Goal: Information Seeking & Learning: Find specific fact

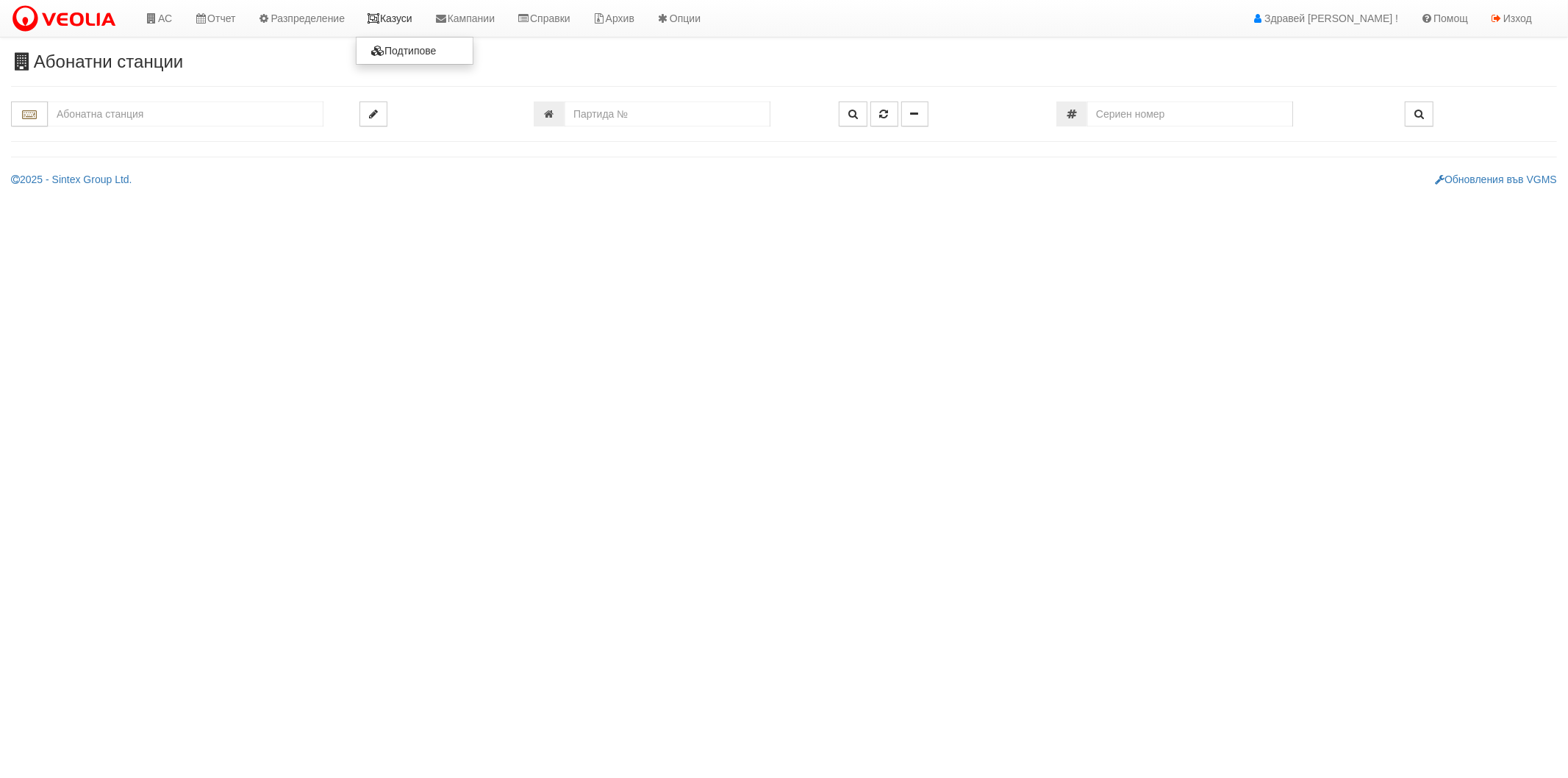
click at [378, 19] on icon at bounding box center [372, 18] width 13 height 10
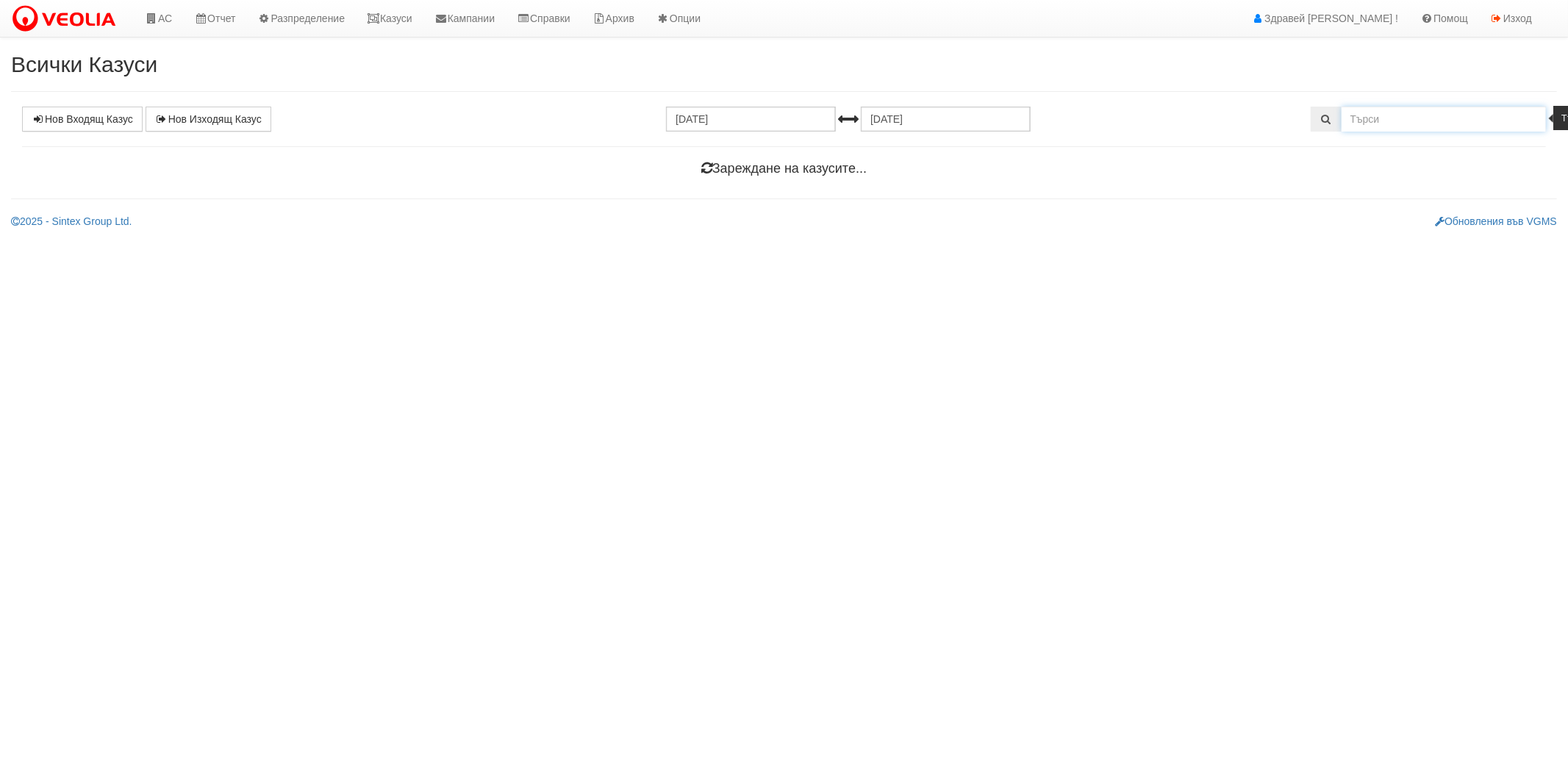
click at [1446, 121] on input "text" at bounding box center [1444, 119] width 205 height 25
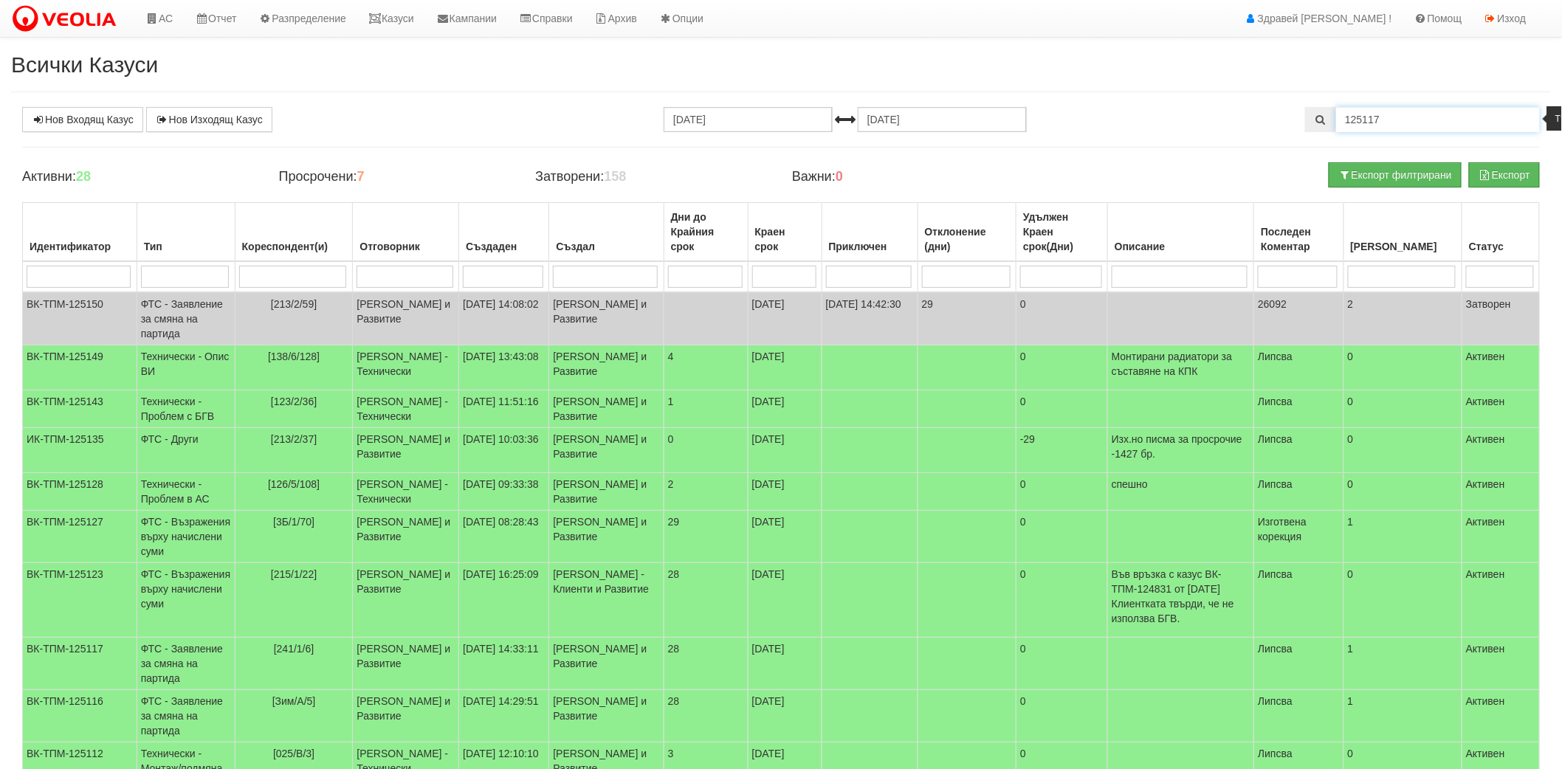
type input "125117"
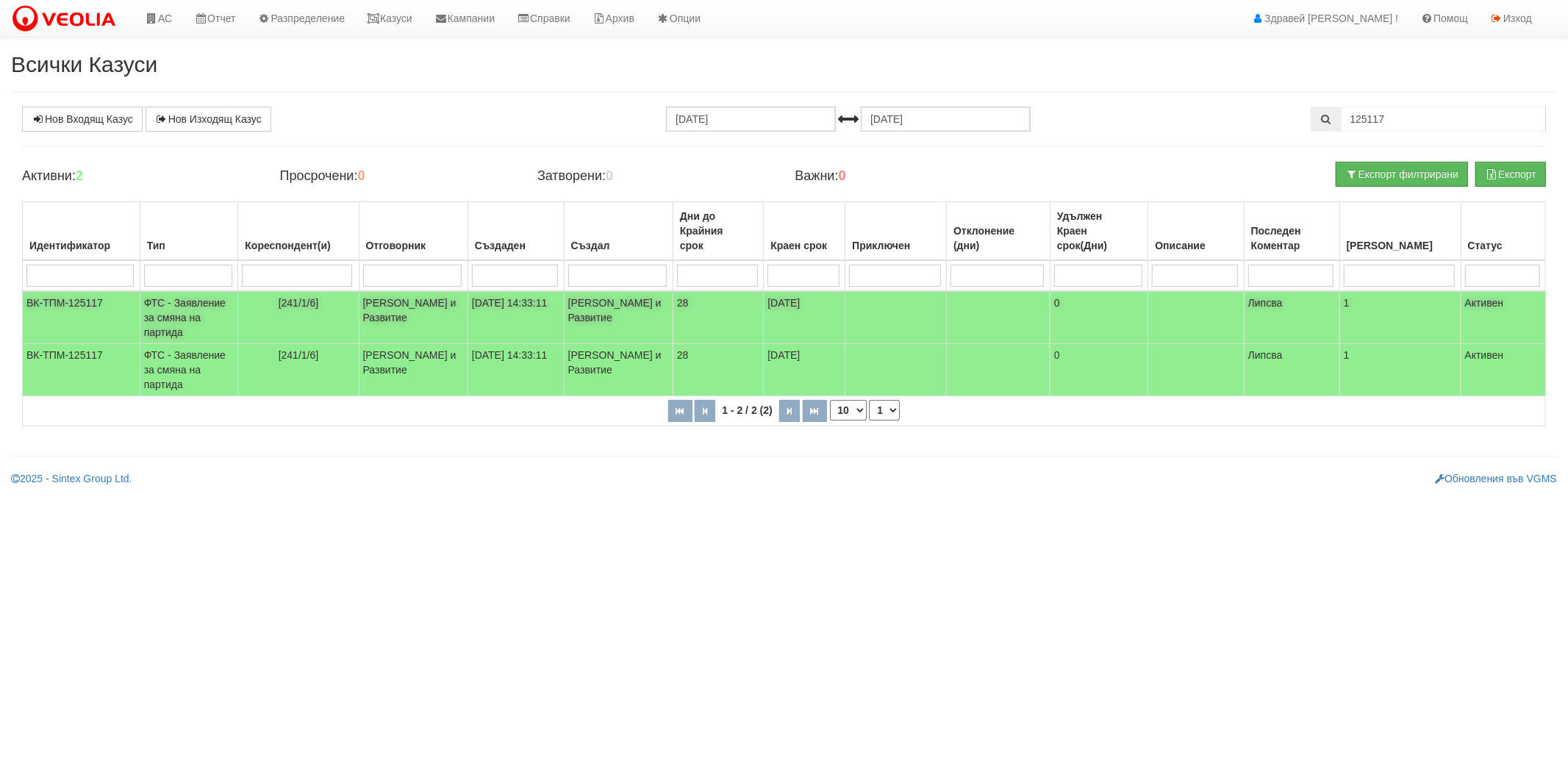
click at [437, 312] on td "Миглена Михова - Клиенти и Развитие" at bounding box center [412, 317] width 109 height 53
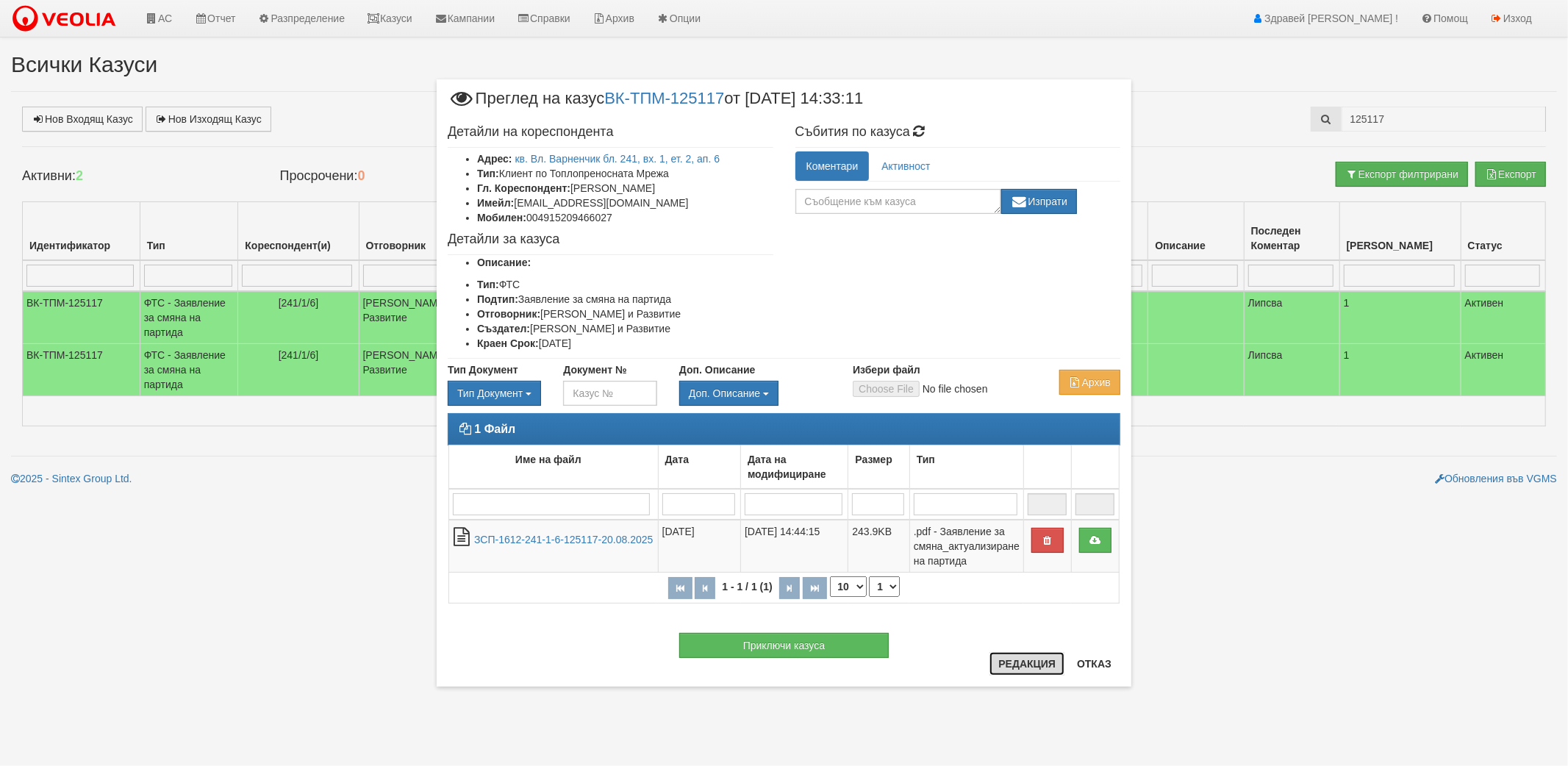
click at [1005, 666] on button "Редакция" at bounding box center [1026, 664] width 75 height 24
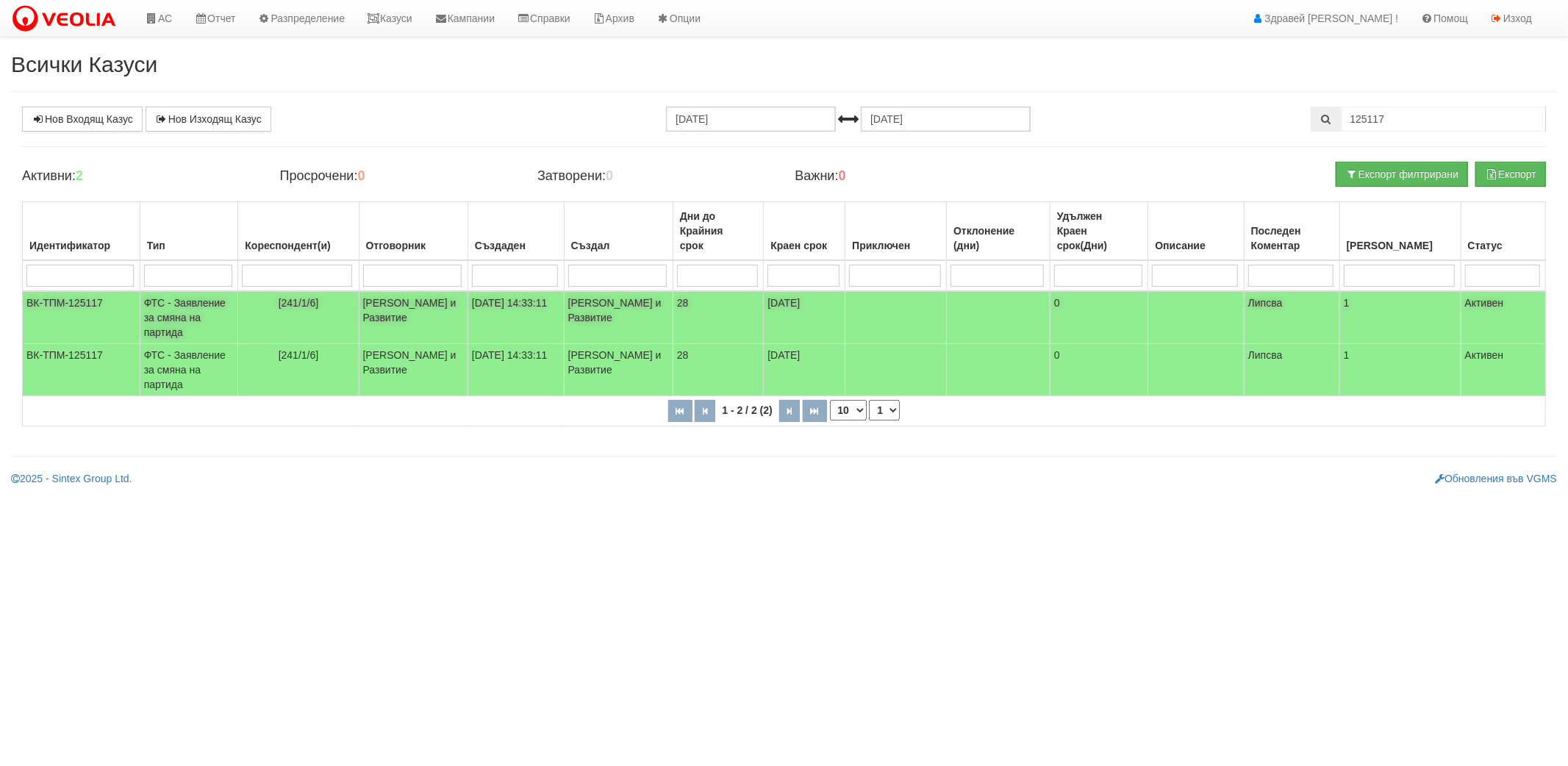
click at [369, 310] on td "Миглена Михова - Клиенти и Развитие" at bounding box center [412, 317] width 109 height 53
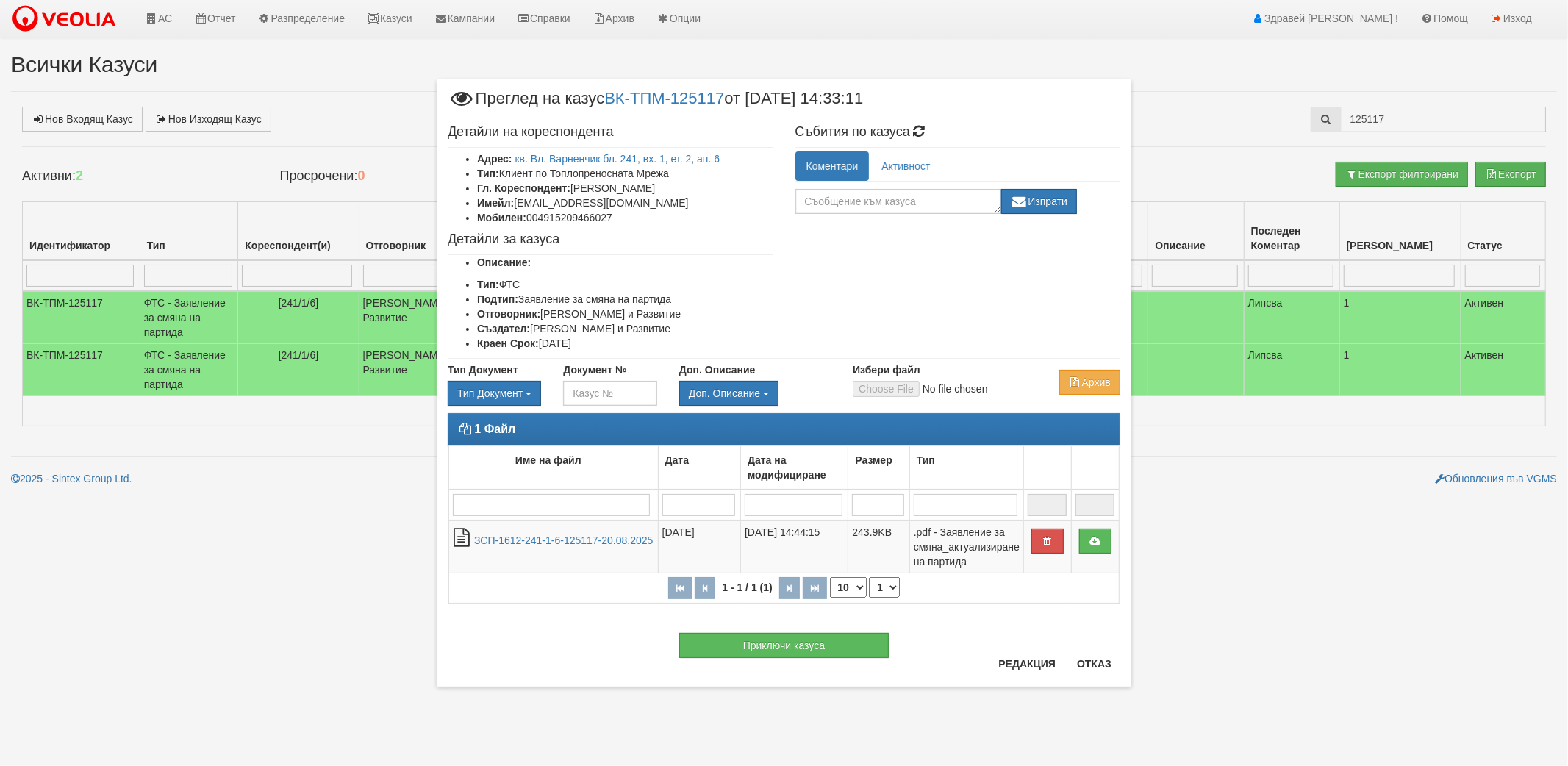
click at [89, 24] on div "× Преглед на казус ВК-ТПМ-125117 от 20/08/2025 14:33:11 Детайли на кореспондент…" at bounding box center [784, 383] width 1568 height 766
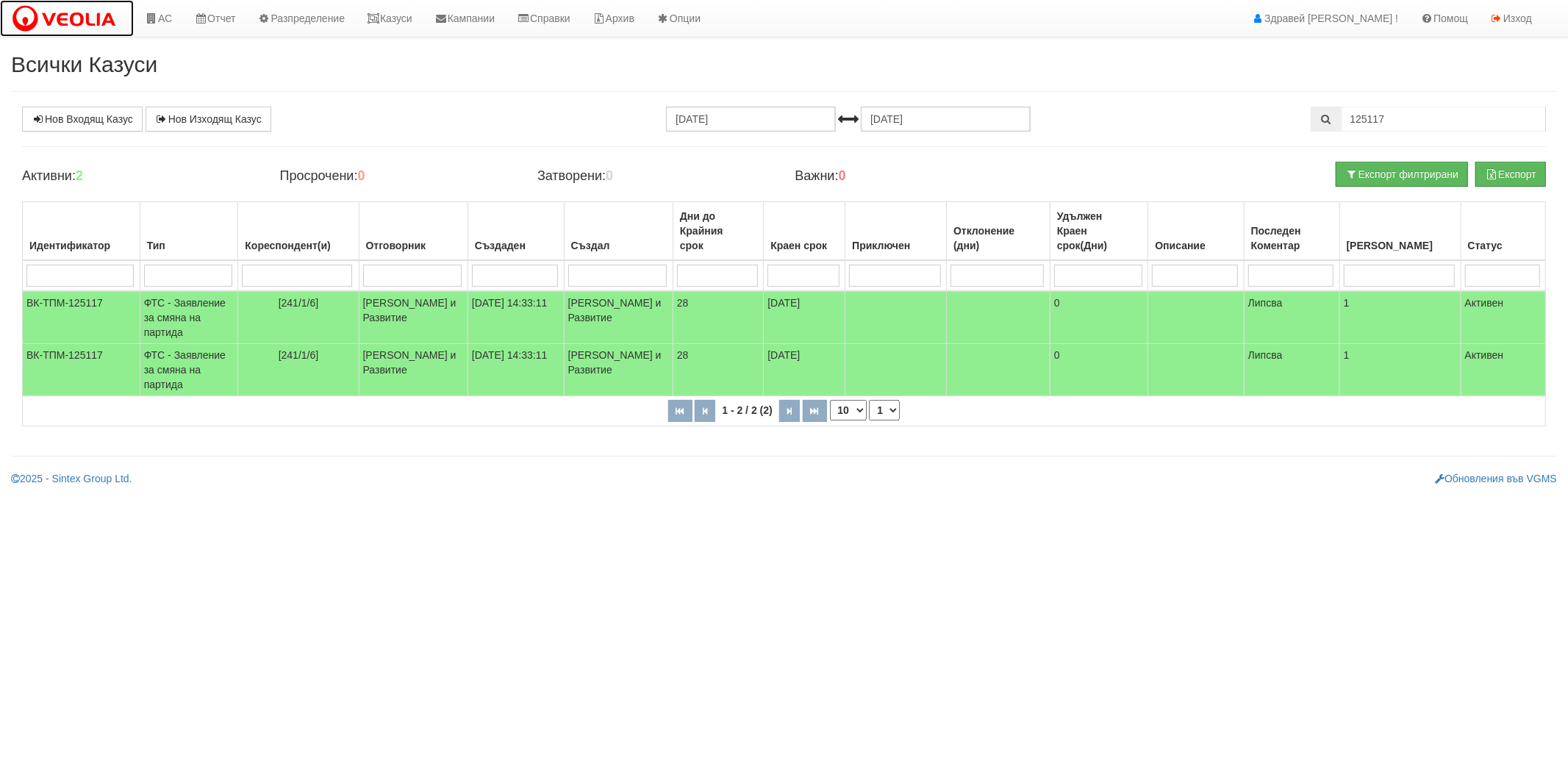
click at [98, 20] on img at bounding box center [67, 19] width 112 height 31
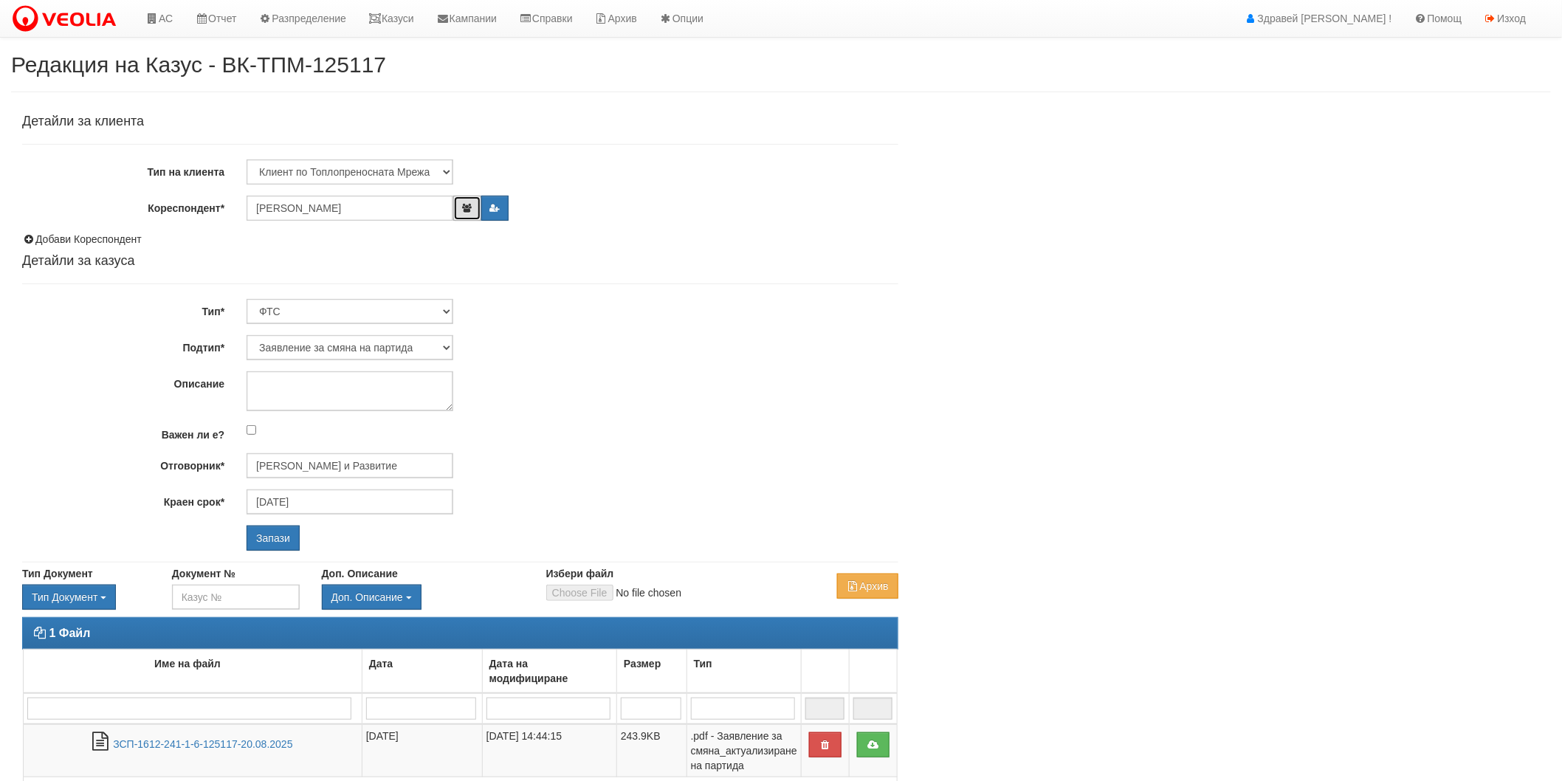
click at [460, 212] on button "button" at bounding box center [466, 208] width 27 height 25
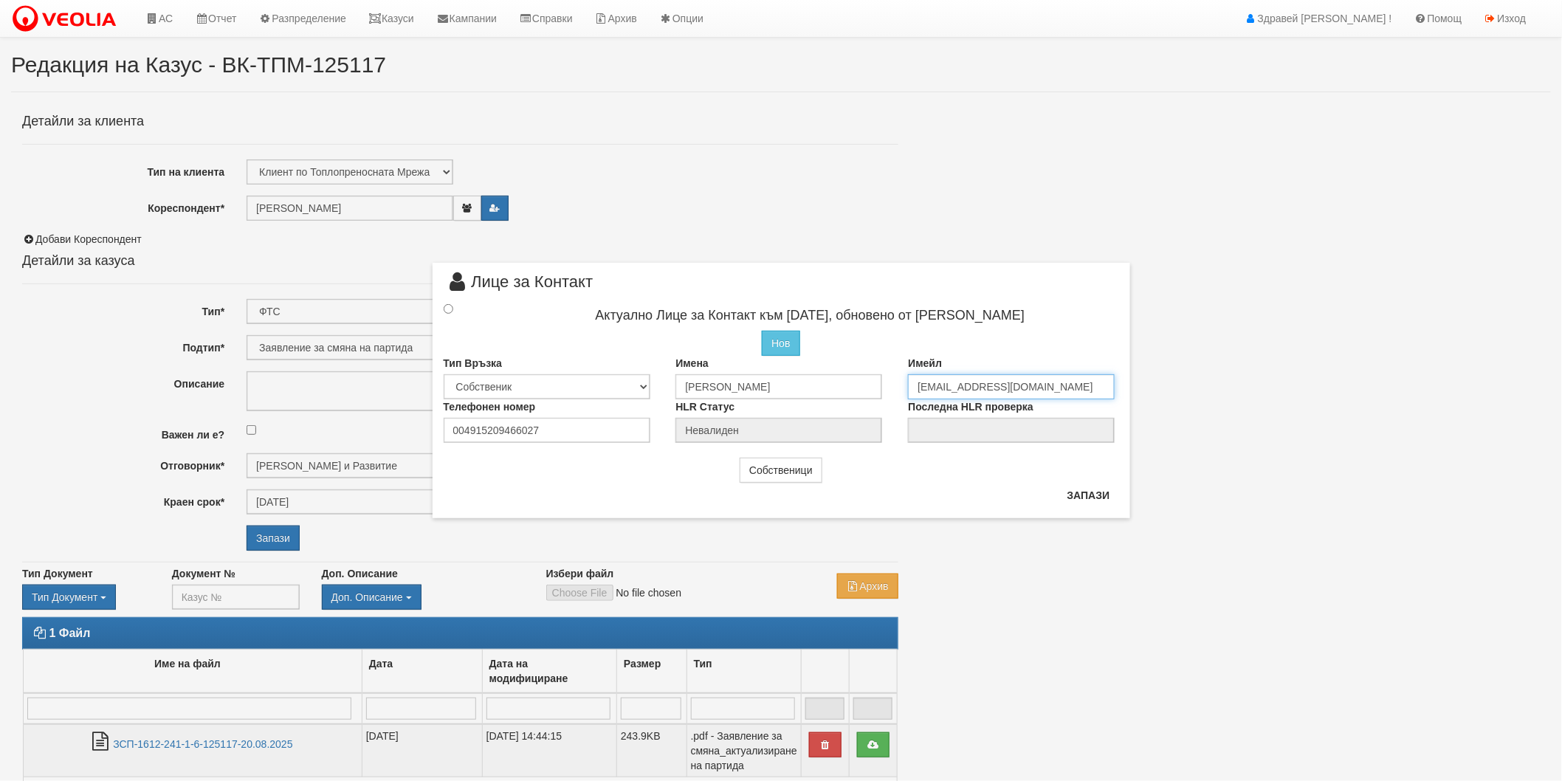
drag, startPoint x: 936, startPoint y: 385, endPoint x: 929, endPoint y: 382, distance: 8.0
click at [929, 382] on input "Lyadmmilavasileva95@gmail.com" at bounding box center [1011, 386] width 207 height 25
type input "Lyudmmilavasileva95@gmail.com"
click at [1077, 497] on button "Запази" at bounding box center [1089, 496] width 61 height 24
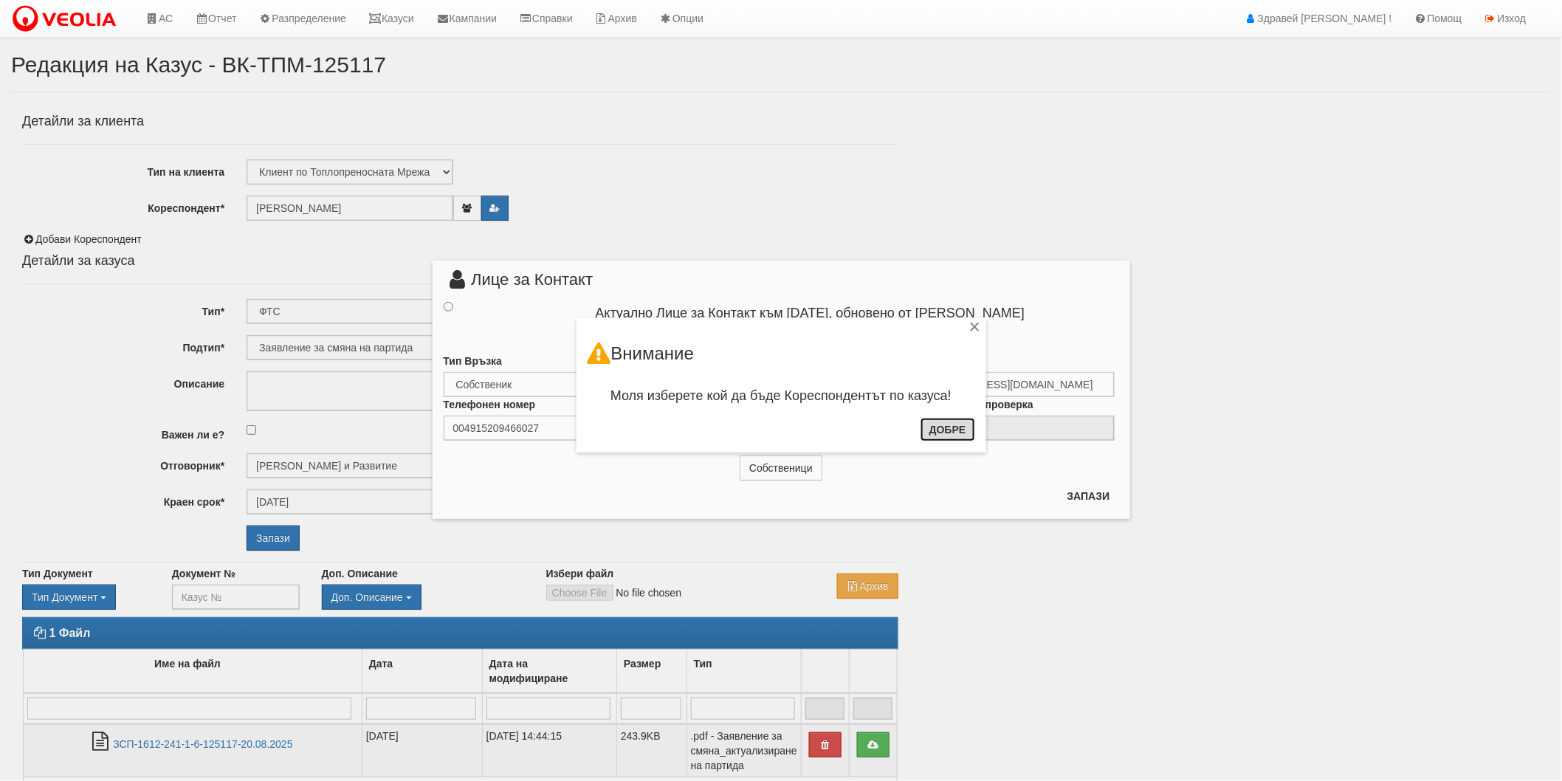
click at [931, 433] on button "Добре" at bounding box center [948, 430] width 55 height 24
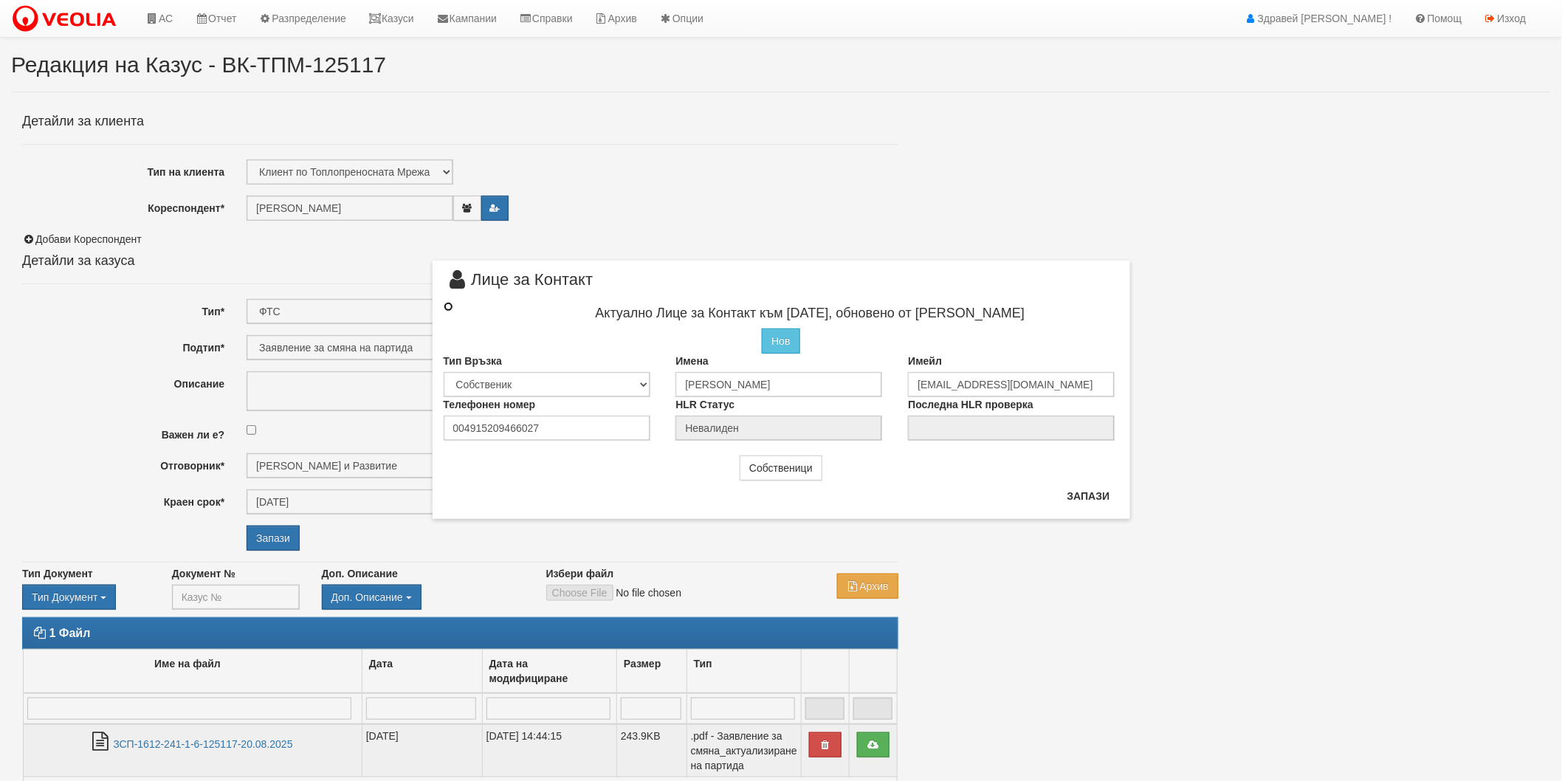
click at [444, 306] on input "radio" at bounding box center [449, 307] width 10 height 10
radio input "true"
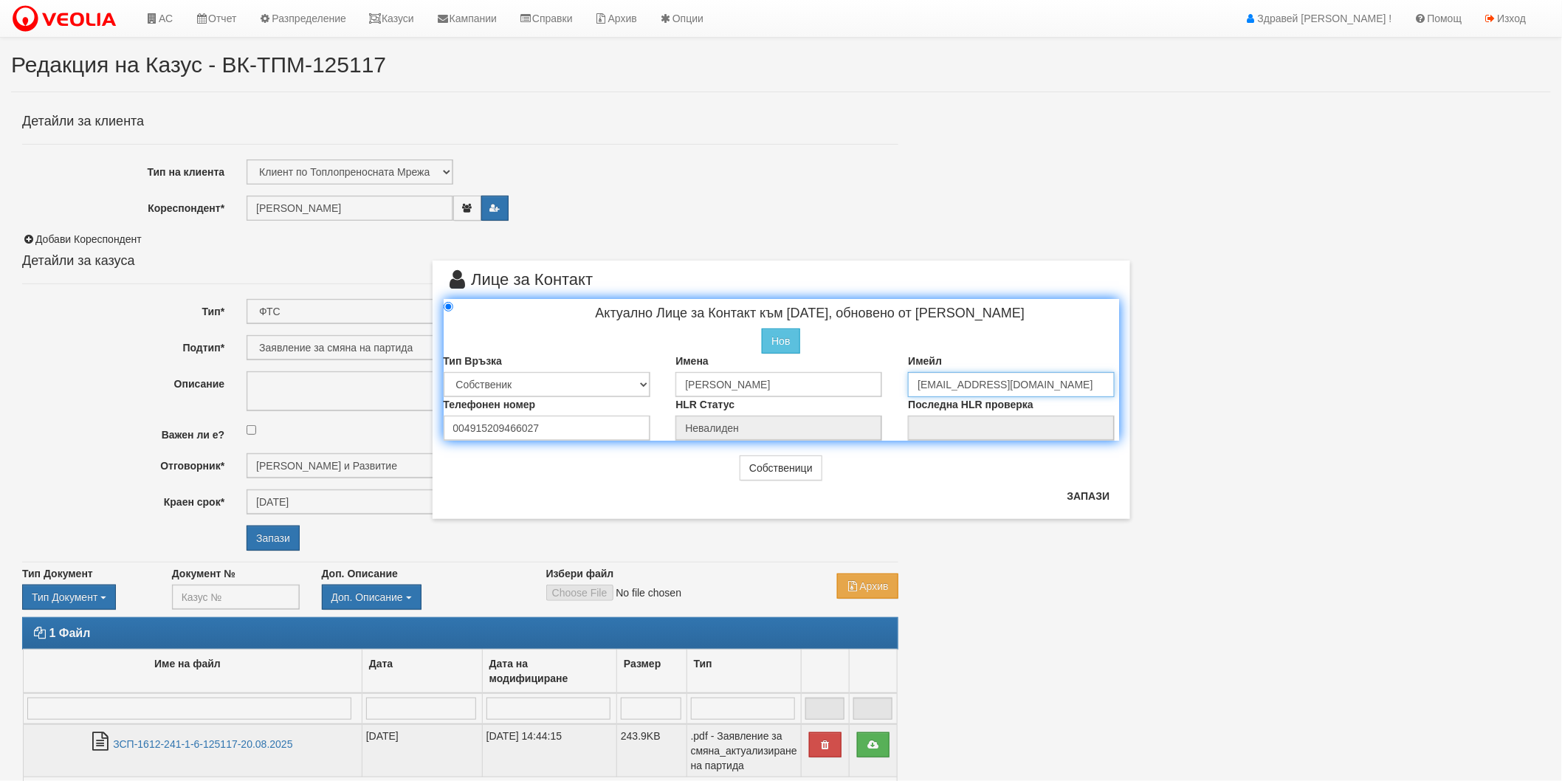
click at [949, 386] on input "Lyudmmilavasileva95@gmail.com" at bounding box center [1011, 384] width 207 height 25
type input "Lyudmilavasileva95@gmail.com"
click at [1090, 491] on button "Запази" at bounding box center [1089, 496] width 61 height 24
radio input "true"
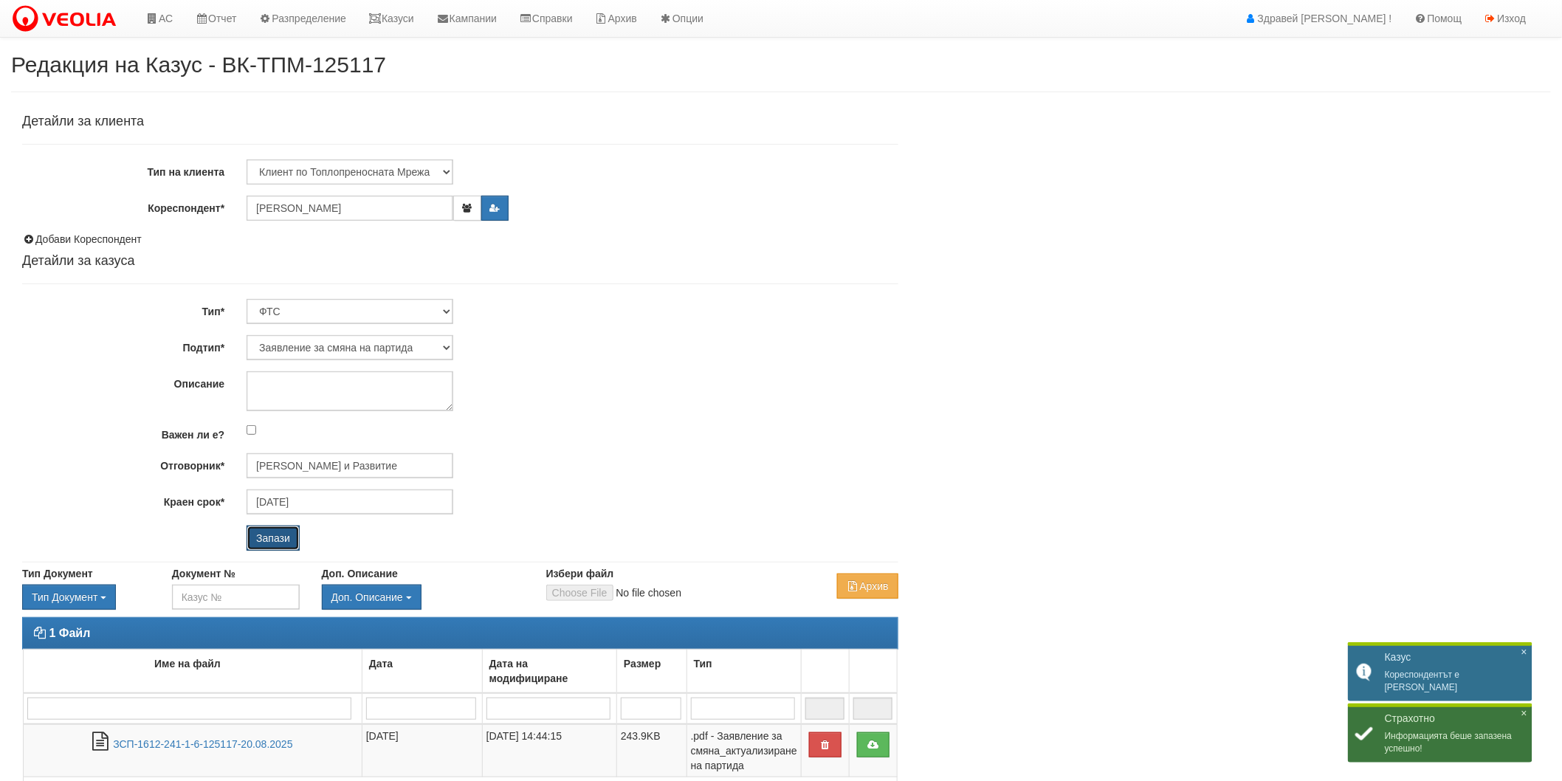
click at [295, 540] on input "Запази" at bounding box center [273, 538] width 53 height 25
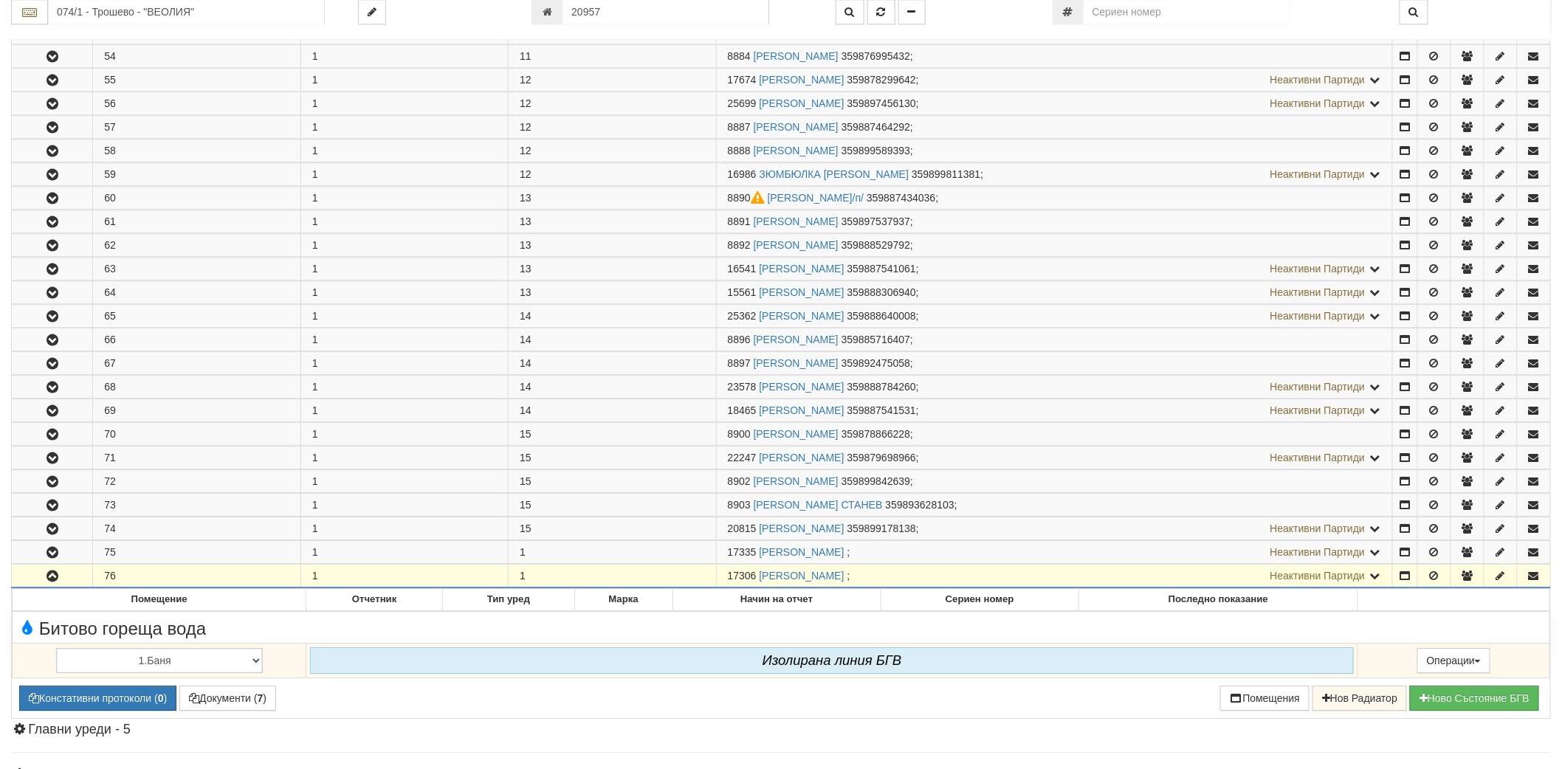
scroll to position [1444, 0]
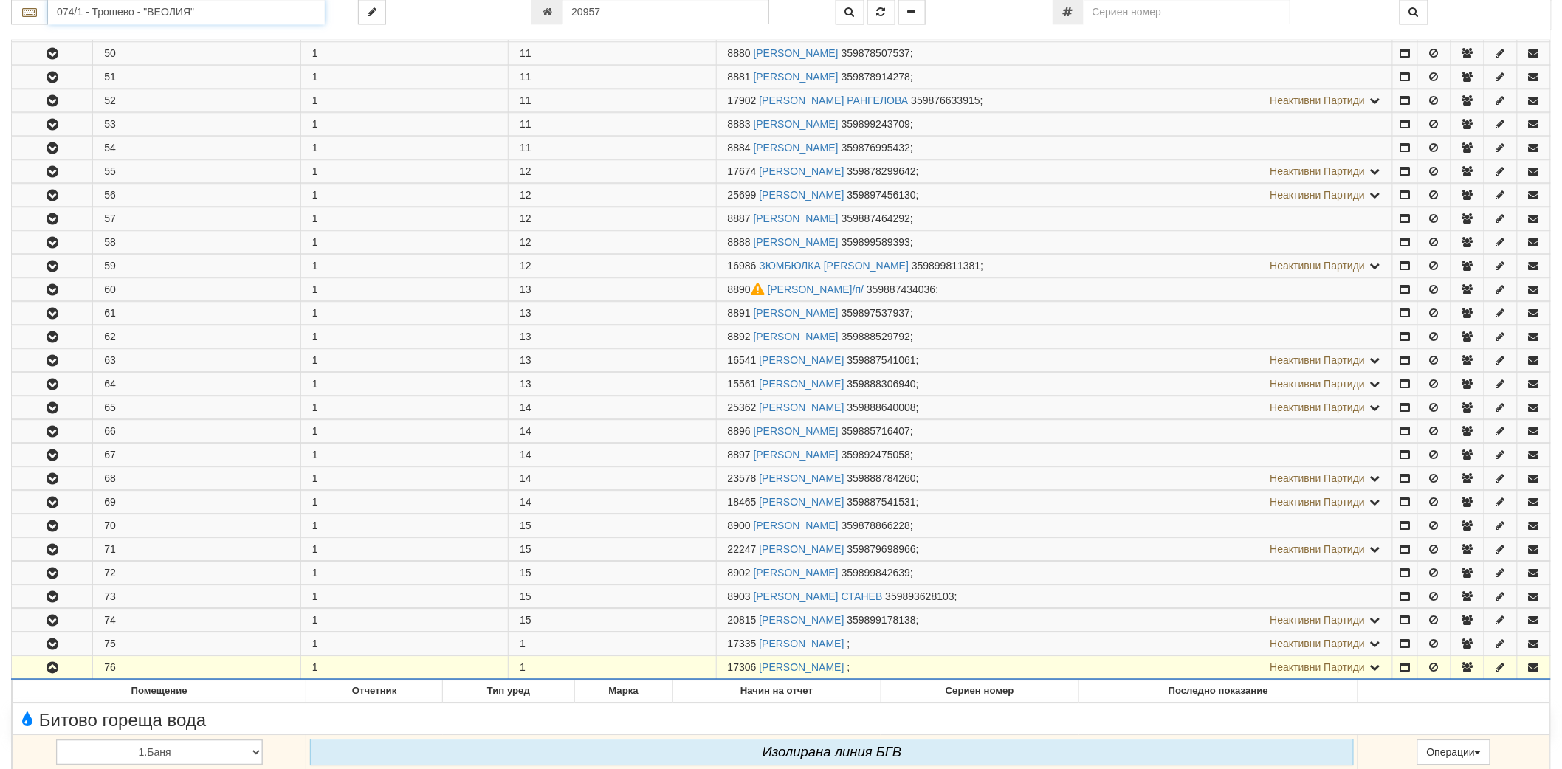
click at [301, 18] on input "074/1 - Трошево - "ВЕОЛИЯ"" at bounding box center [186, 12] width 277 height 25
click at [239, 5] on input "074/1 - Трошево - "ВЕОЛИЯ"" at bounding box center [186, 12] width 277 height 25
click at [248, 8] on input "074/1 - Трошево - "ВЕОЛИЯ"" at bounding box center [186, 12] width 277 height 25
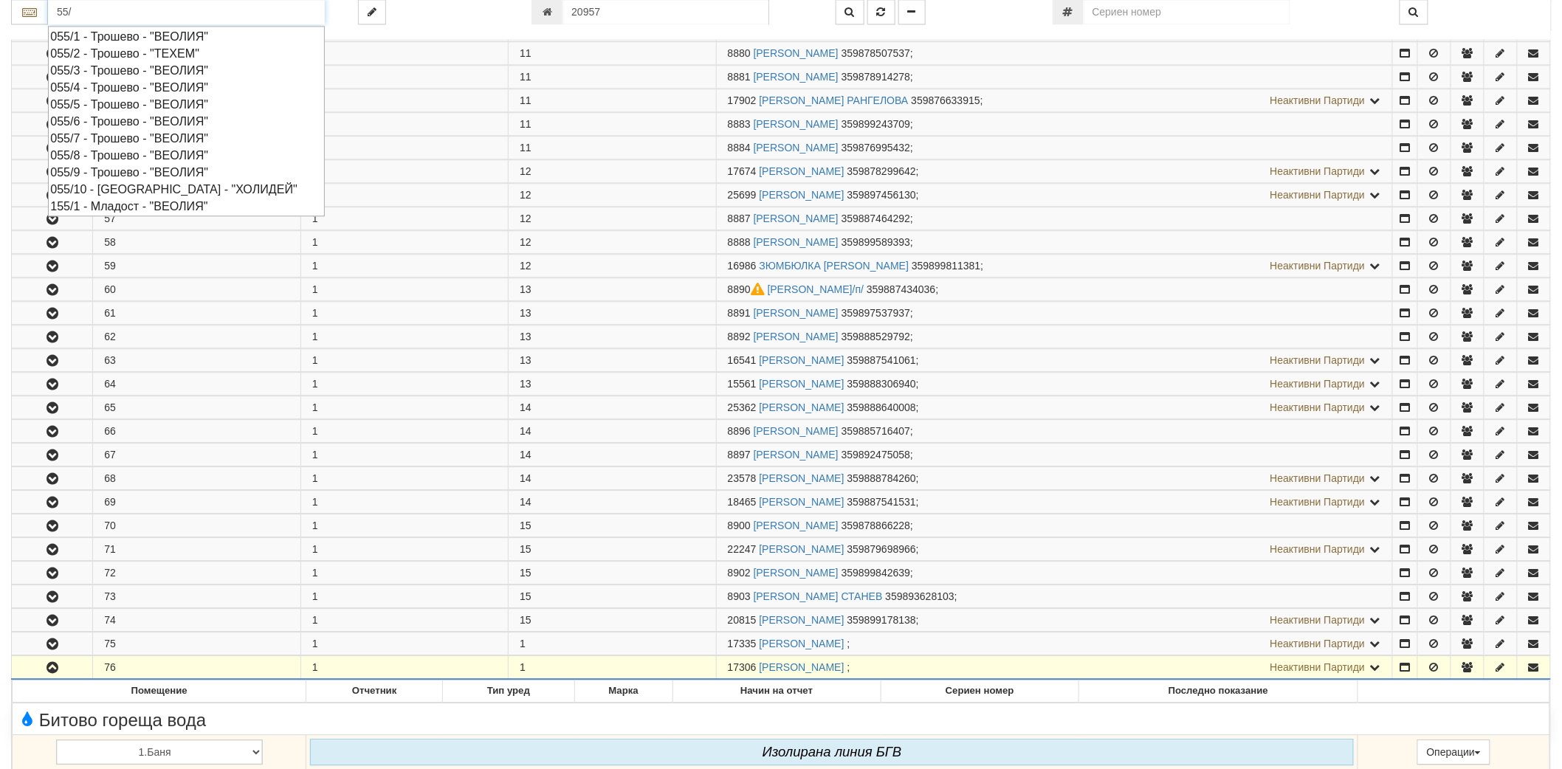
click at [151, 157] on div "055/8 - Трошево - "ВЕОЛИЯ"" at bounding box center [186, 155] width 272 height 17
type input "055/8 - Трошево - "ВЕОЛИЯ""
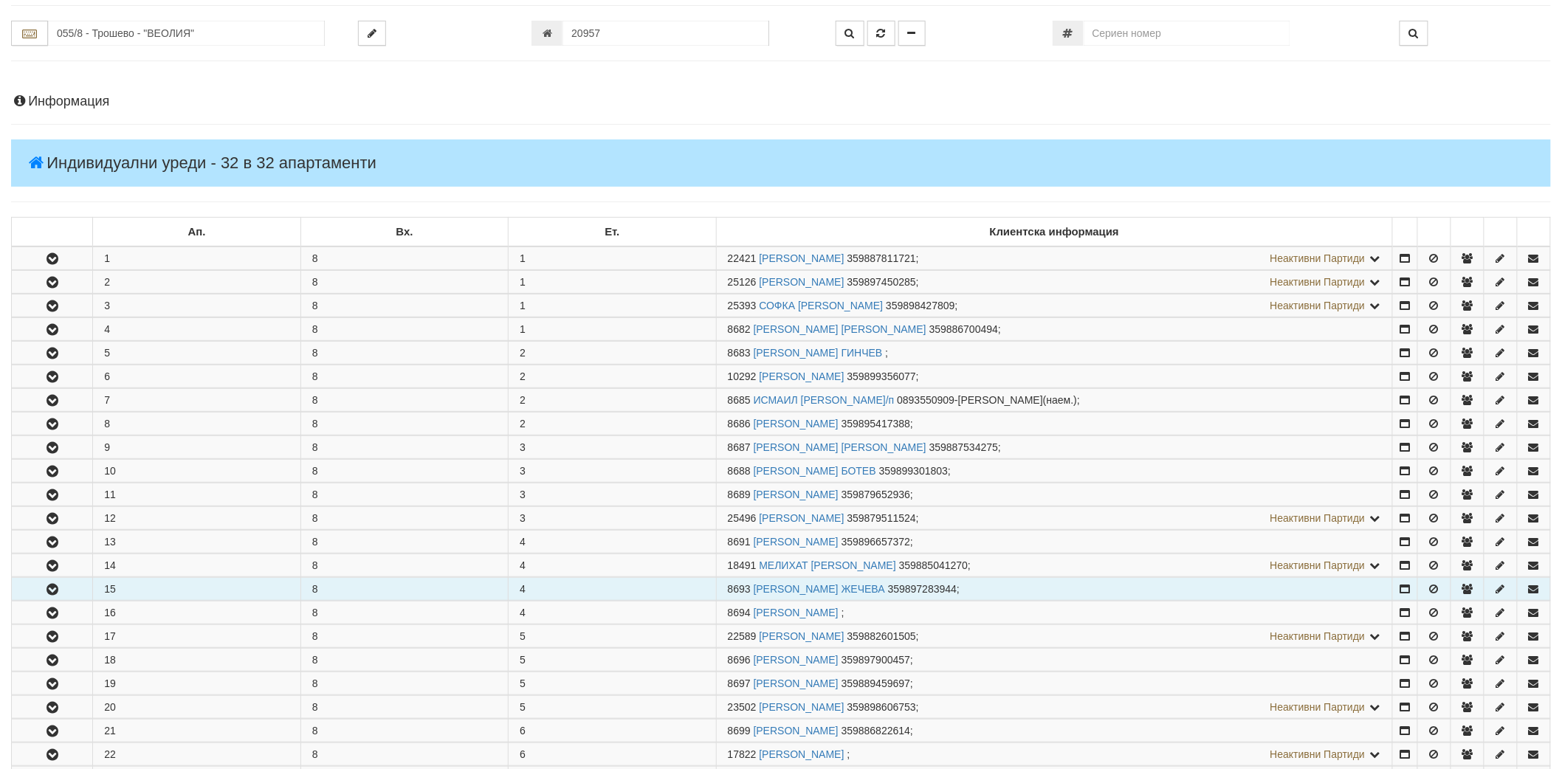
scroll to position [246, 0]
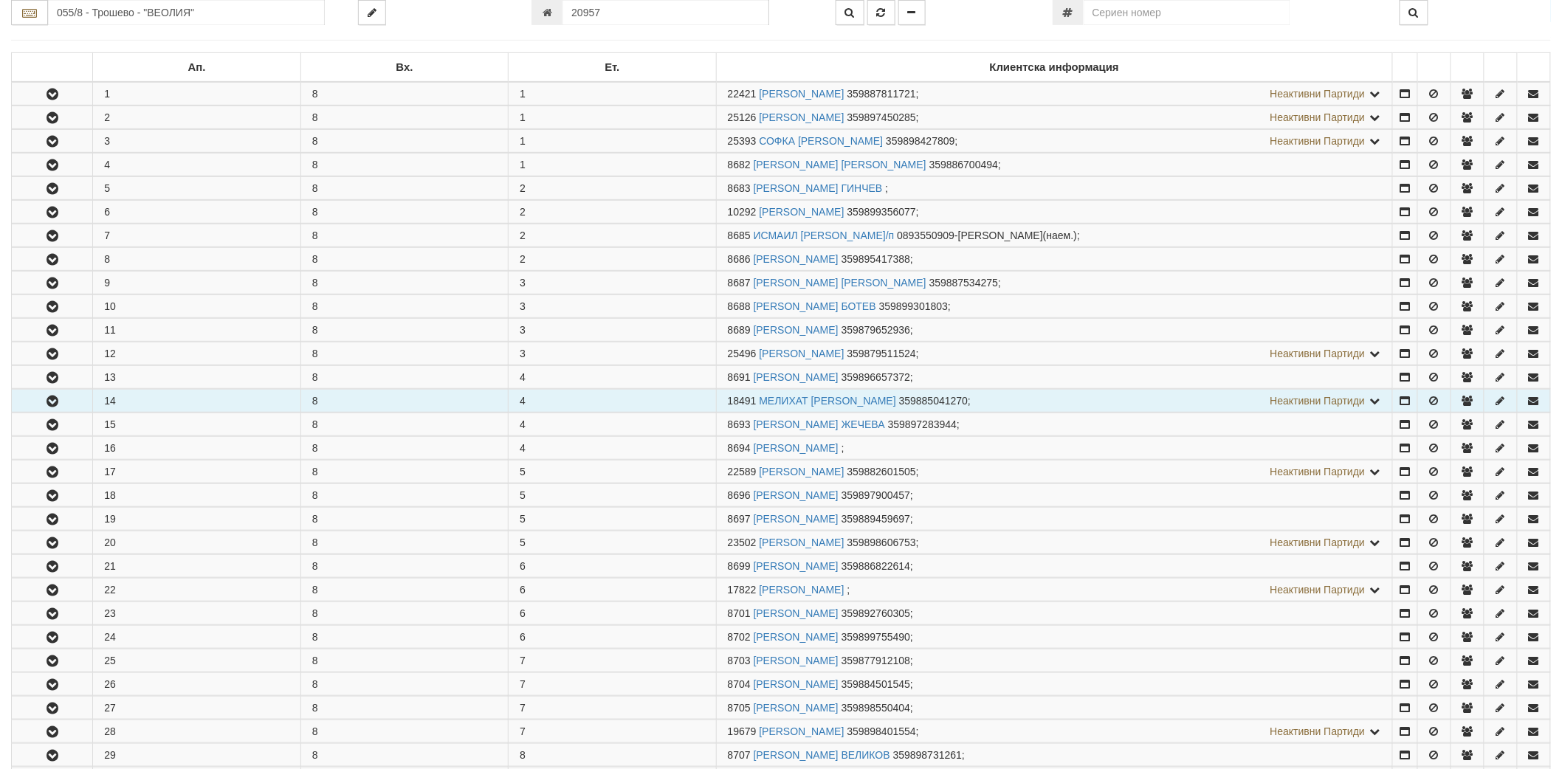
click at [56, 394] on button "button" at bounding box center [52, 401] width 80 height 22
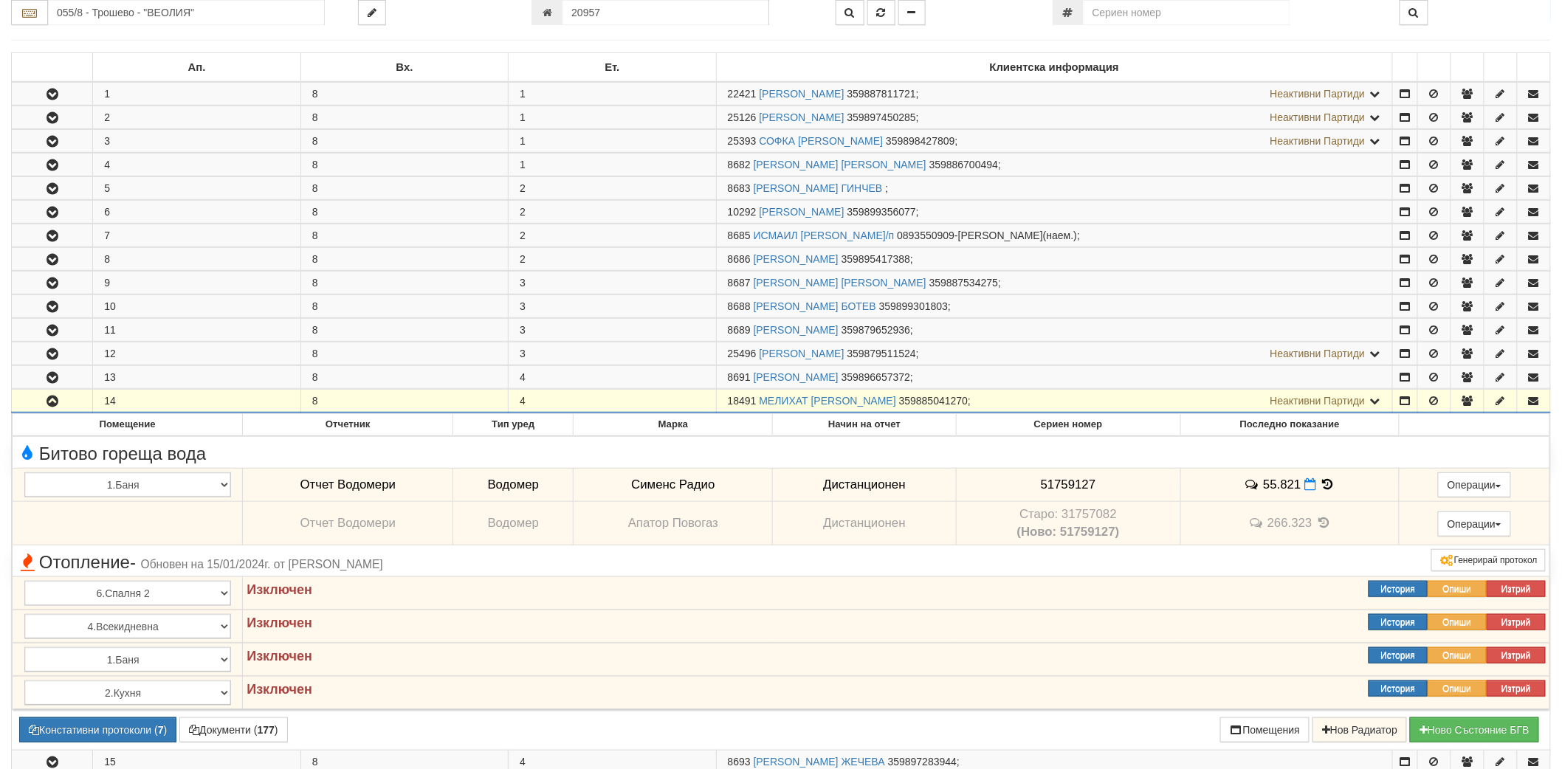
drag, startPoint x: 729, startPoint y: 401, endPoint x: 755, endPoint y: 401, distance: 26.6
click at [755, 401] on span "18491" at bounding box center [742, 401] width 29 height 12
copy span "18491"
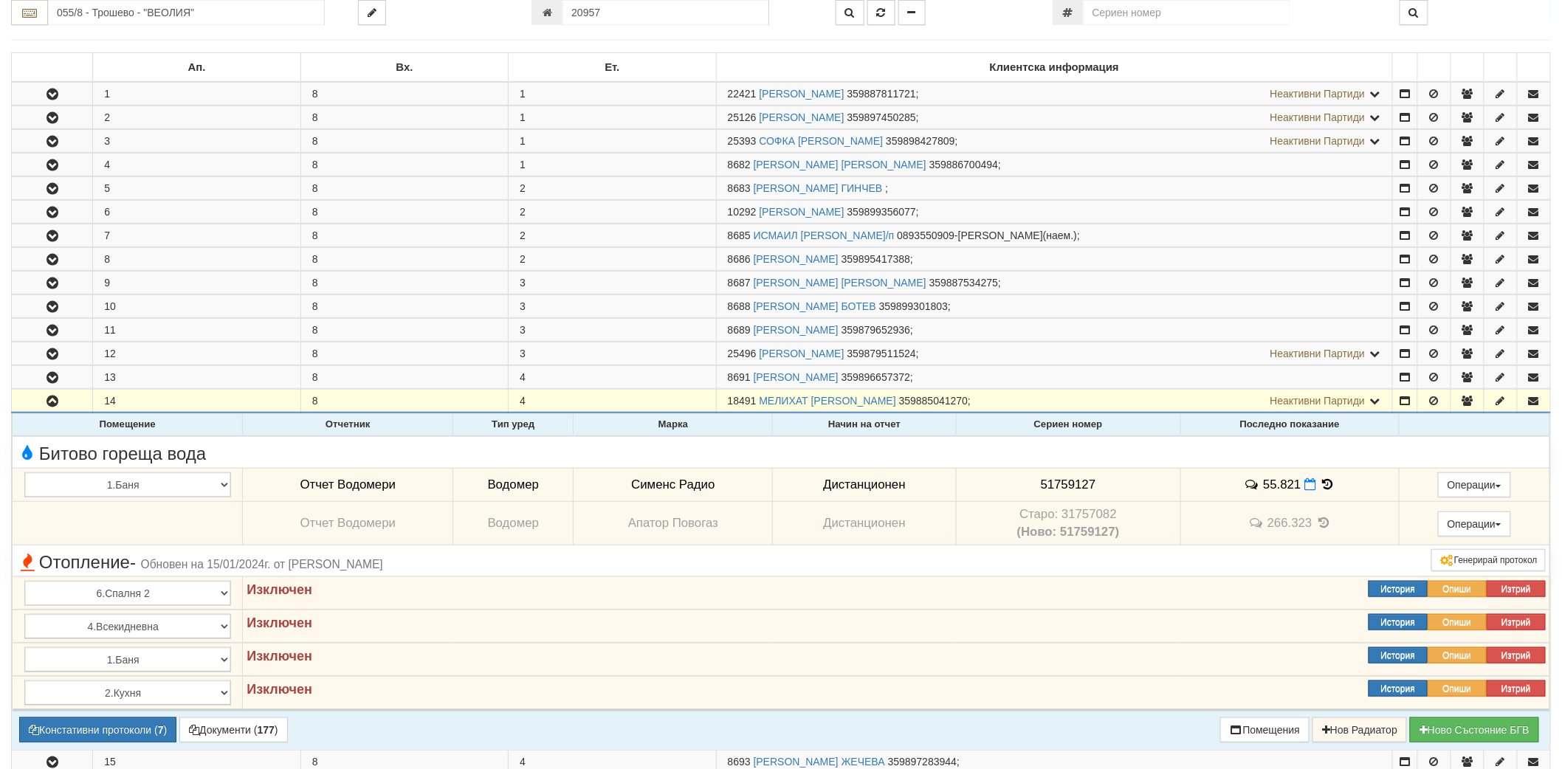
click at [1326, 486] on icon at bounding box center [1328, 484] width 16 height 13
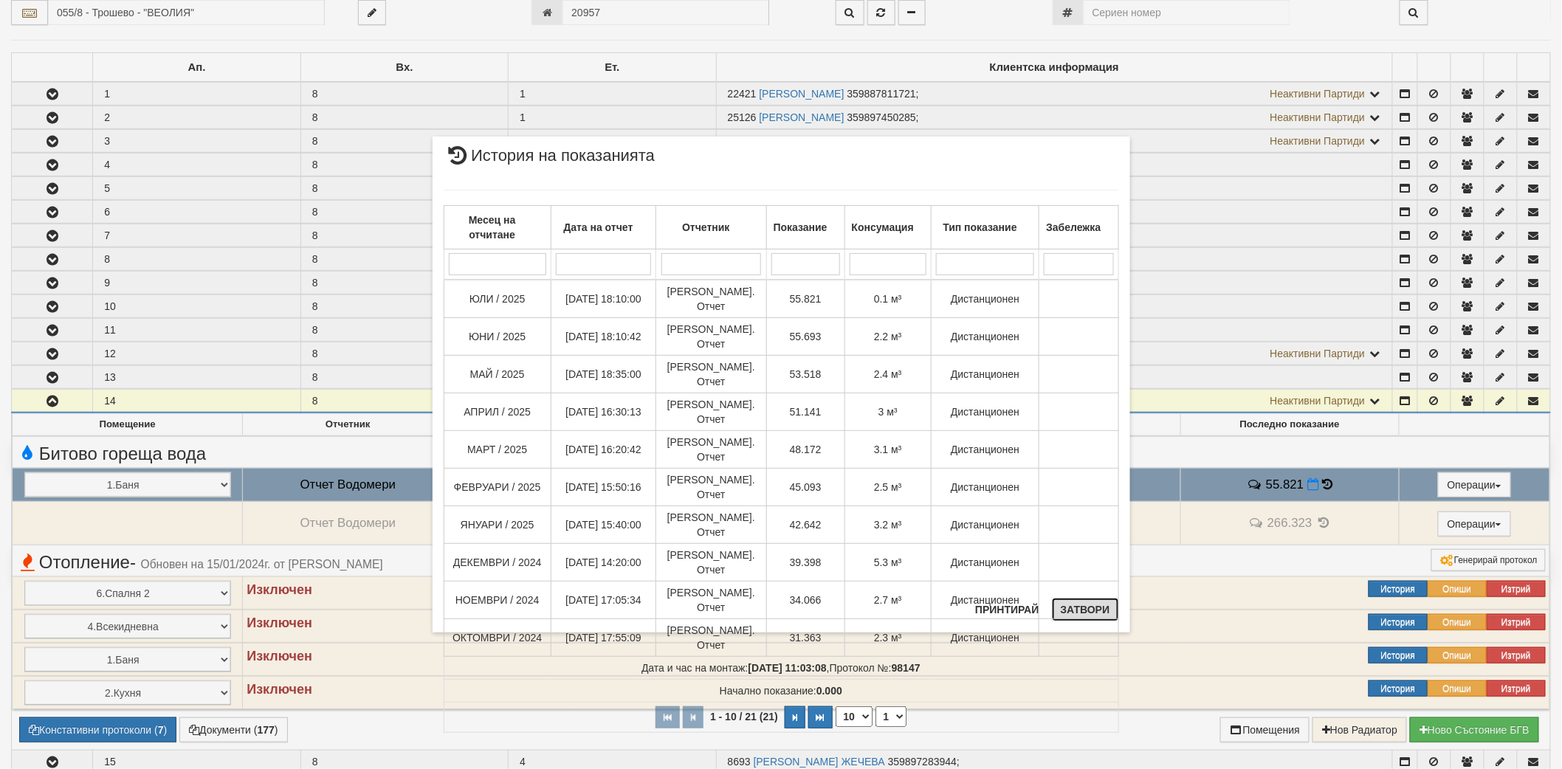
click at [1097, 617] on button "Затвори" at bounding box center [1085, 610] width 67 height 24
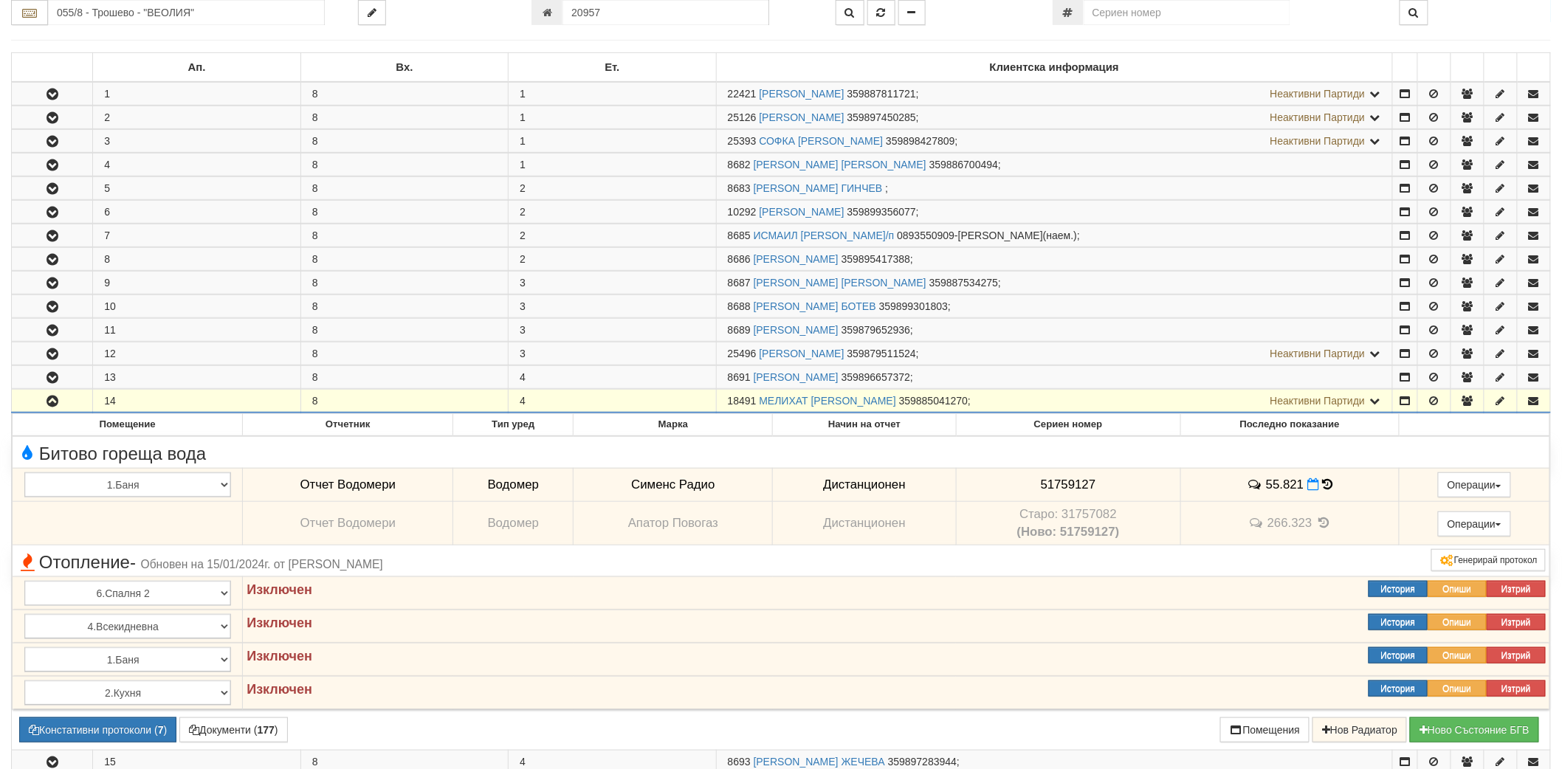
drag, startPoint x: 726, startPoint y: 399, endPoint x: 755, endPoint y: 399, distance: 29.5
click at [755, 399] on td "18491 [PERSON_NAME] 359885041270 ; Неактивни Партиди 8692 [PERSON_NAME] ТЪЛПИГО…" at bounding box center [1054, 402] width 676 height 24
copy span "18491"
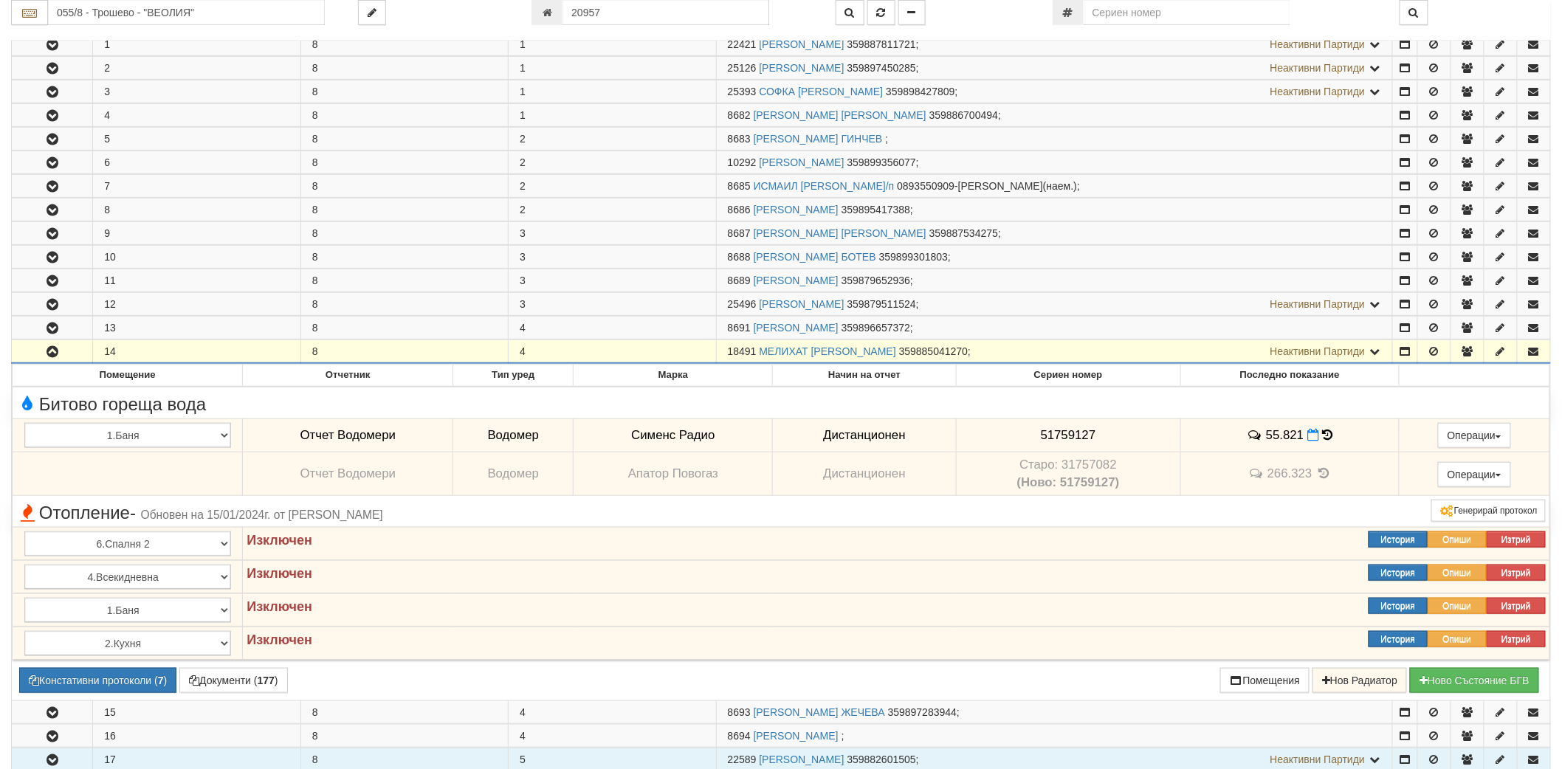
scroll to position [492, 0]
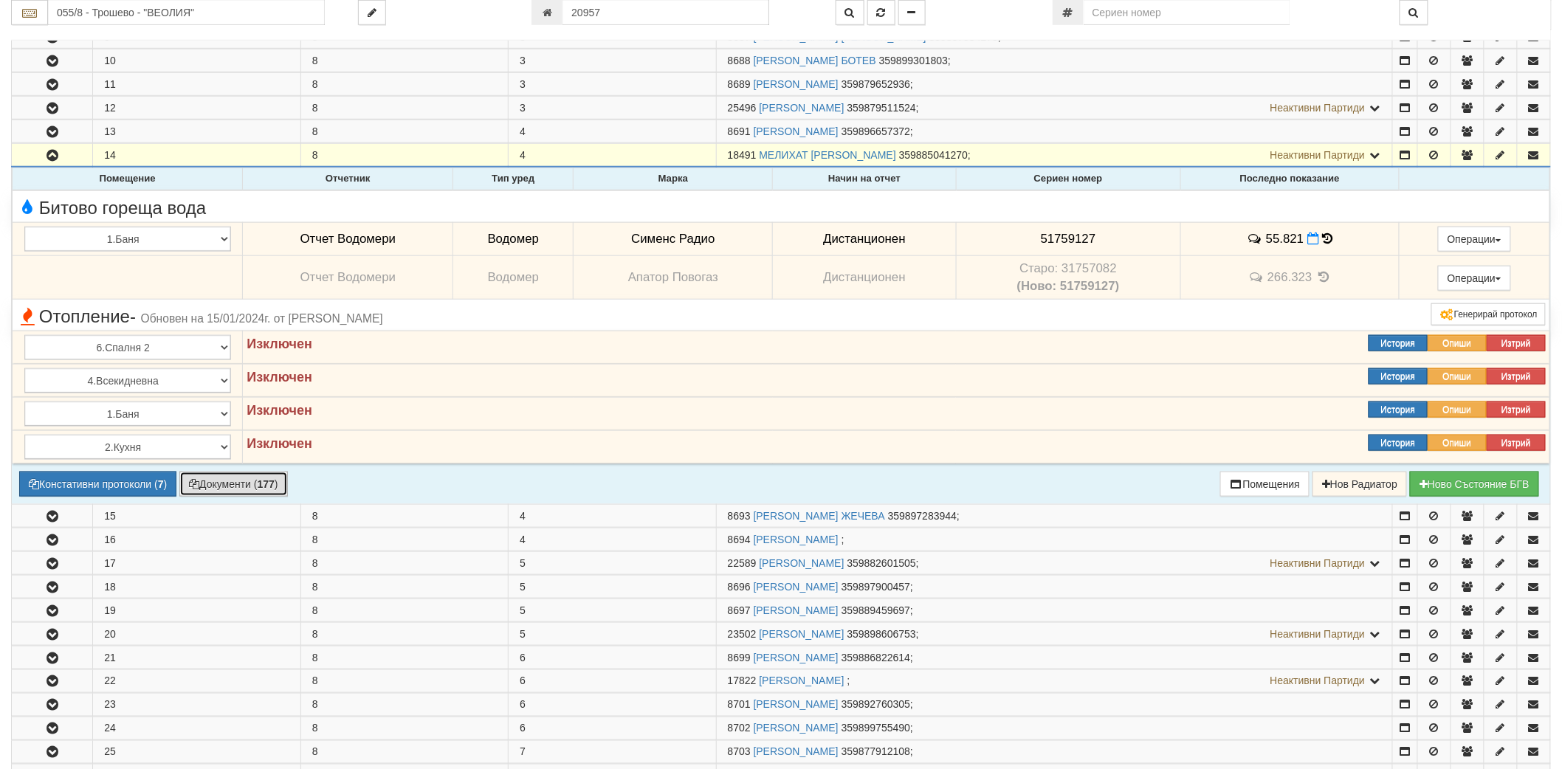
click at [207, 484] on button "Документи ( 177 )" at bounding box center [233, 484] width 109 height 25
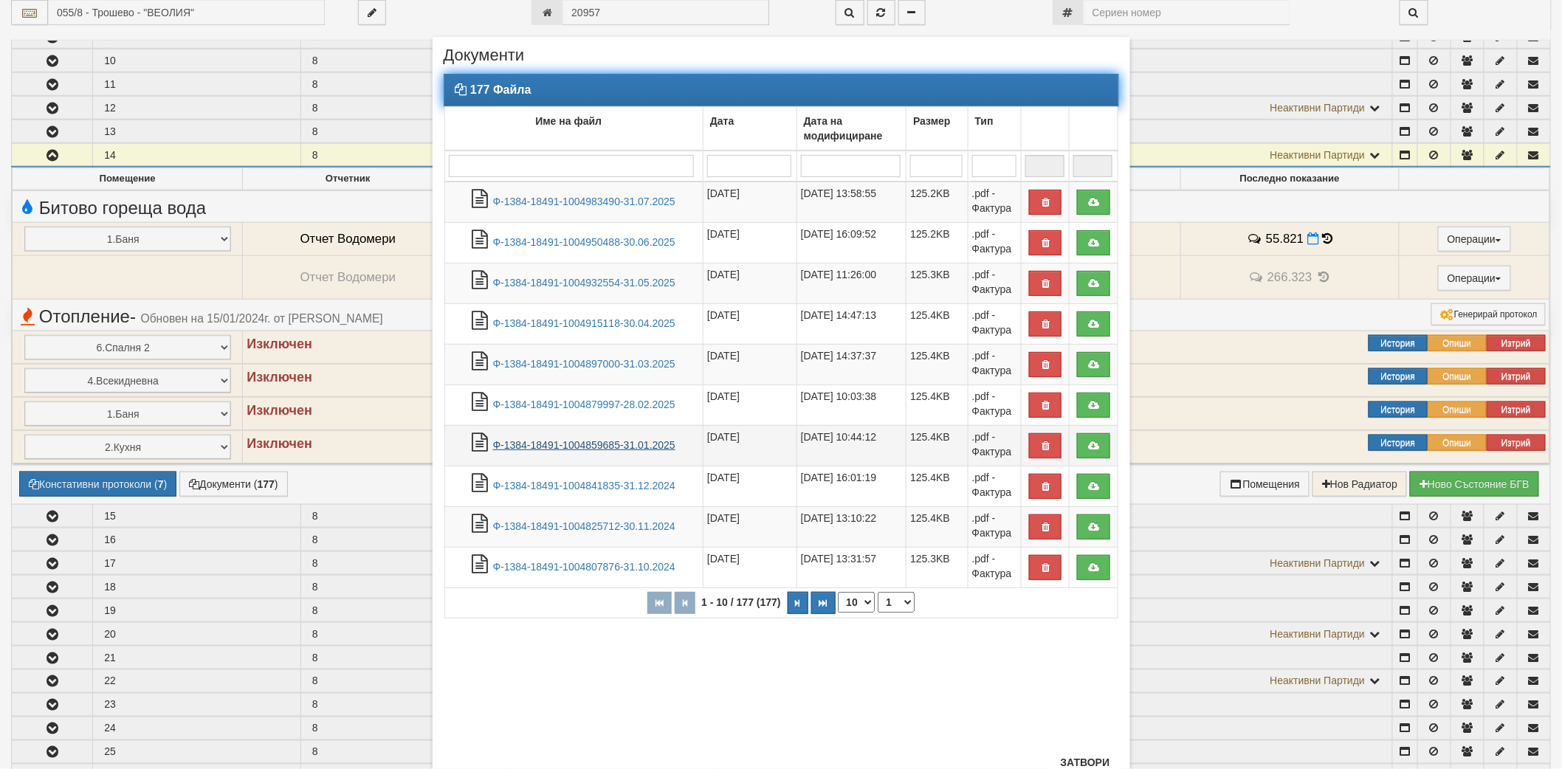
click at [642, 447] on link "Ф-1384-18491-1004859685-31.01.2025" at bounding box center [584, 445] width 182 height 12
click at [585, 404] on link "Ф-1384-18491-1004879997-28.02.2025" at bounding box center [584, 405] width 182 height 12
click at [557, 486] on link "Ф-1384-18491-1004841835-31.12.2024" at bounding box center [584, 486] width 182 height 12
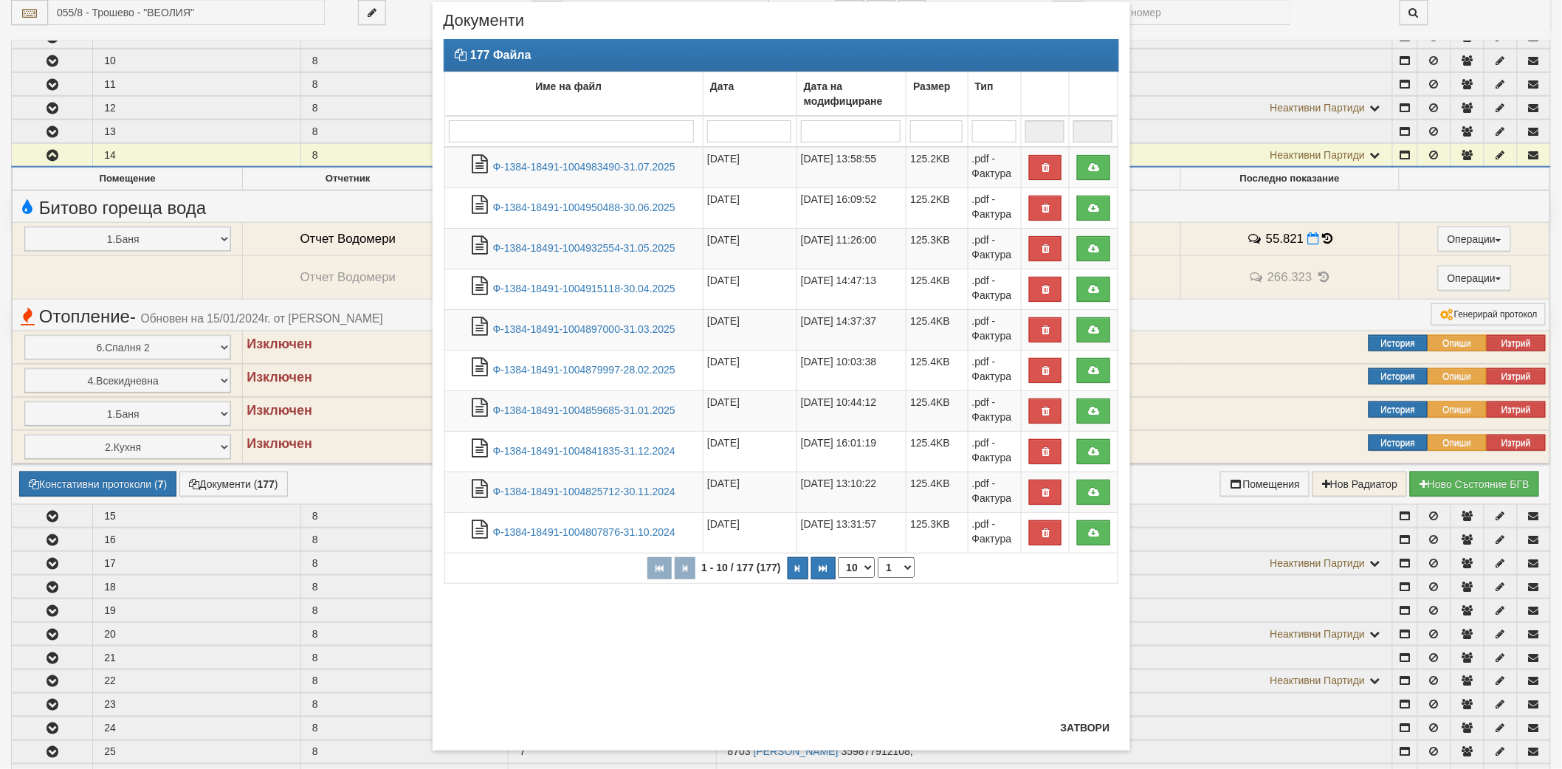
scroll to position [54, 0]
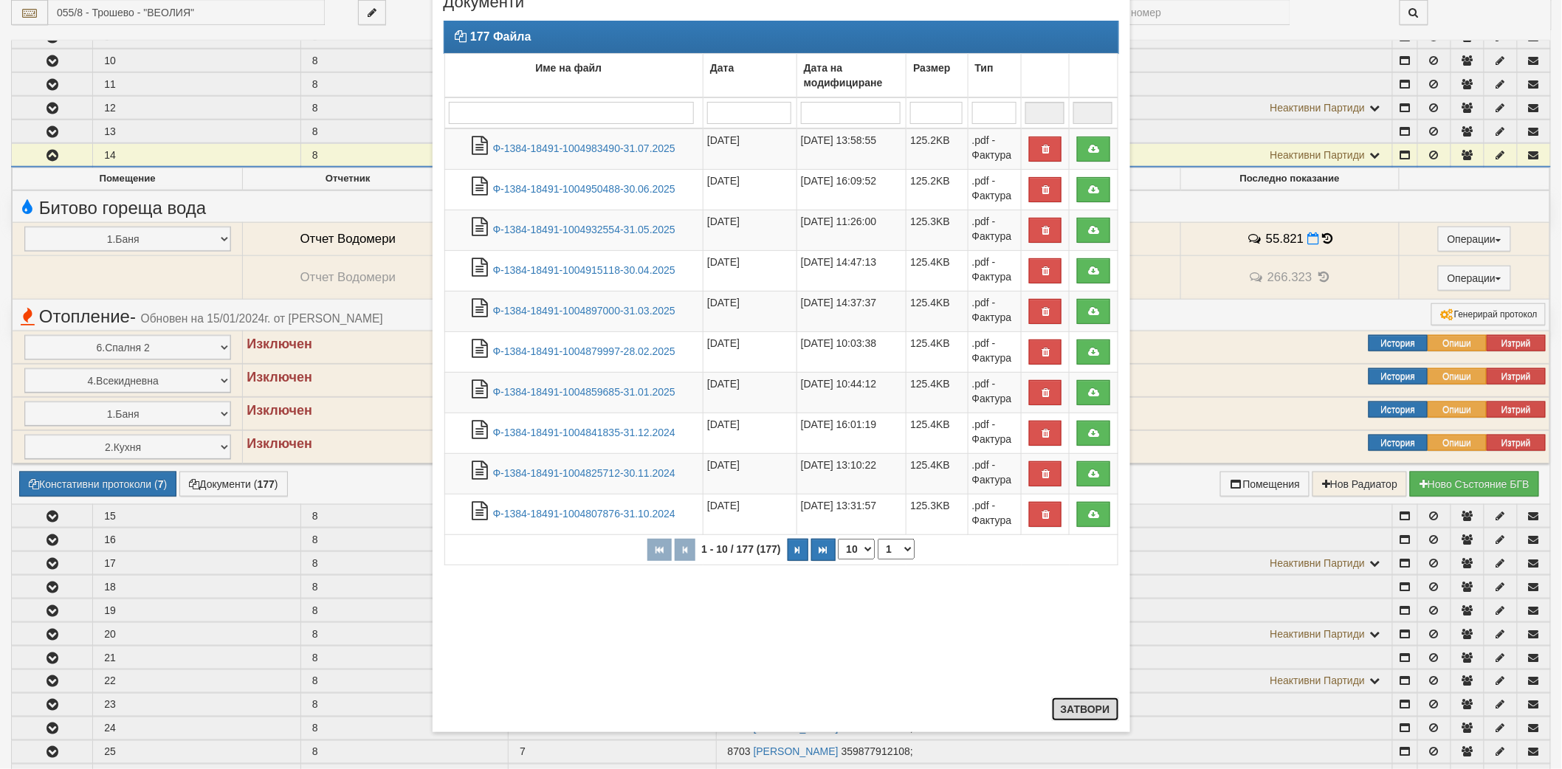
click at [1074, 707] on button "Затвори" at bounding box center [1085, 710] width 67 height 24
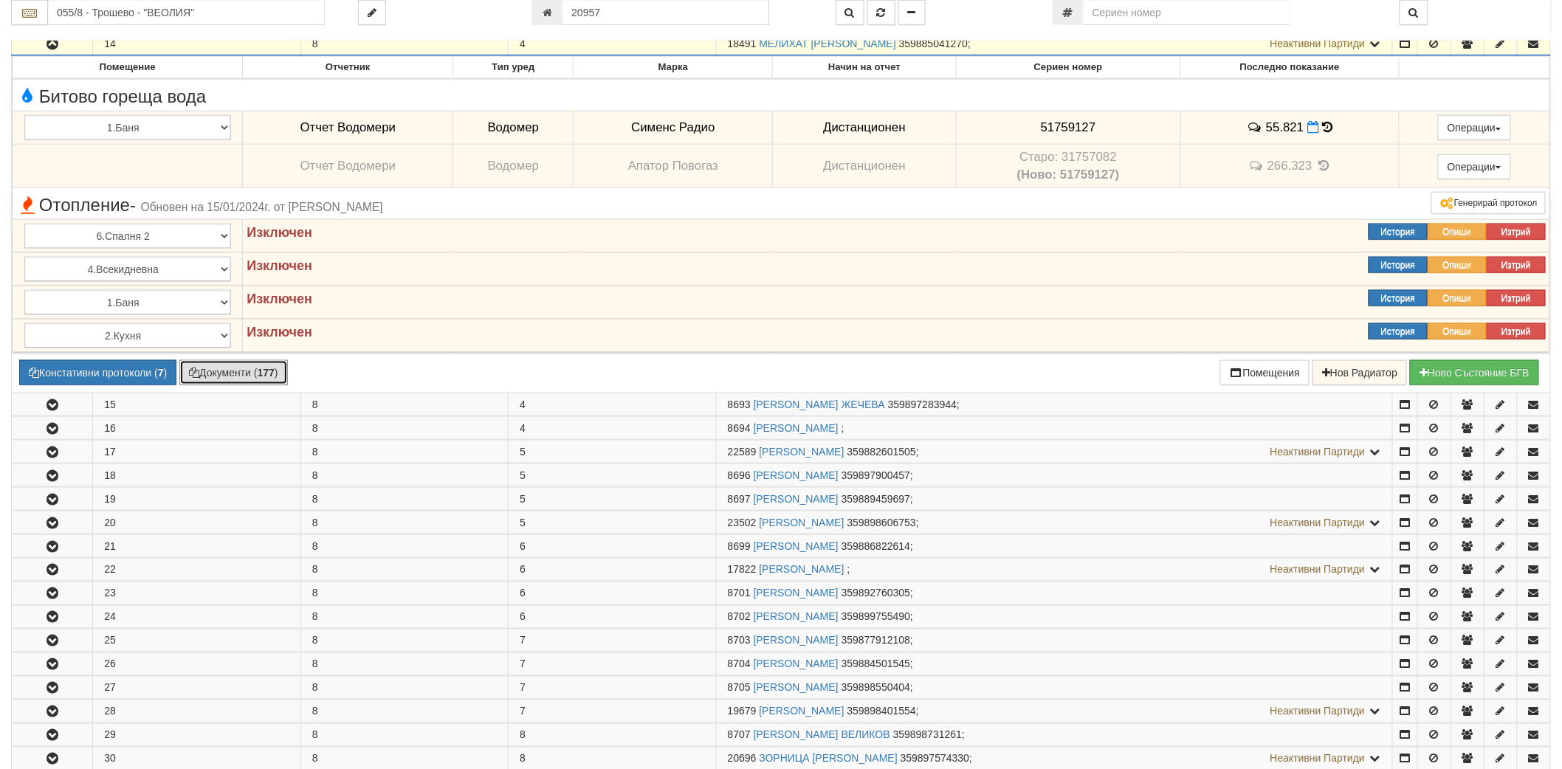
scroll to position [574, 0]
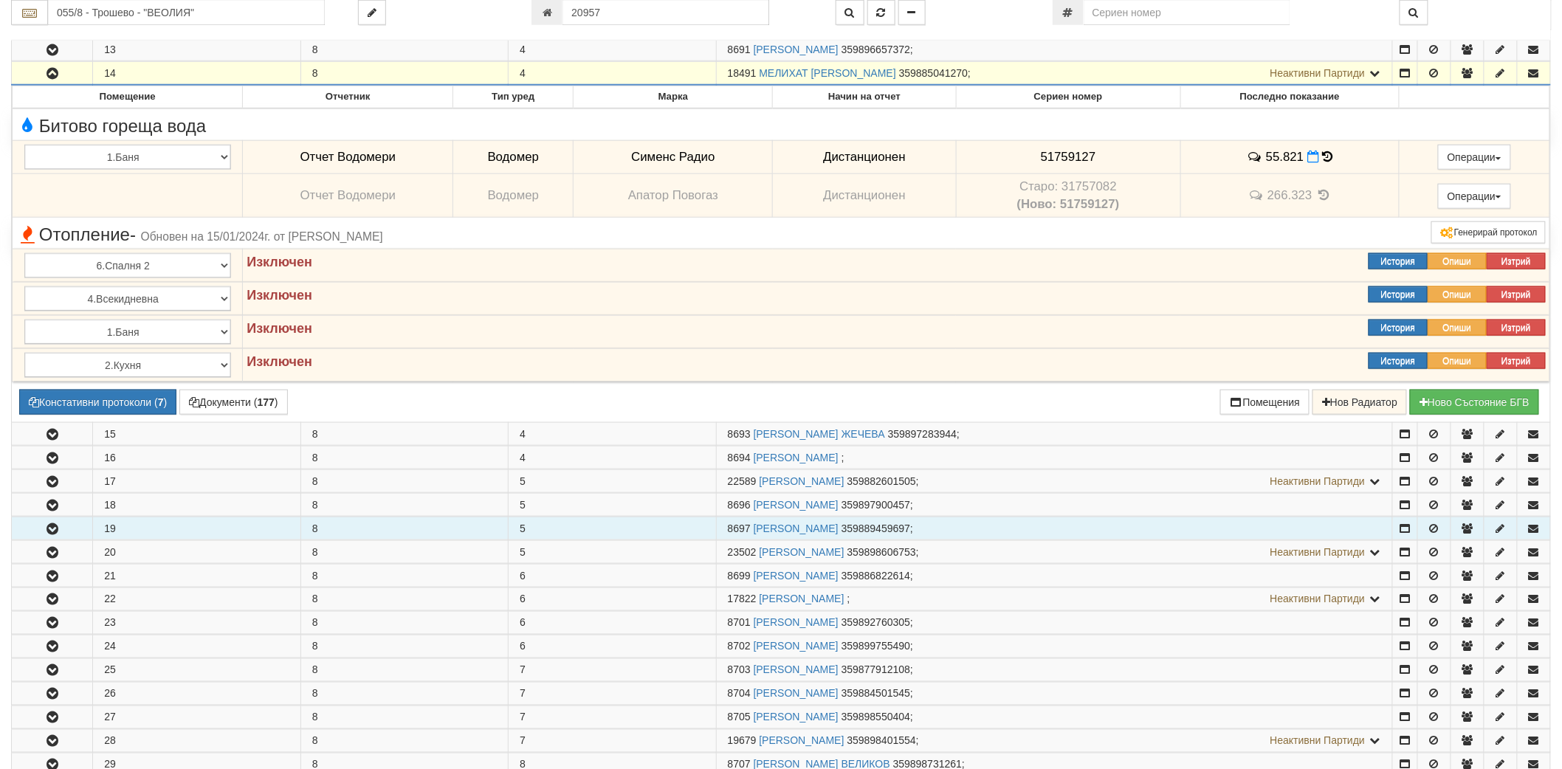
click at [61, 525] on button "button" at bounding box center [52, 529] width 80 height 22
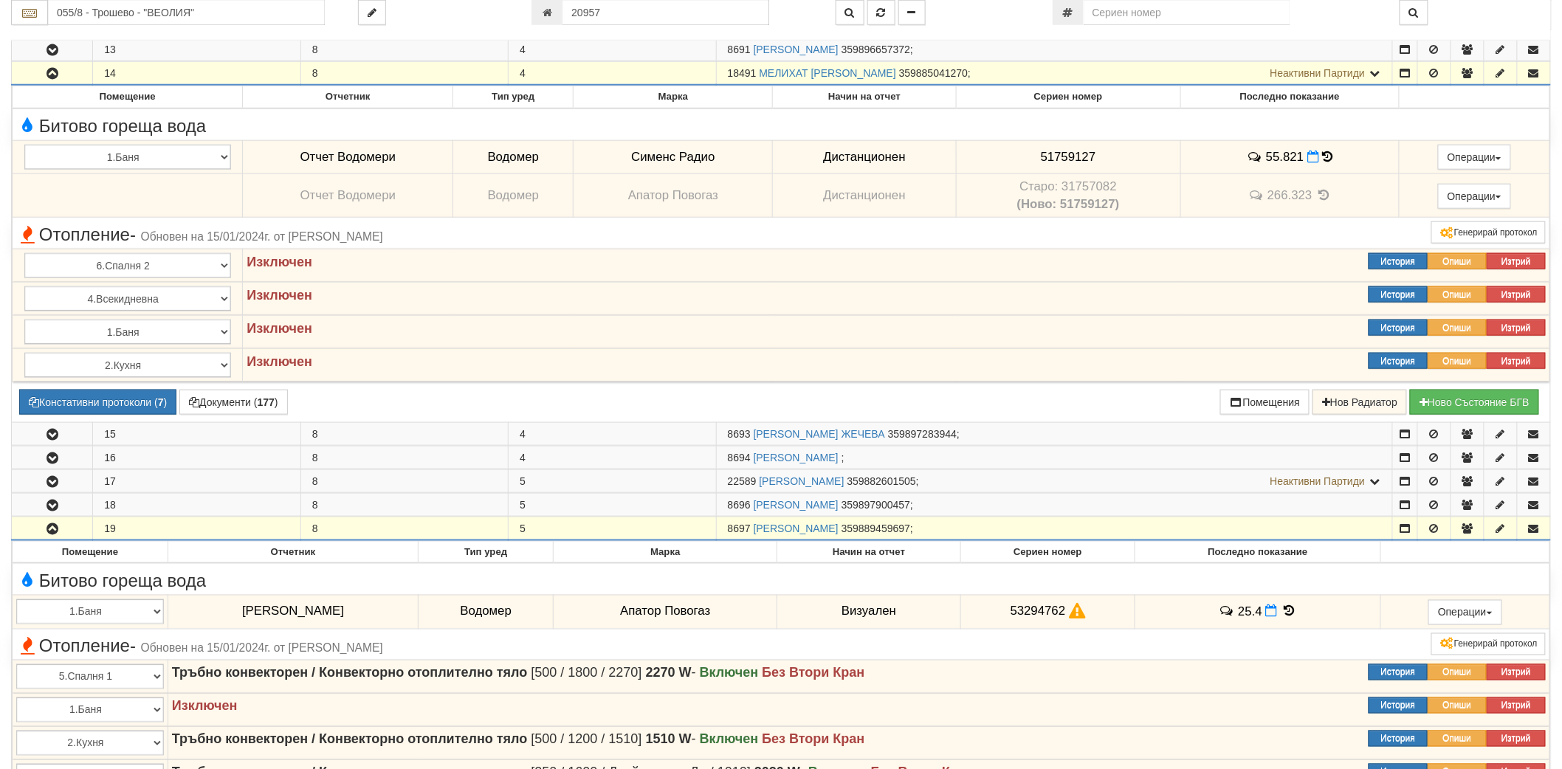
click at [48, 528] on icon "button" at bounding box center [53, 529] width 18 height 10
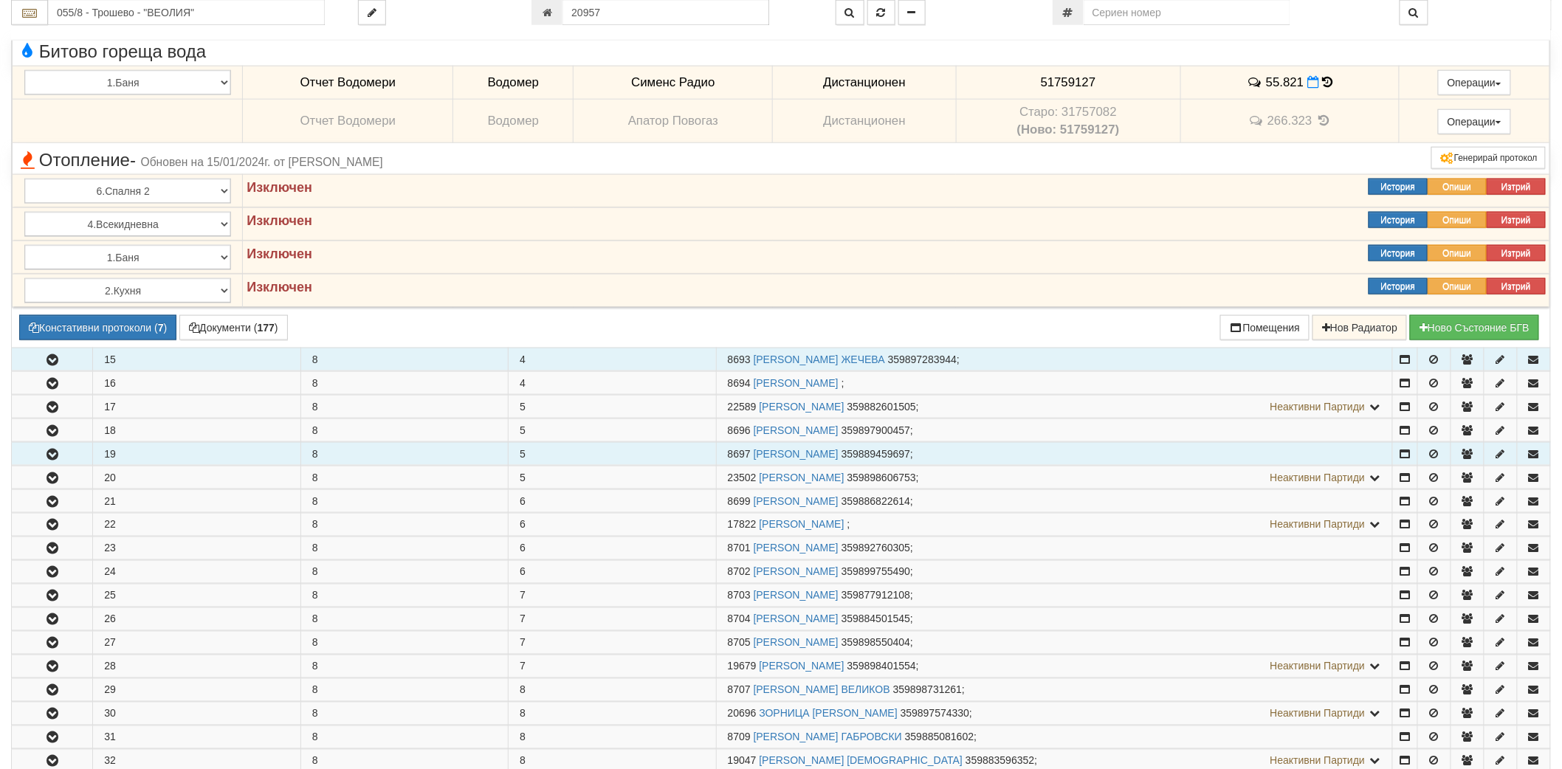
scroll to position [656, 0]
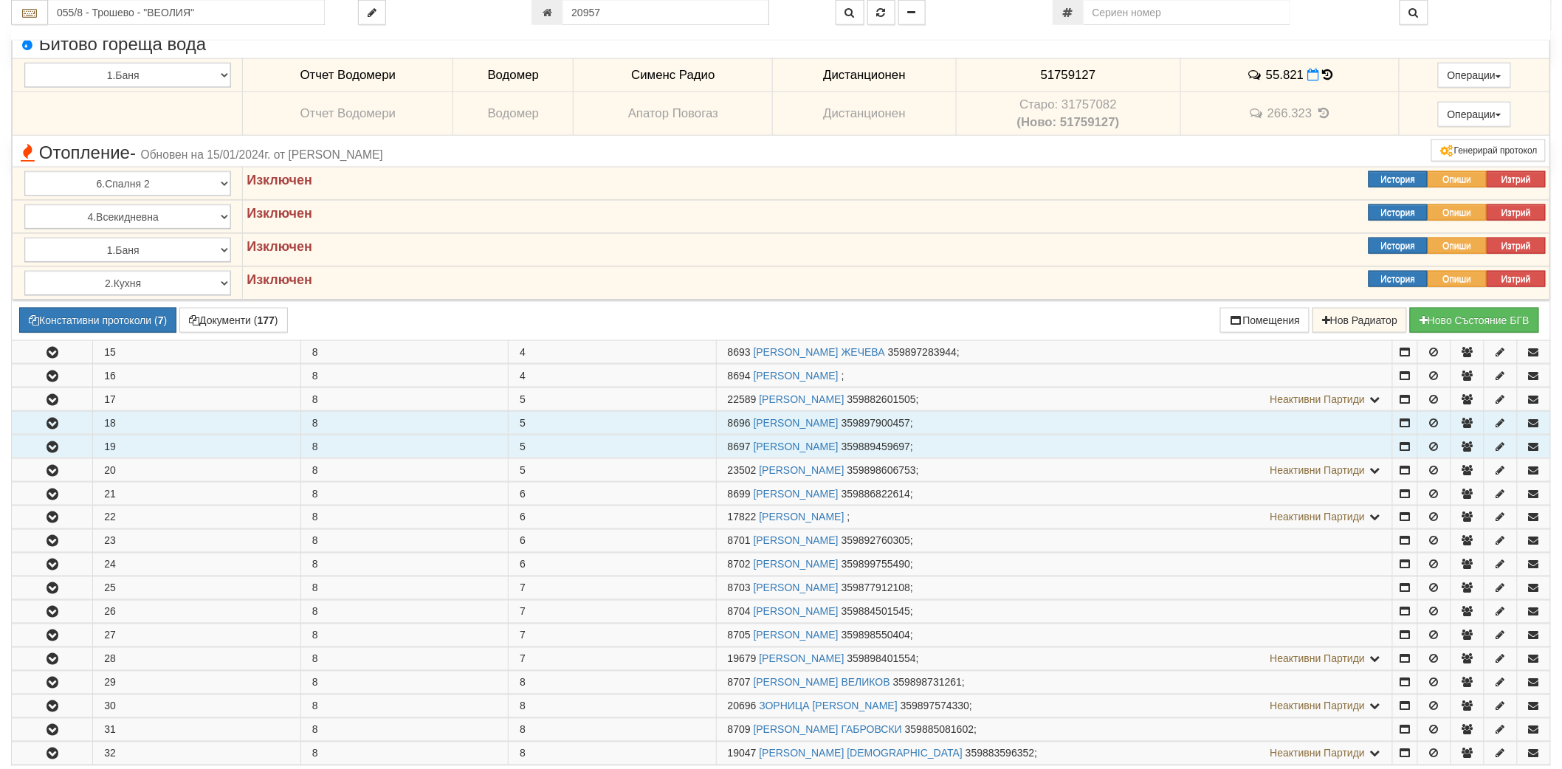
click at [63, 425] on button "button" at bounding box center [52, 423] width 80 height 22
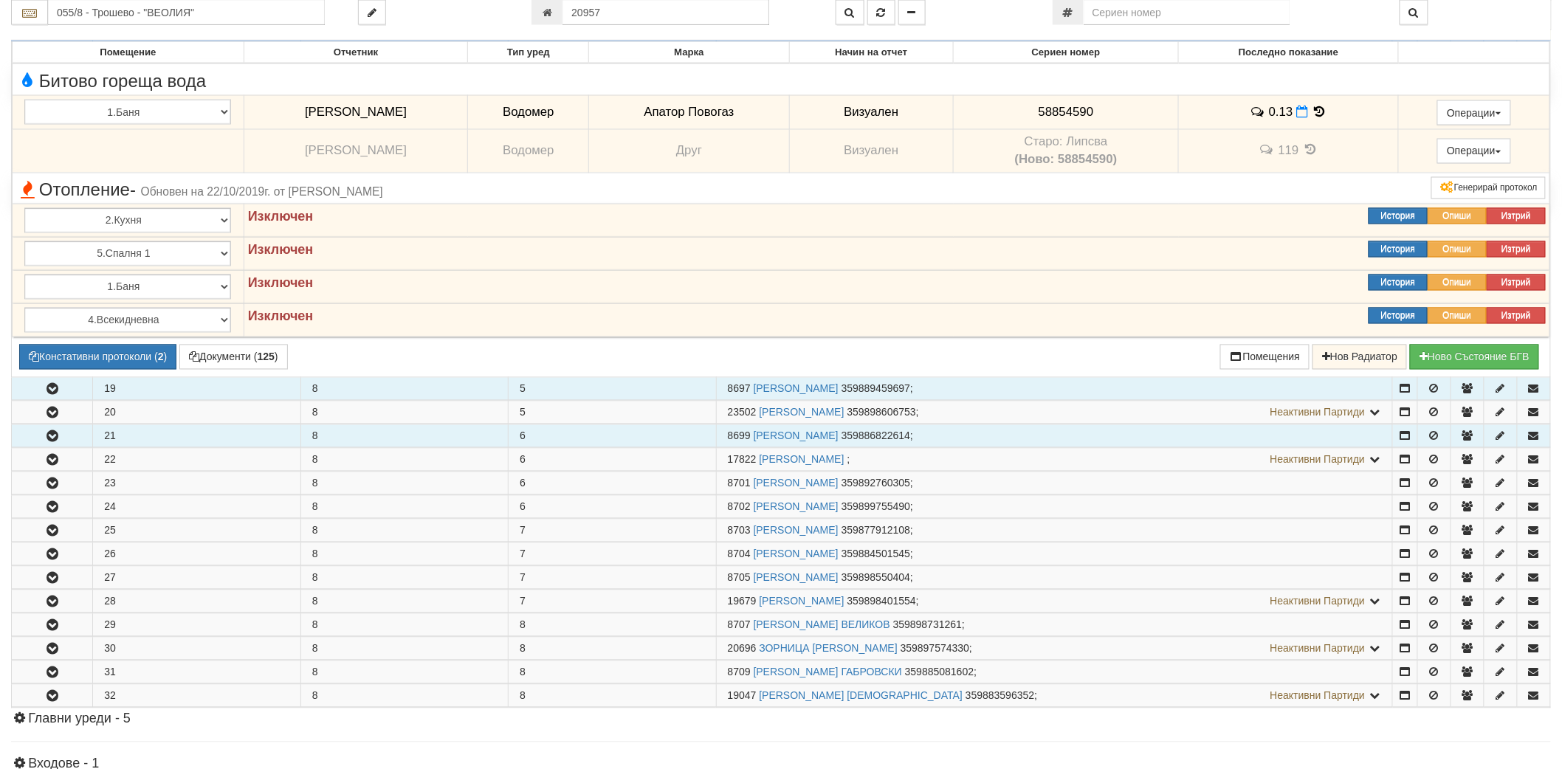
scroll to position [1066, 0]
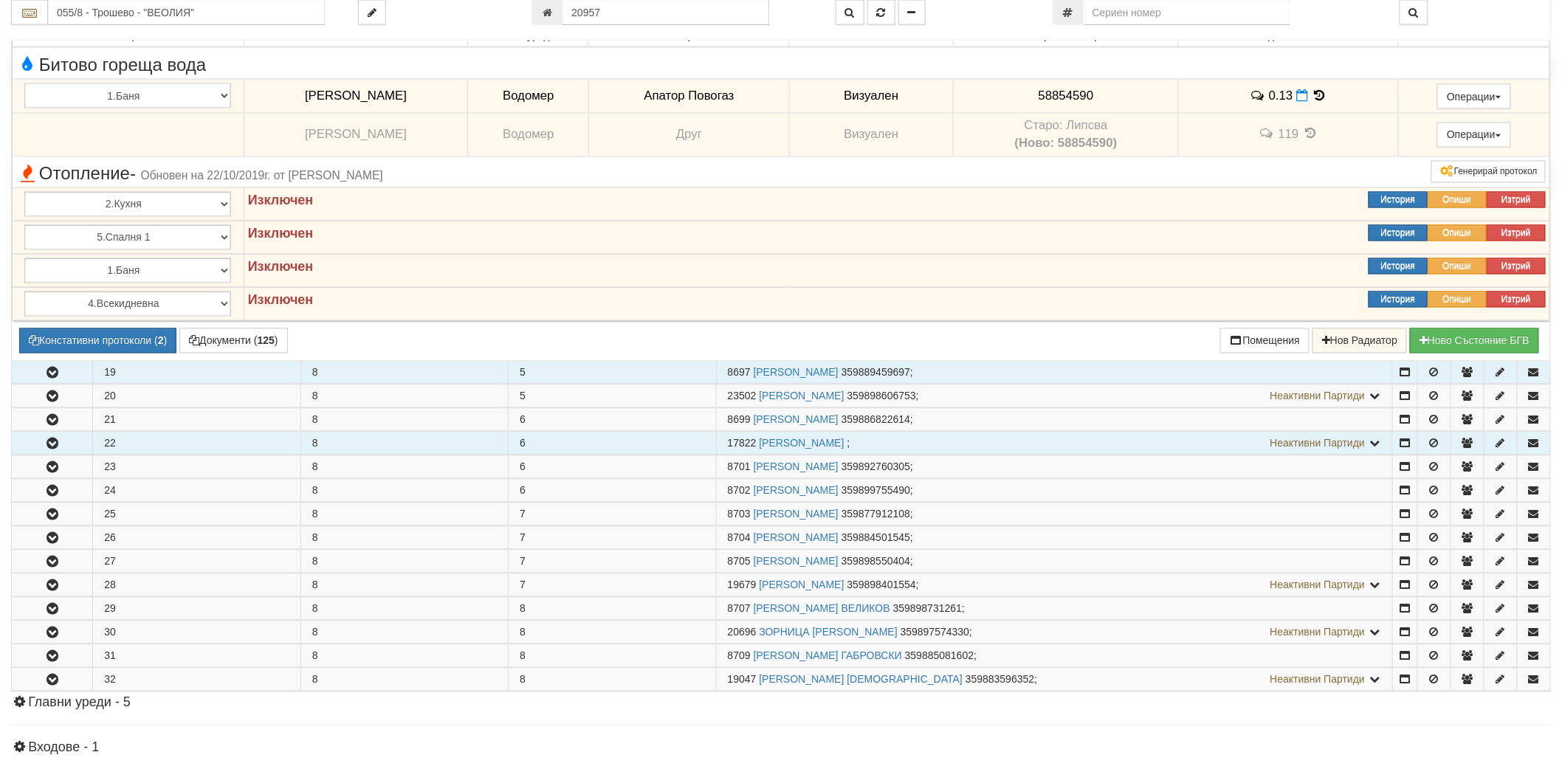
click at [56, 447] on icon "button" at bounding box center [53, 444] width 18 height 10
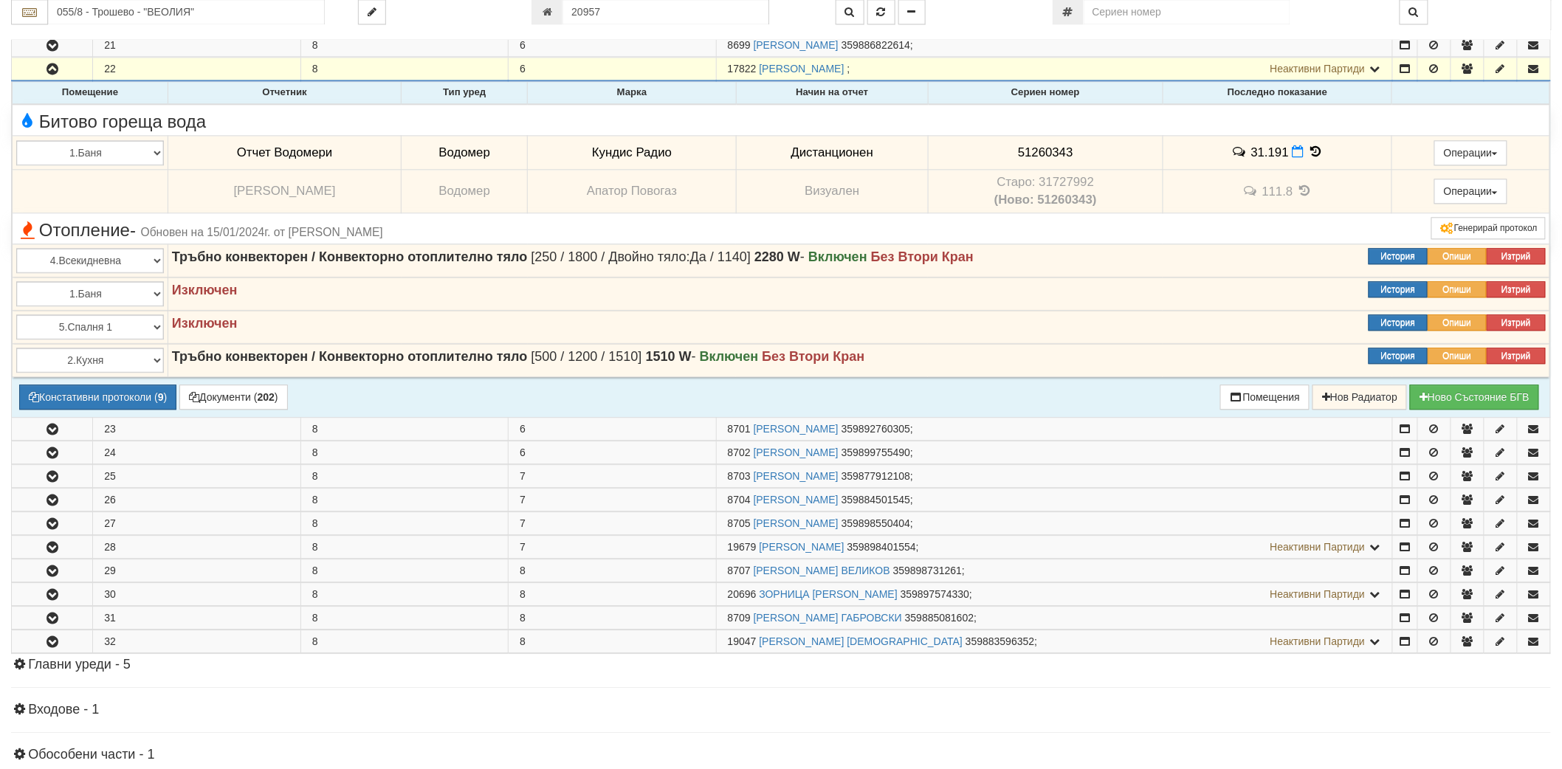
scroll to position [1477, 0]
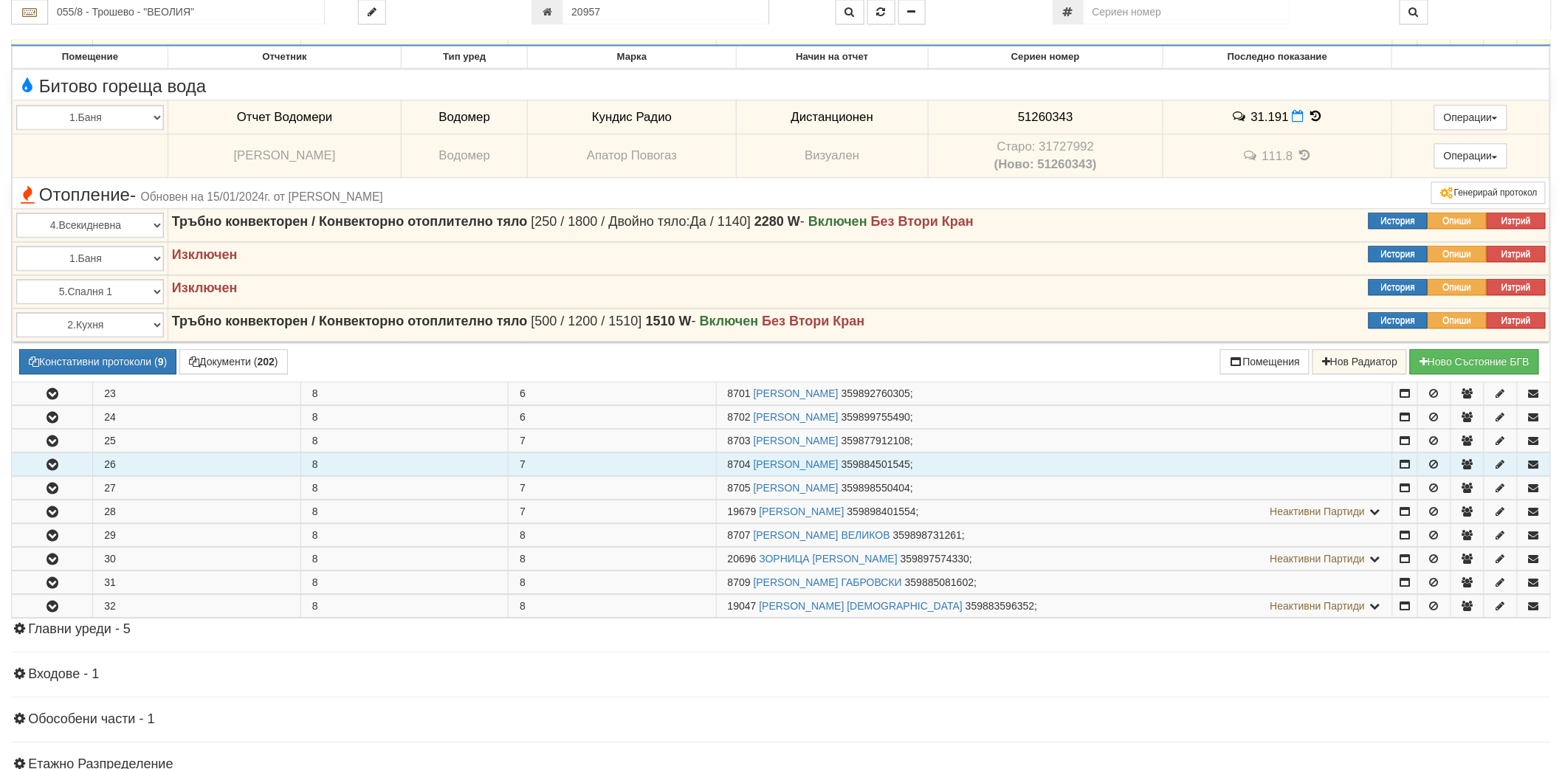
click at [56, 470] on icon "button" at bounding box center [53, 465] width 18 height 10
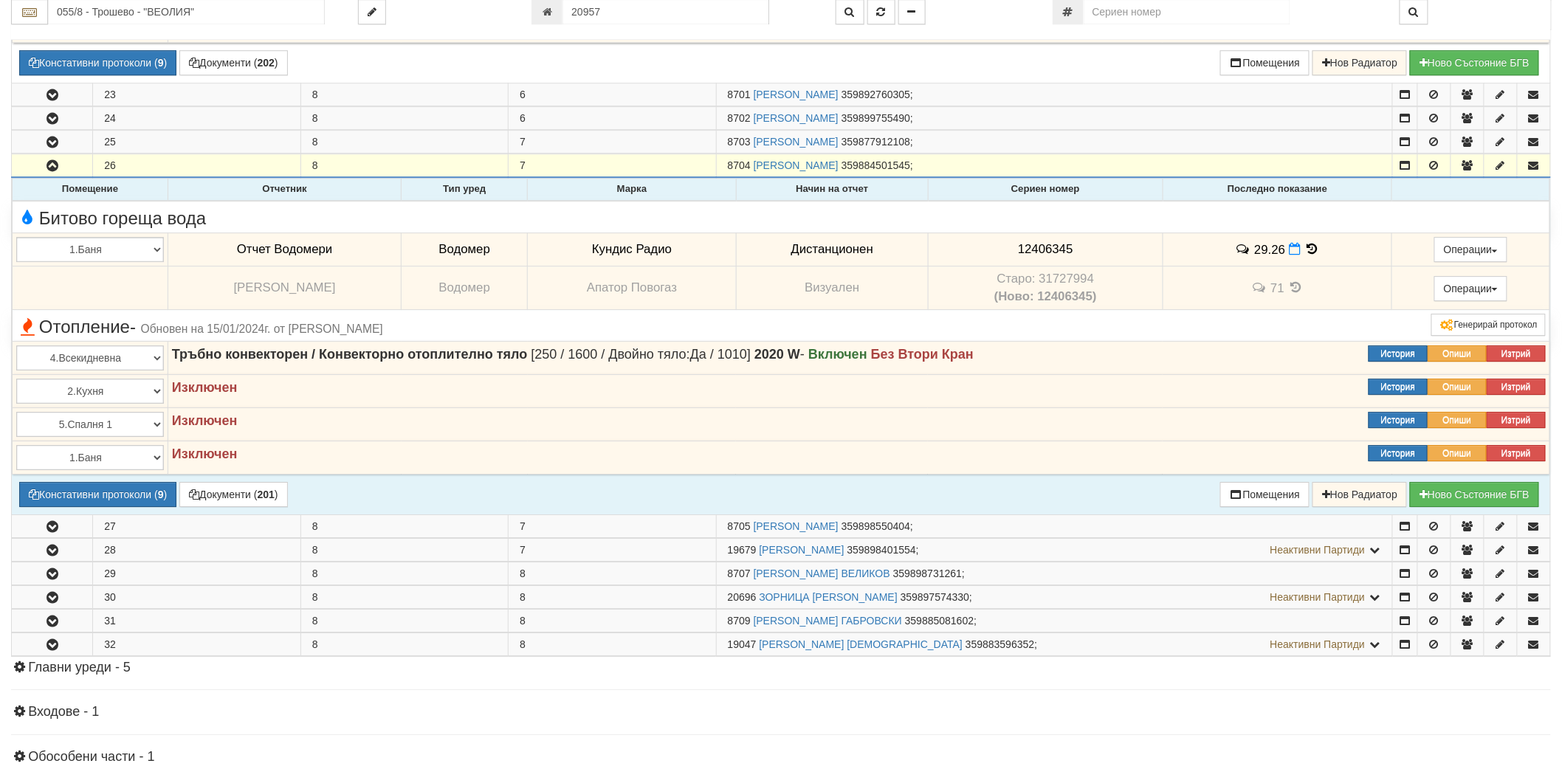
scroll to position [1886, 0]
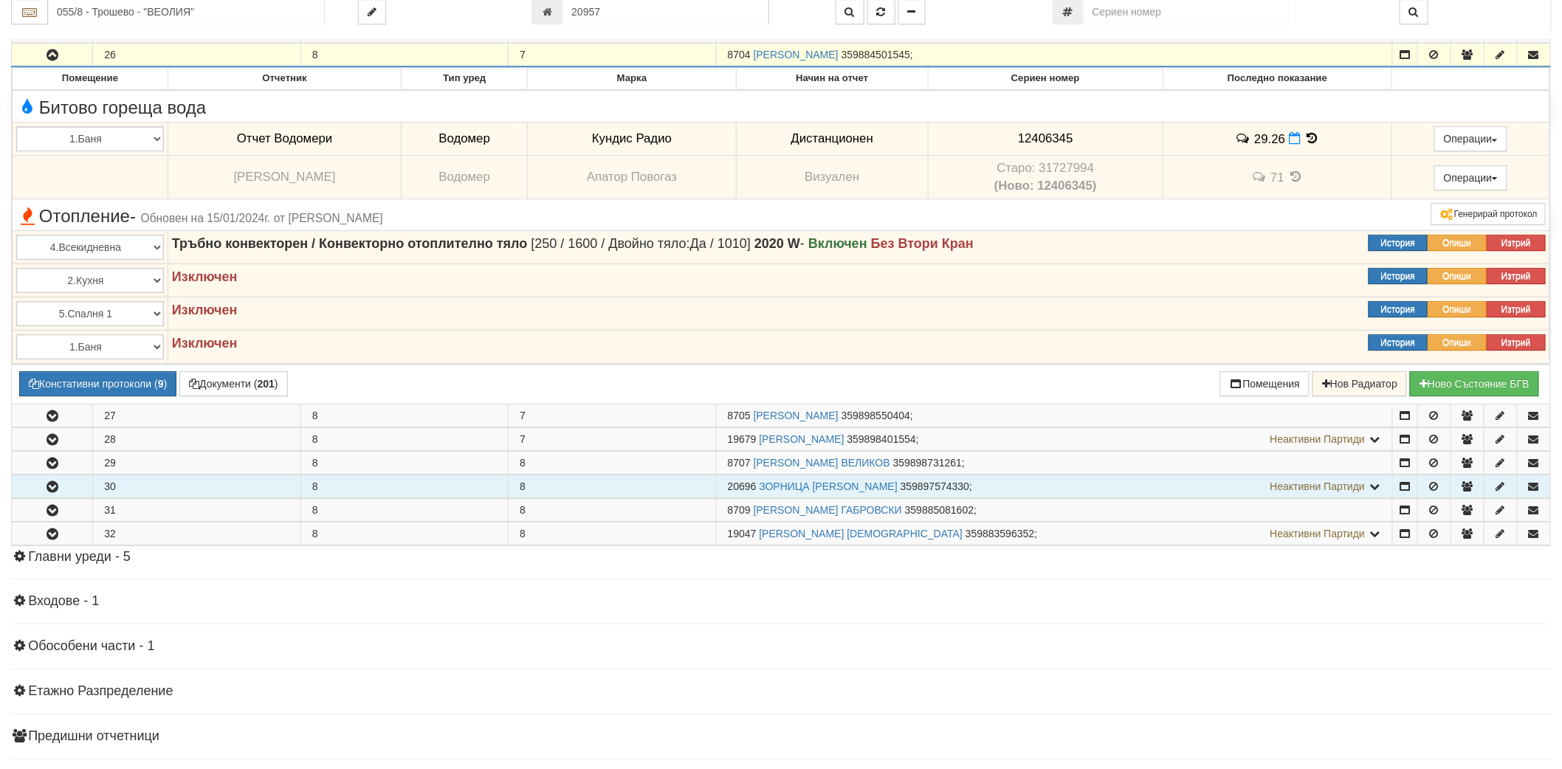
click at [38, 492] on button "button" at bounding box center [52, 486] width 80 height 22
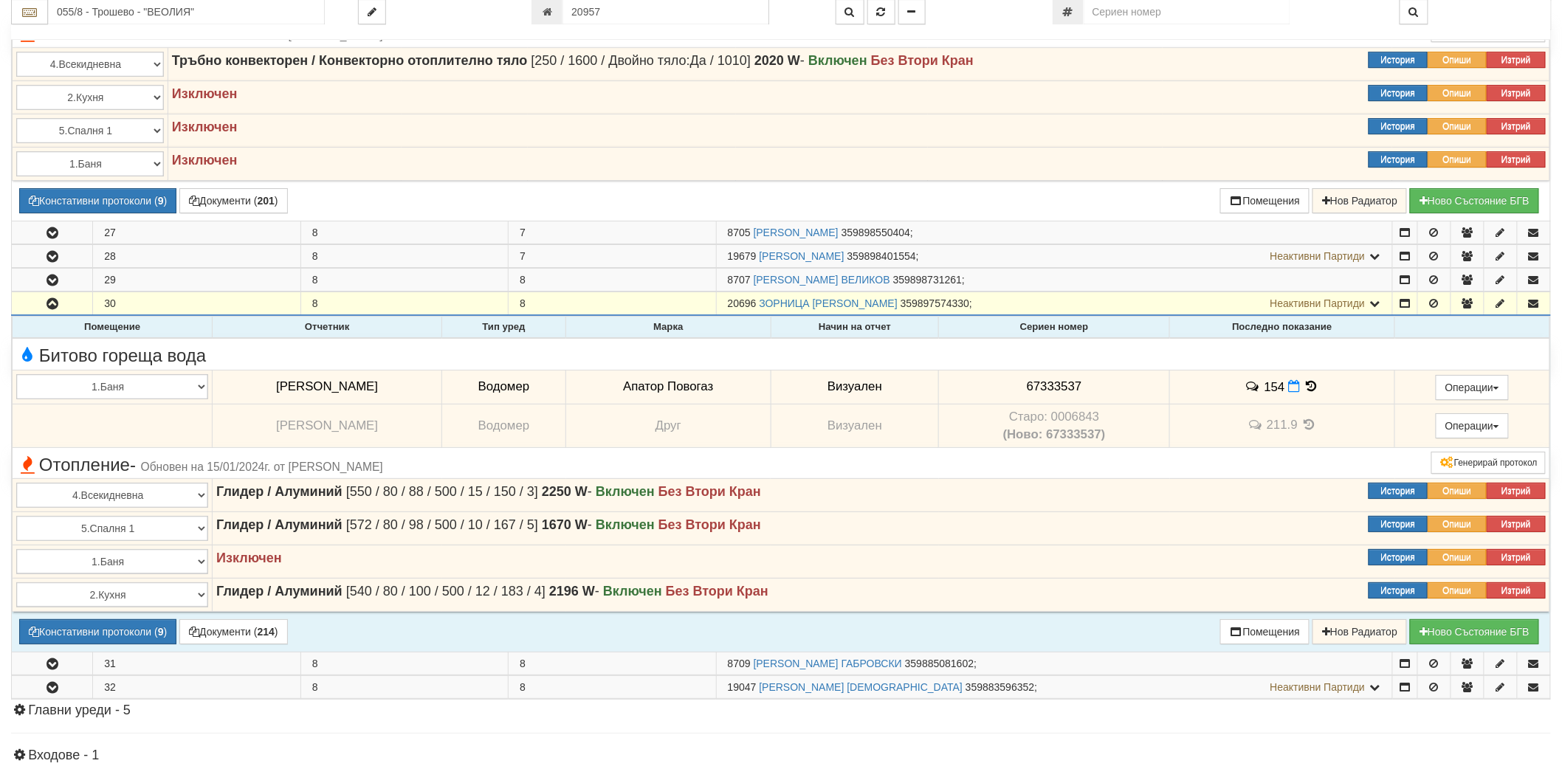
scroll to position [1968, 0]
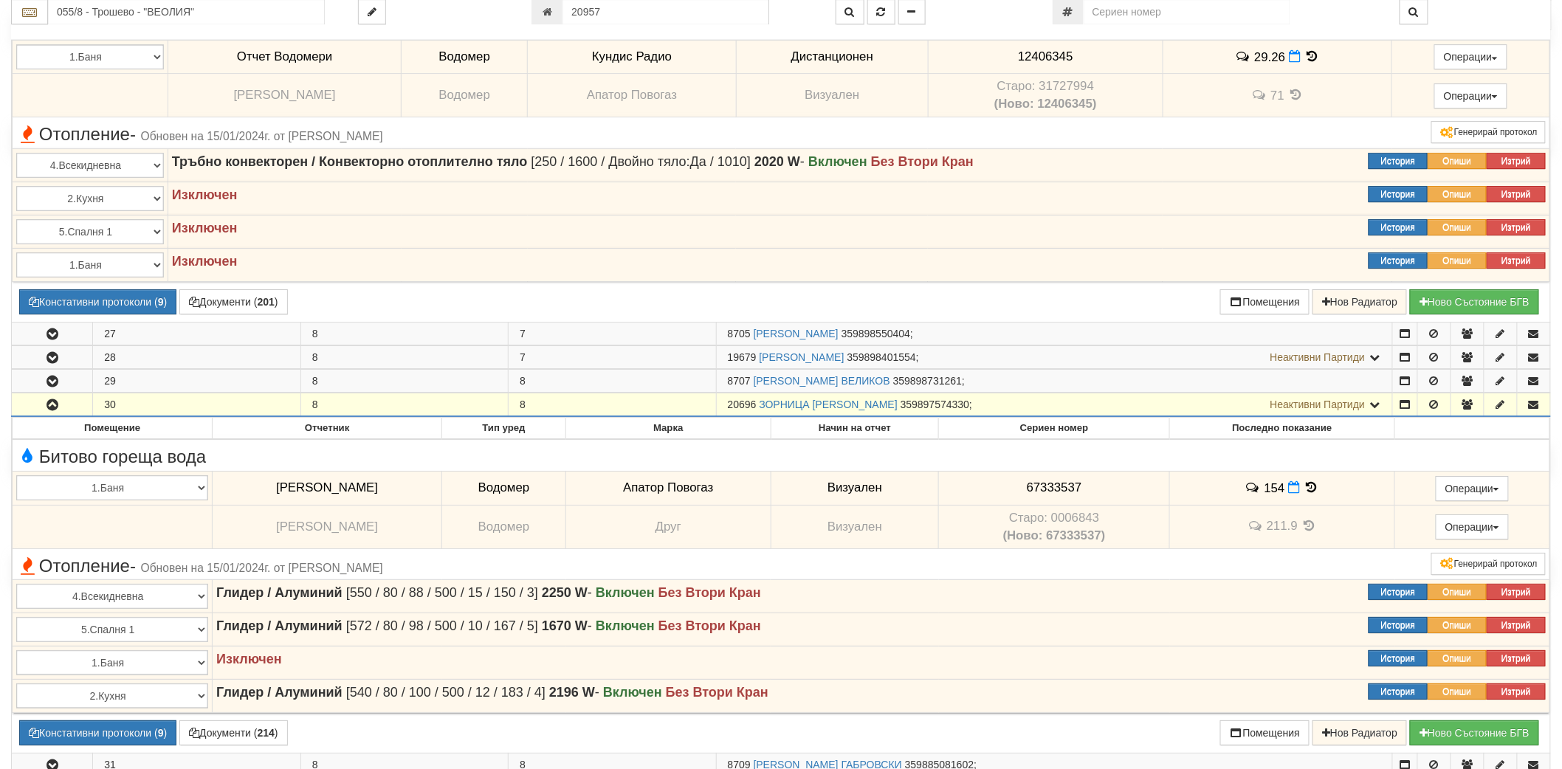
click at [50, 400] on icon "button" at bounding box center [53, 405] width 18 height 10
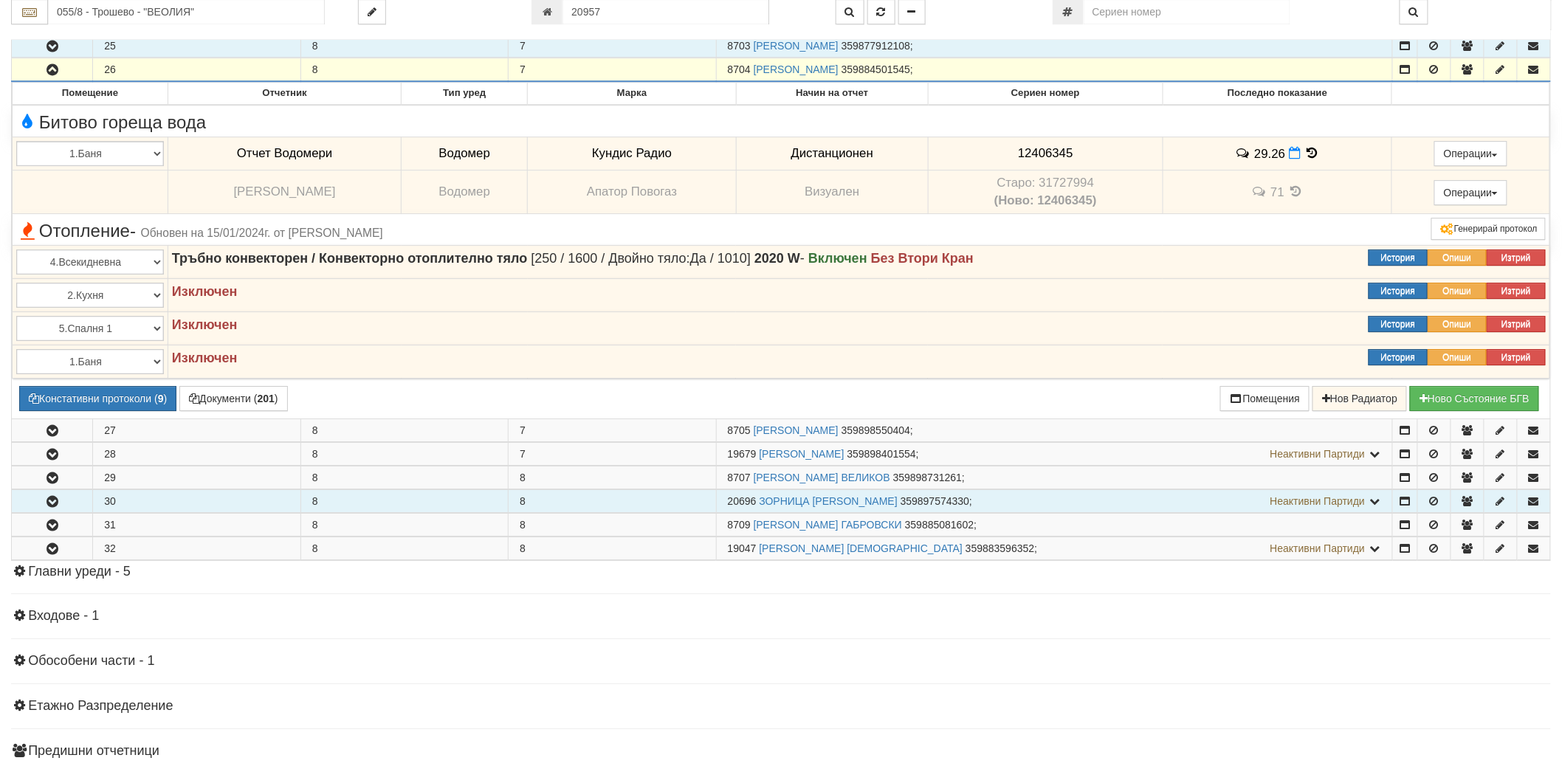
scroll to position [1641, 0]
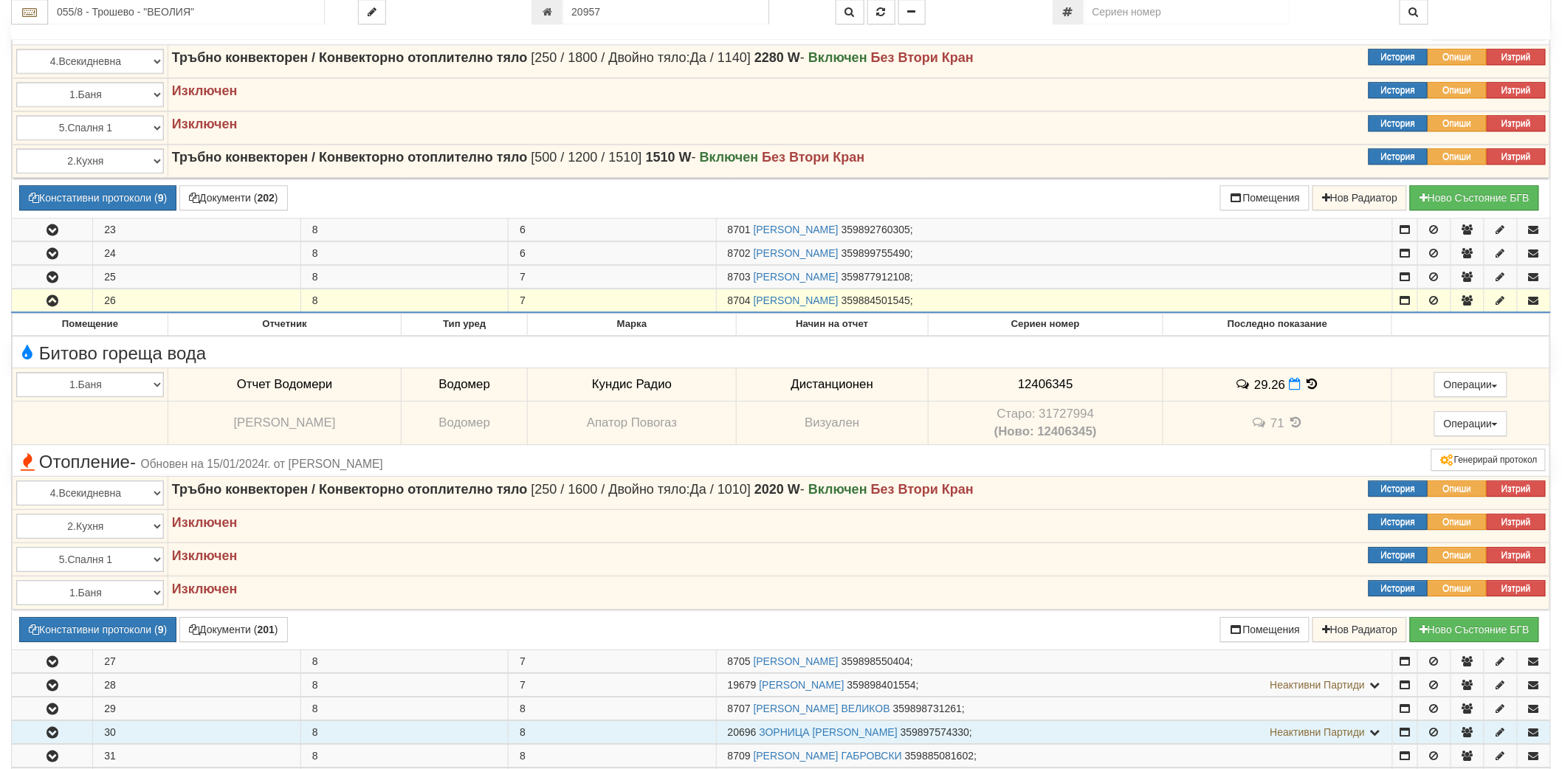
click at [58, 301] on icon "button" at bounding box center [53, 301] width 18 height 10
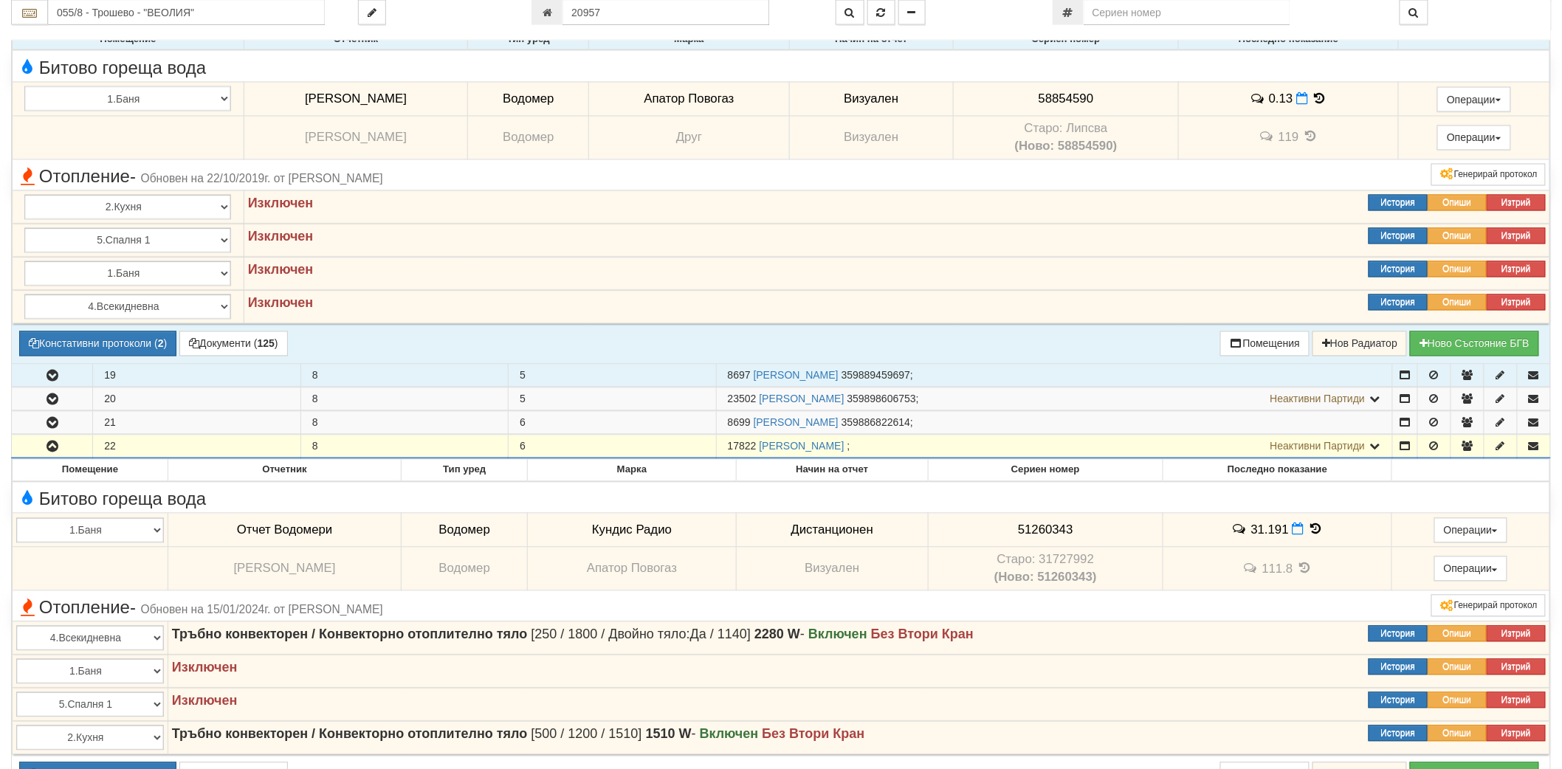
scroll to position [984, 0]
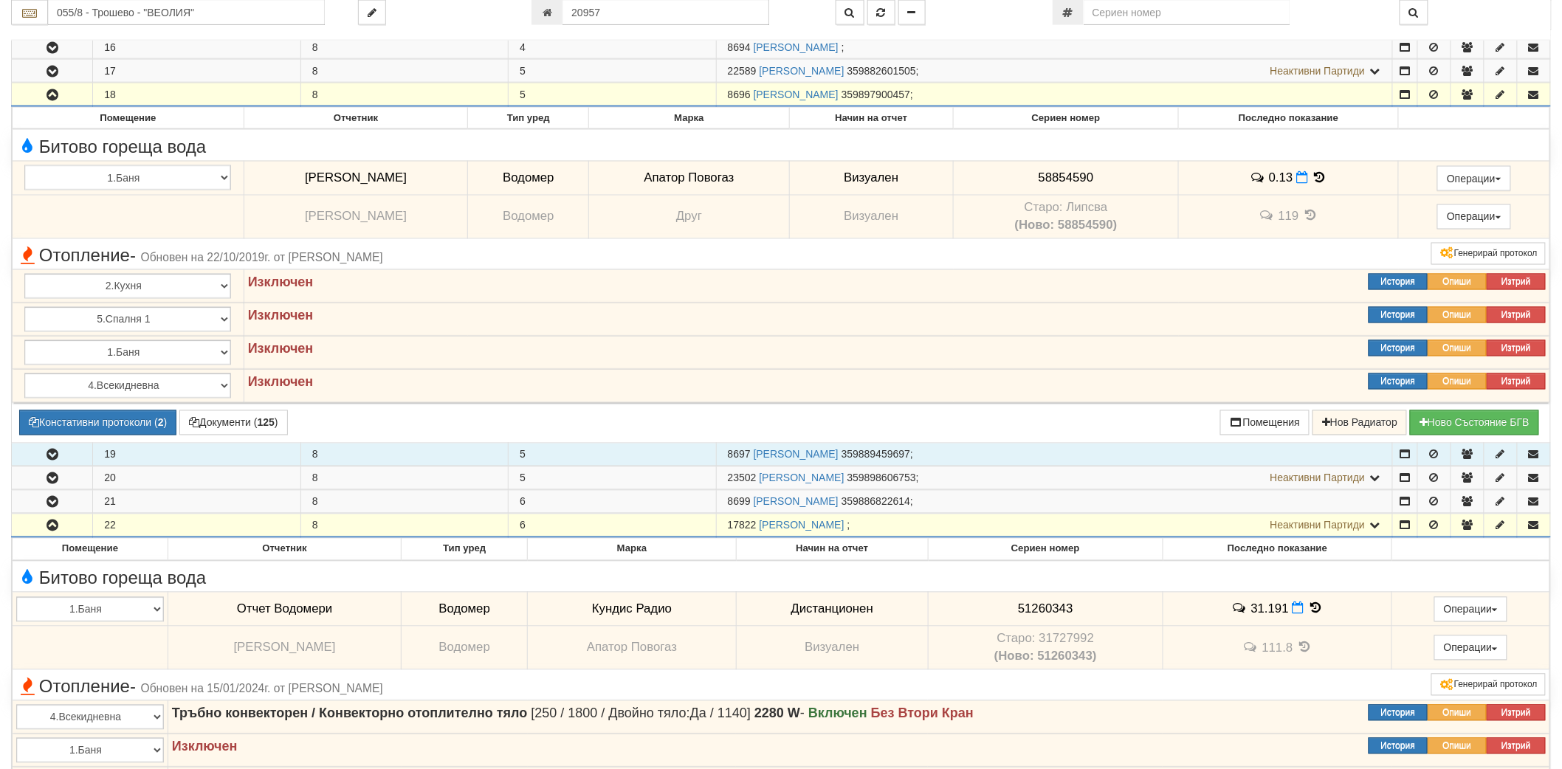
click at [53, 532] on icon "button" at bounding box center [53, 526] width 18 height 10
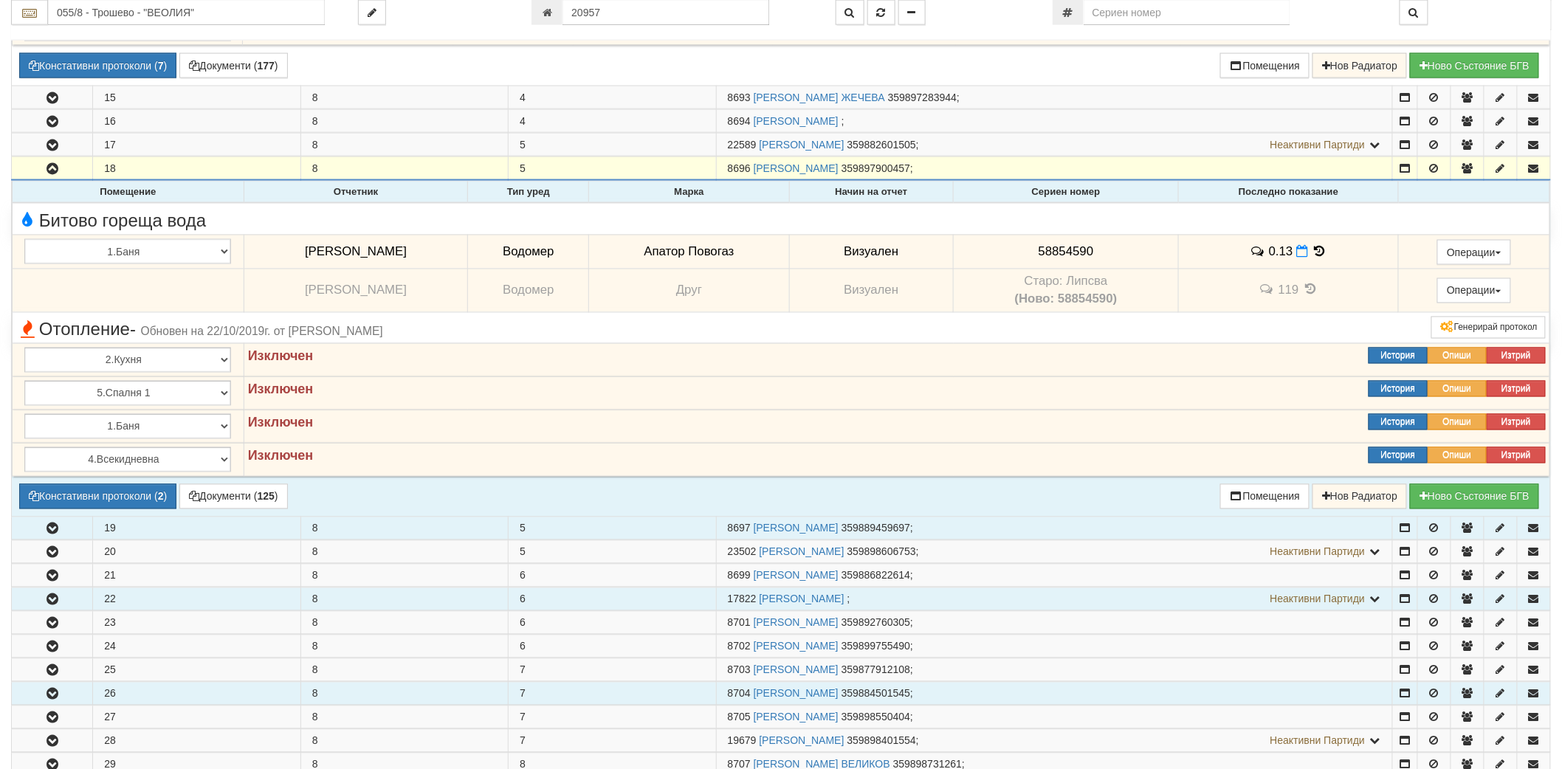
scroll to position [820, 0]
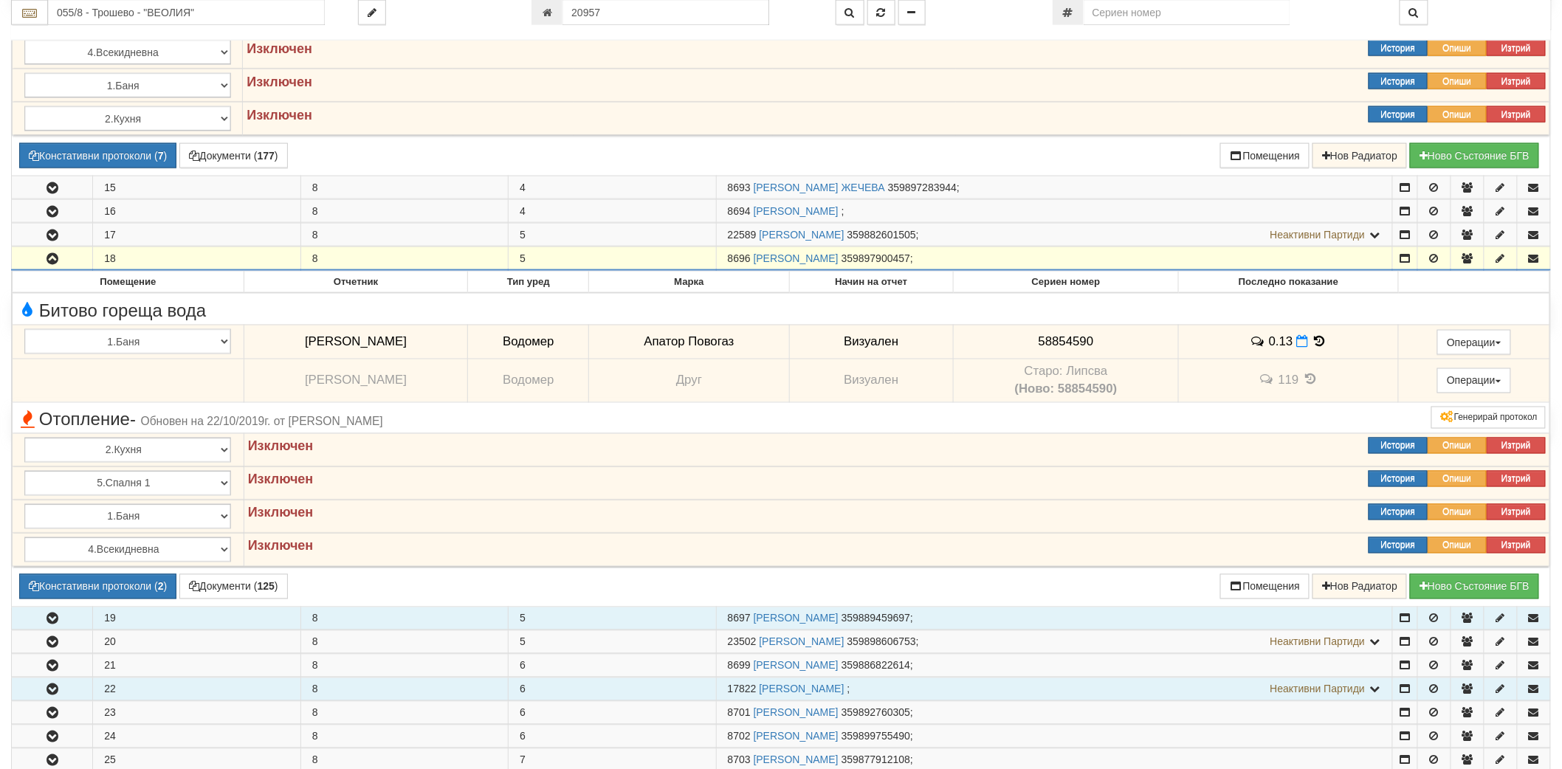
click at [63, 262] on button "button" at bounding box center [52, 258] width 80 height 22
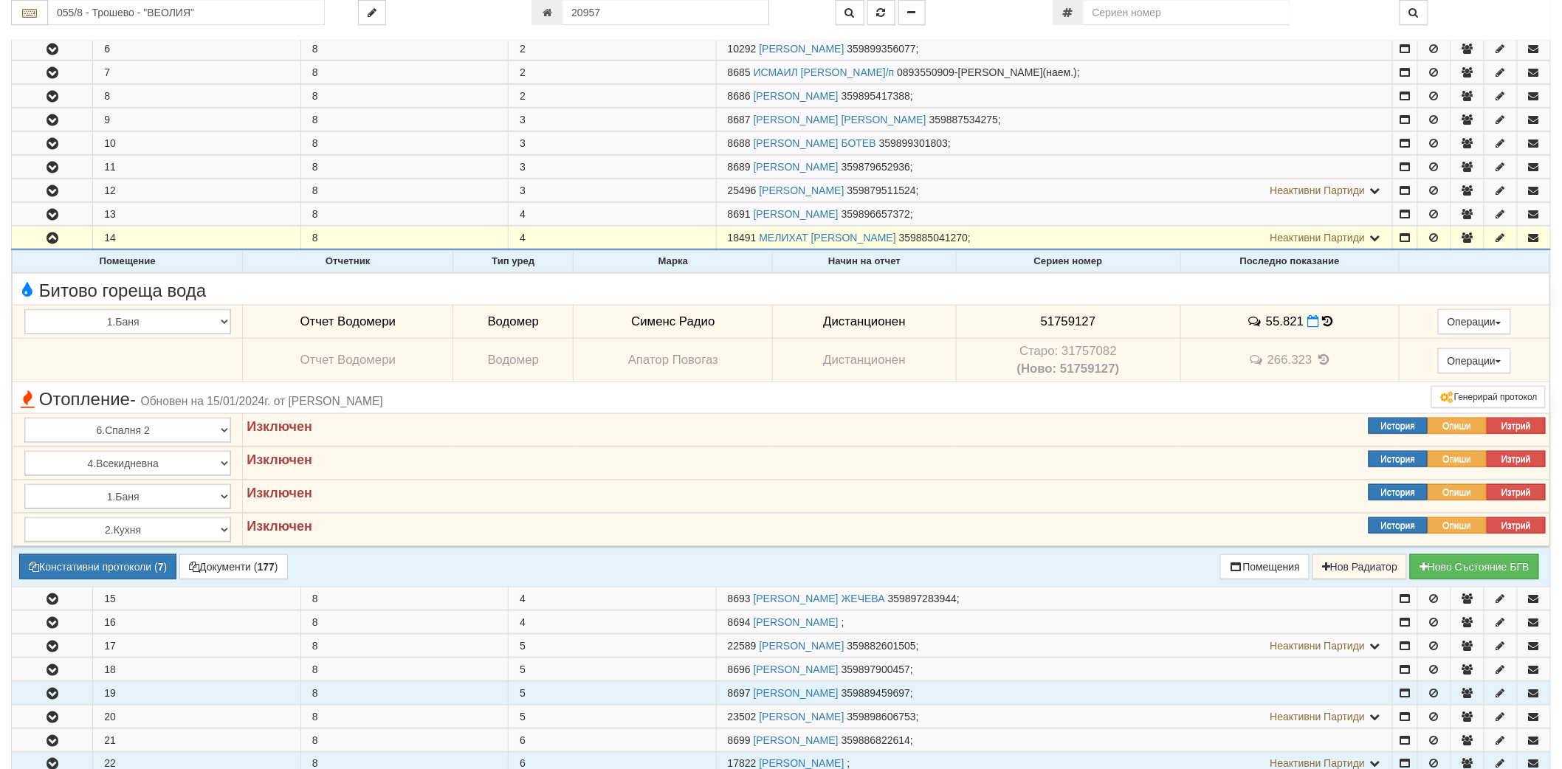
scroll to position [246, 0]
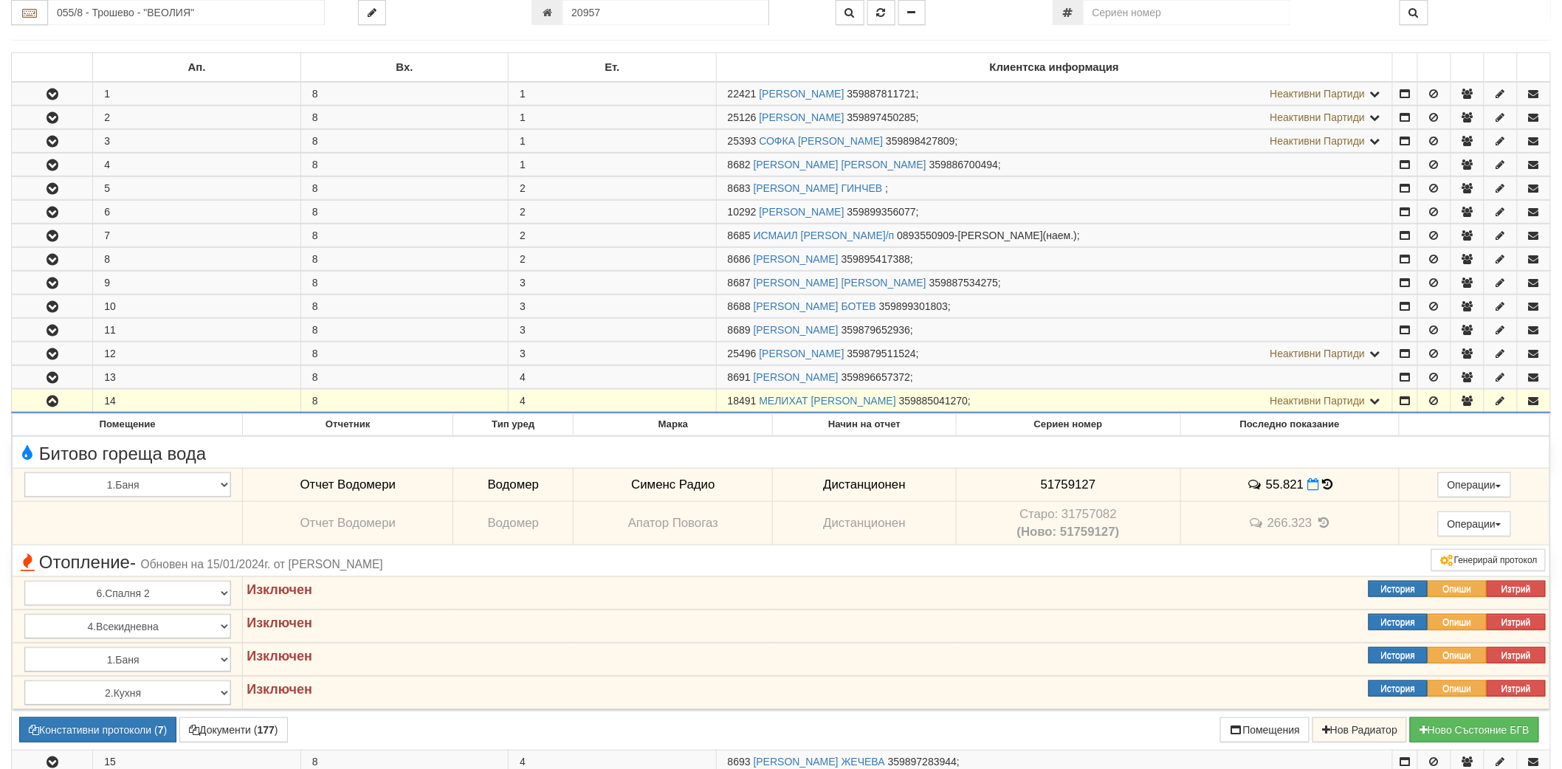
click at [63, 396] on button "button" at bounding box center [52, 401] width 80 height 22
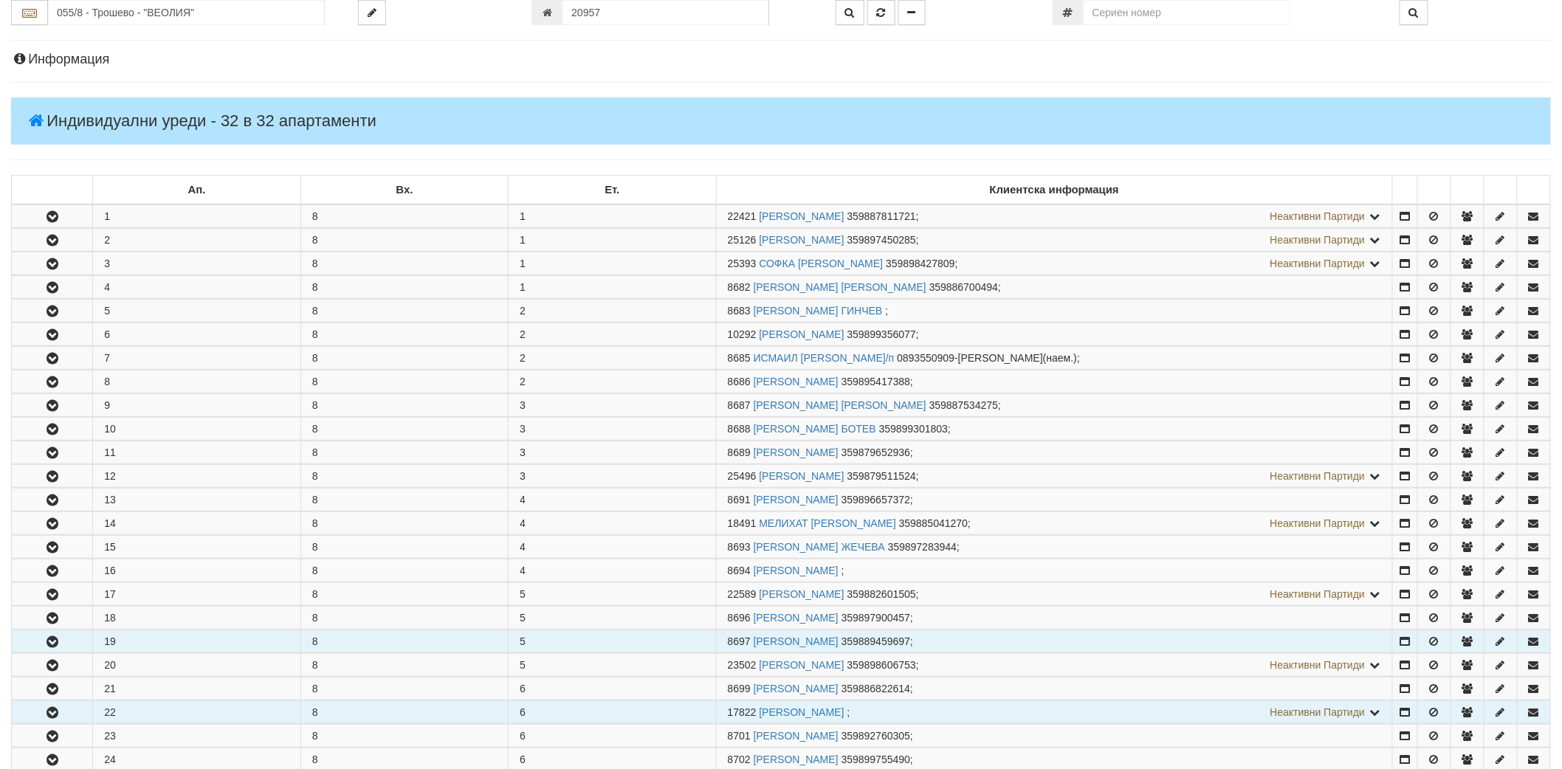
scroll to position [0, 0]
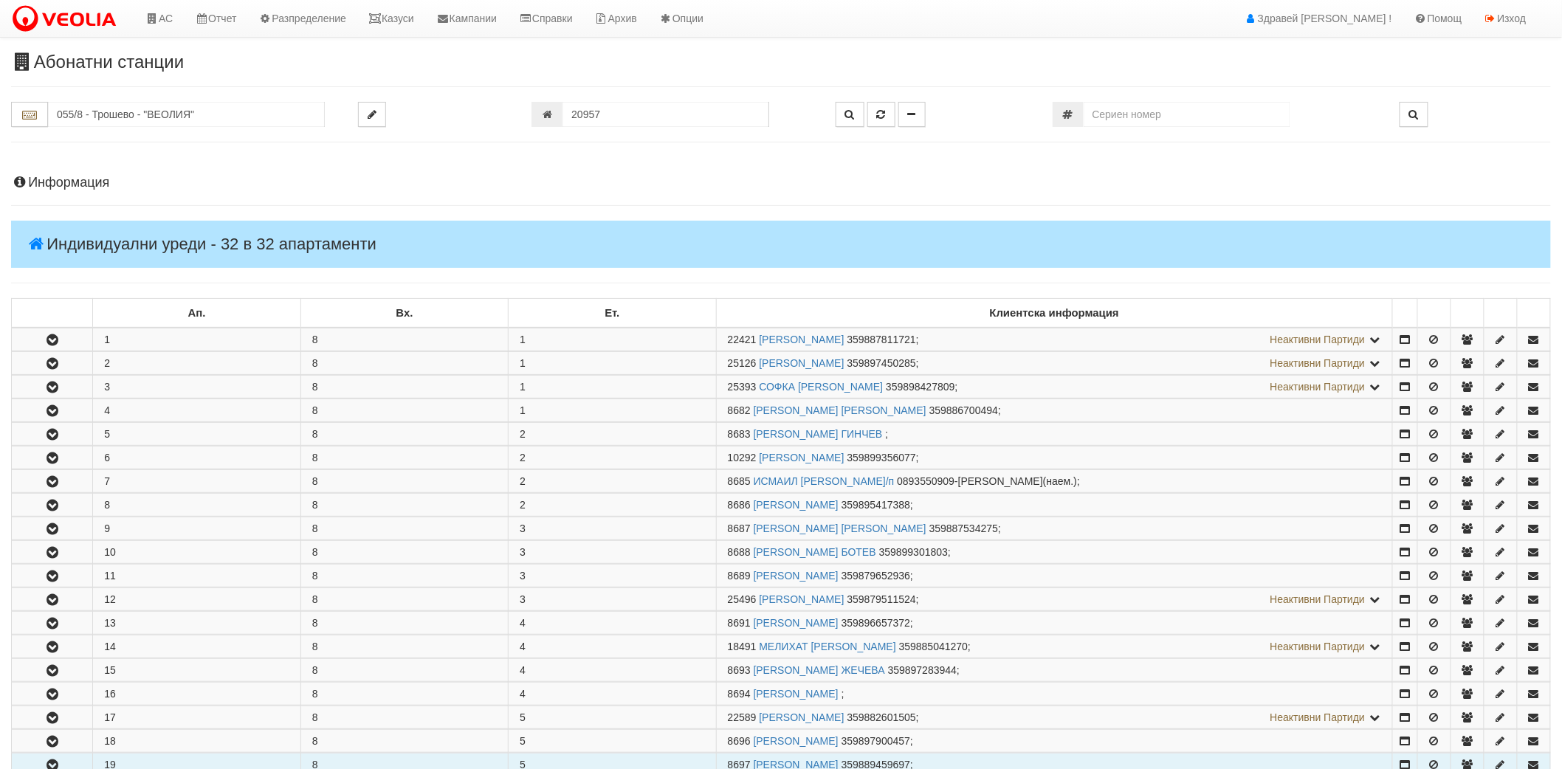
click at [84, 190] on div "Информация Параметри Брой Апартаменти: 32 Ползватели 07/2025 50 % 0 % 73" at bounding box center [781, 772] width 1540 height 1231
click at [106, 187] on h4 "Информация" at bounding box center [781, 183] width 1540 height 15
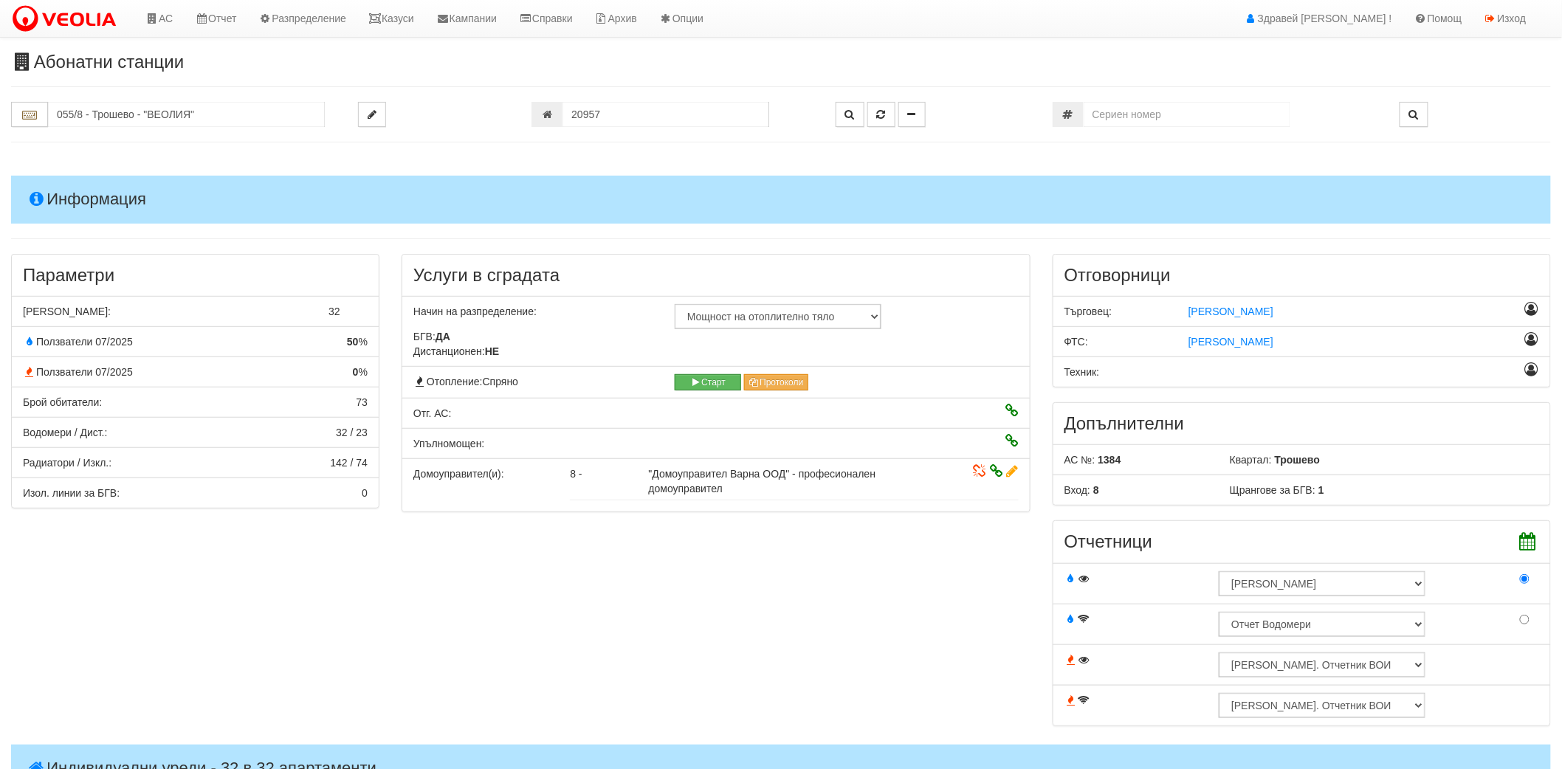
click at [97, 187] on h4 "Информация" at bounding box center [781, 199] width 1540 height 47
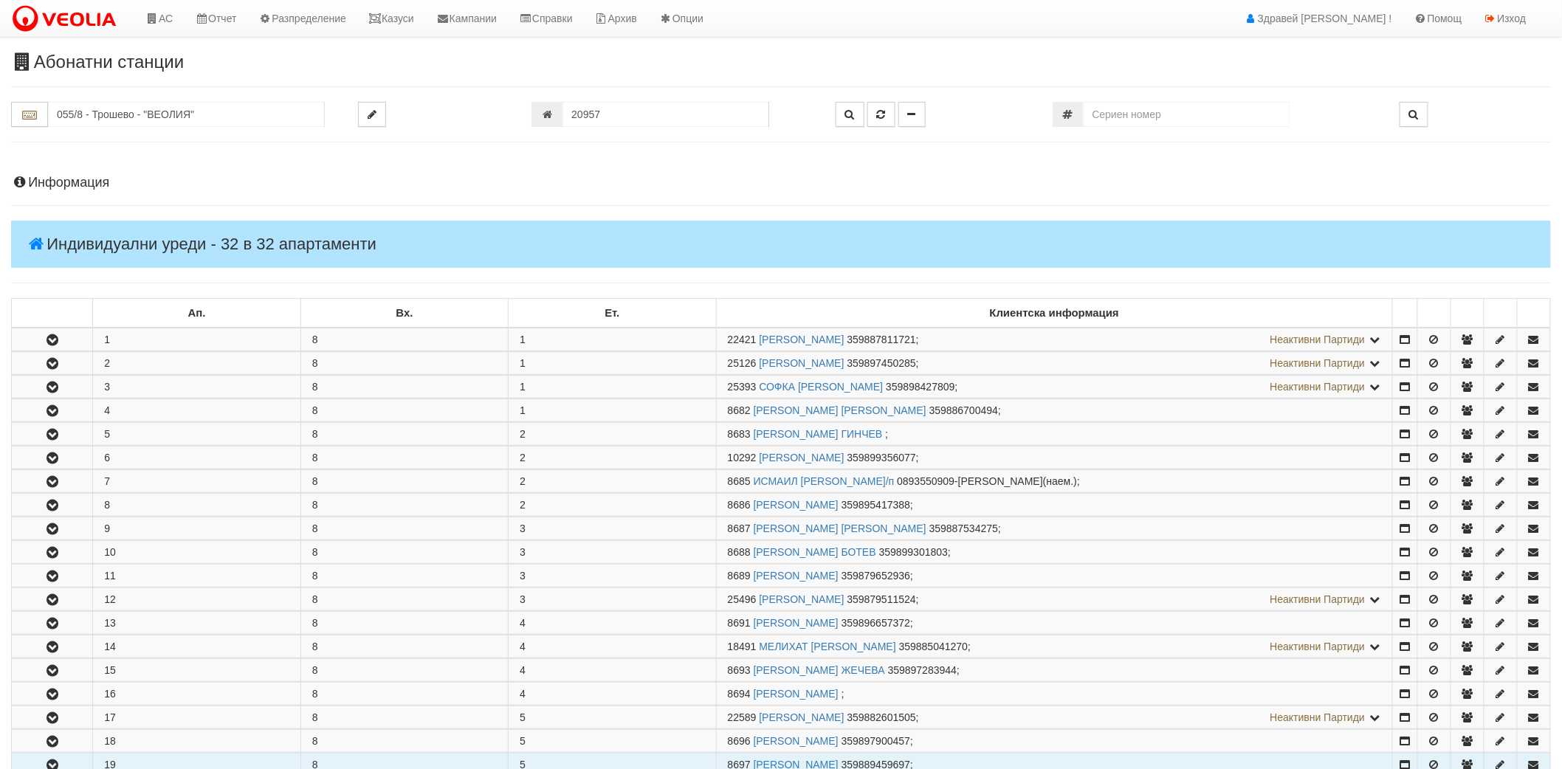
click at [97, 187] on h4 "Информация" at bounding box center [781, 183] width 1540 height 15
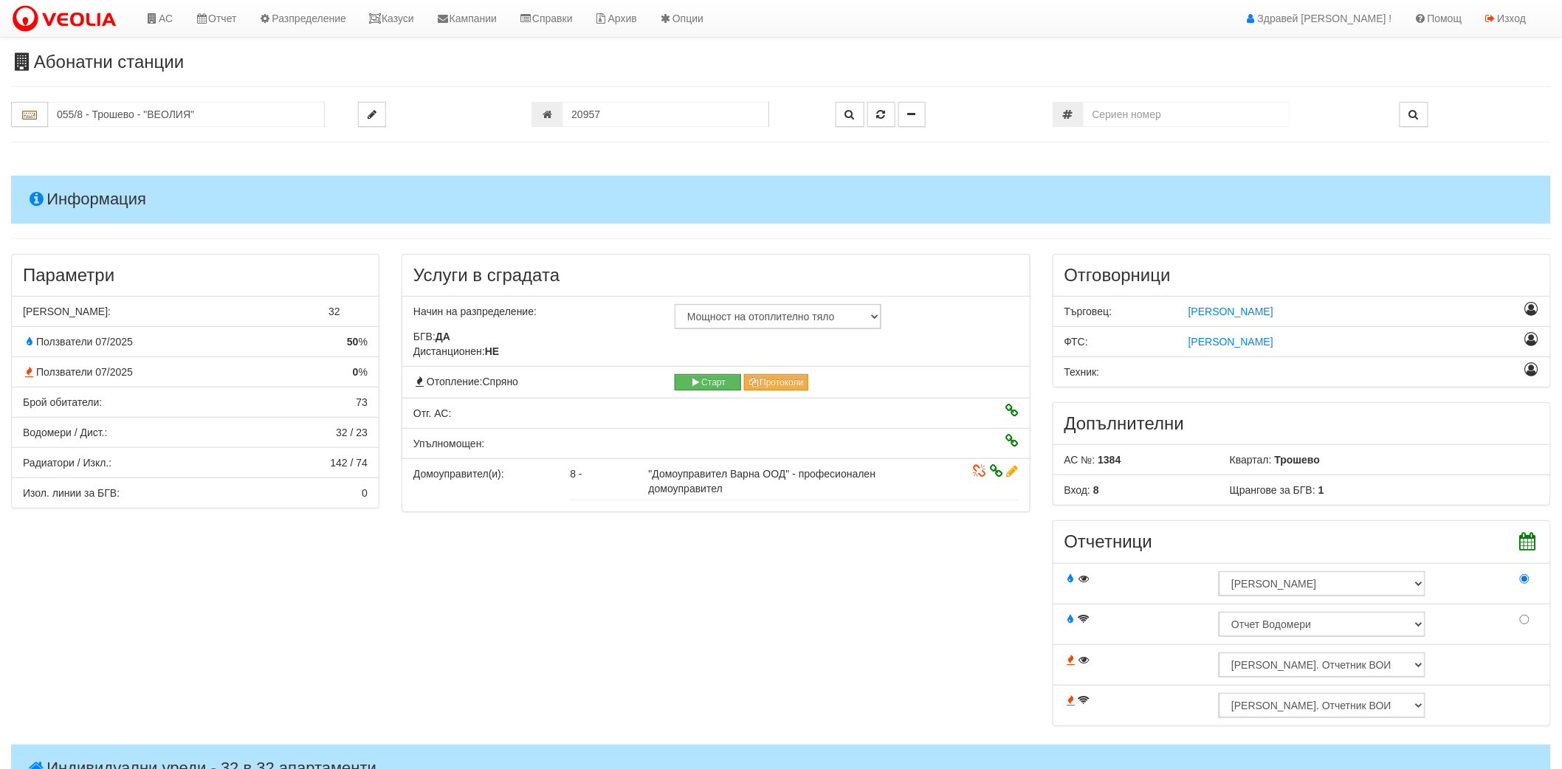
click at [97, 187] on h4 "Информация" at bounding box center [781, 199] width 1540 height 47
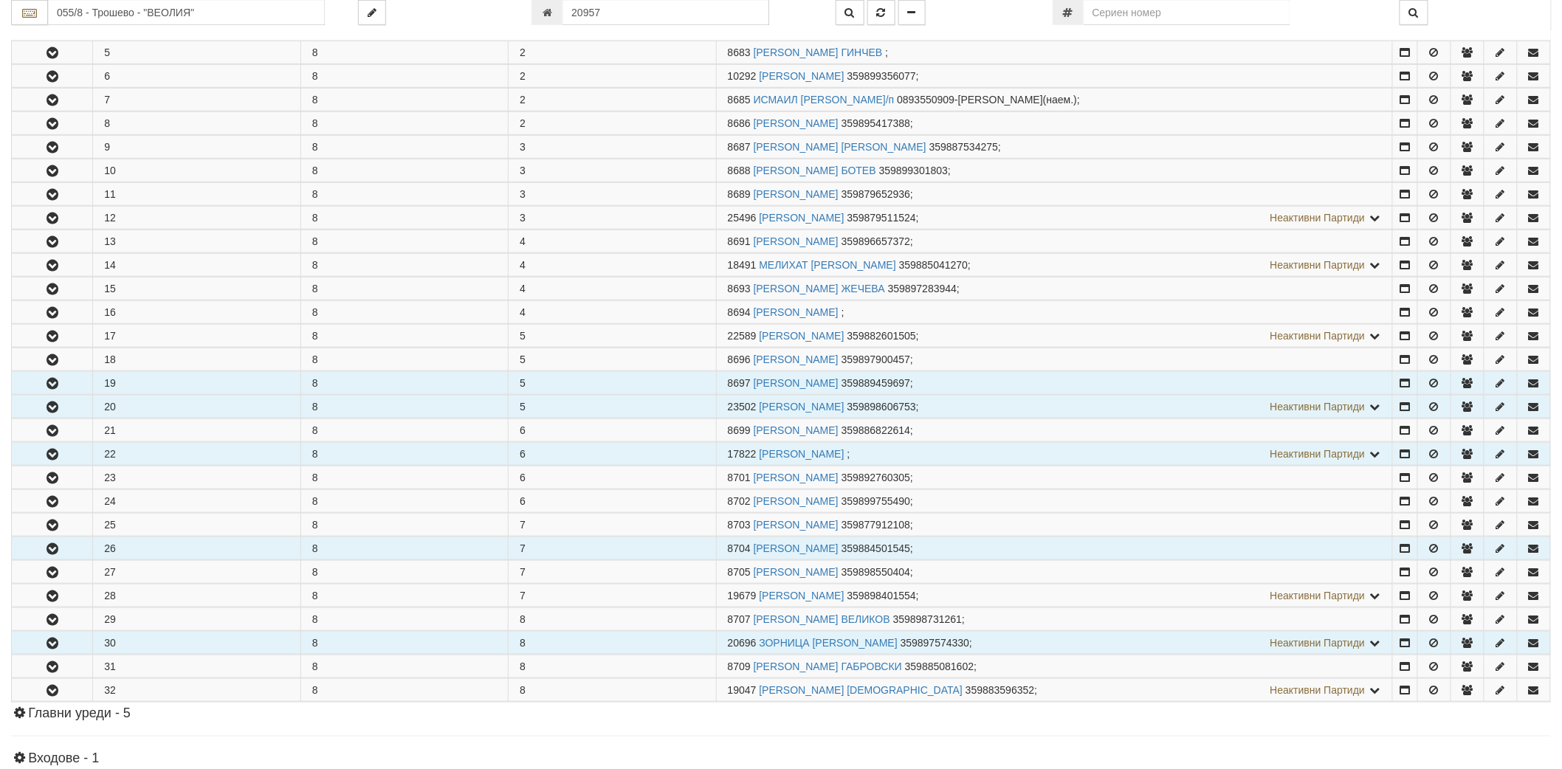
scroll to position [410, 0]
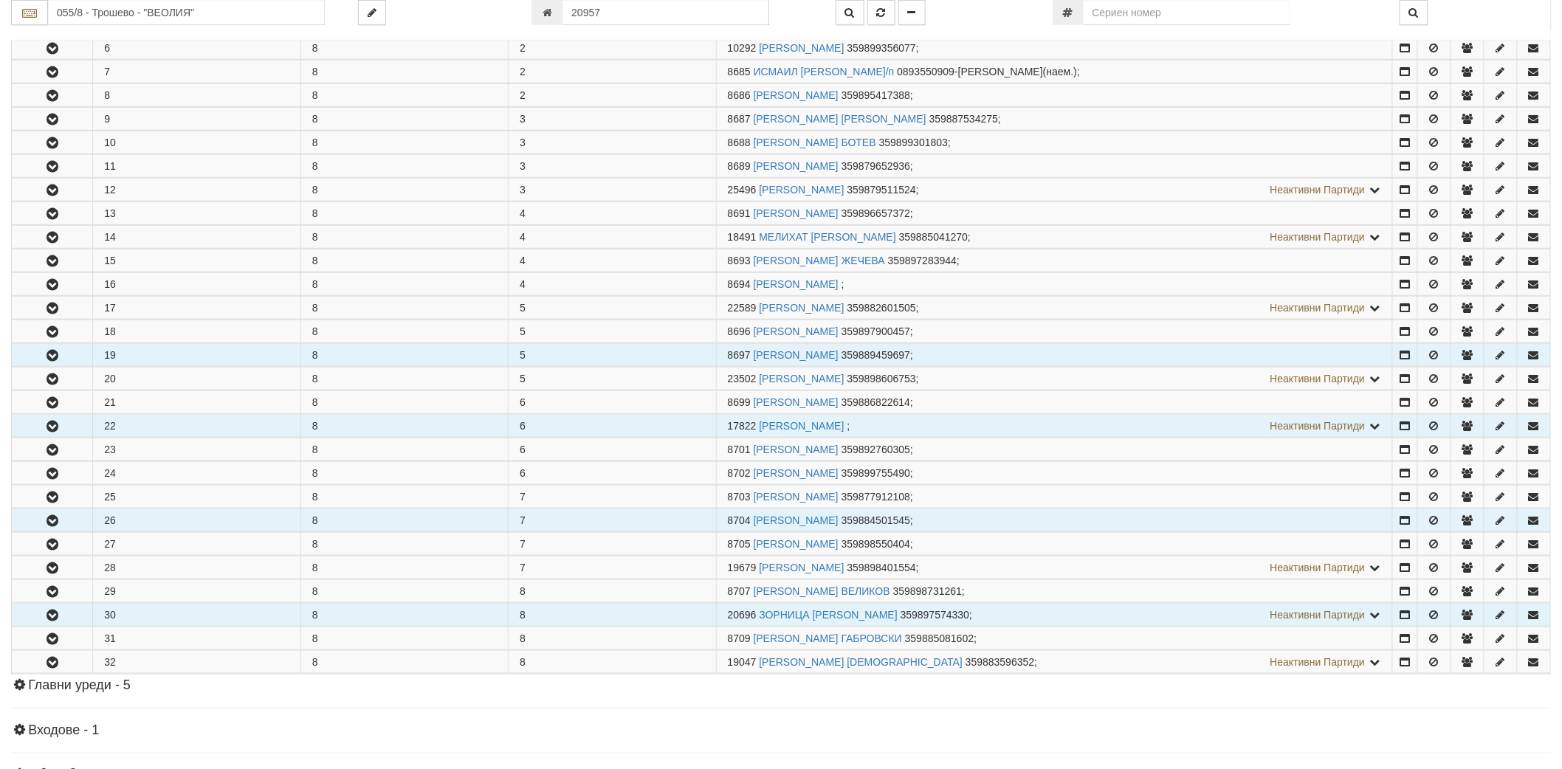
click at [44, 523] on icon "button" at bounding box center [53, 521] width 18 height 10
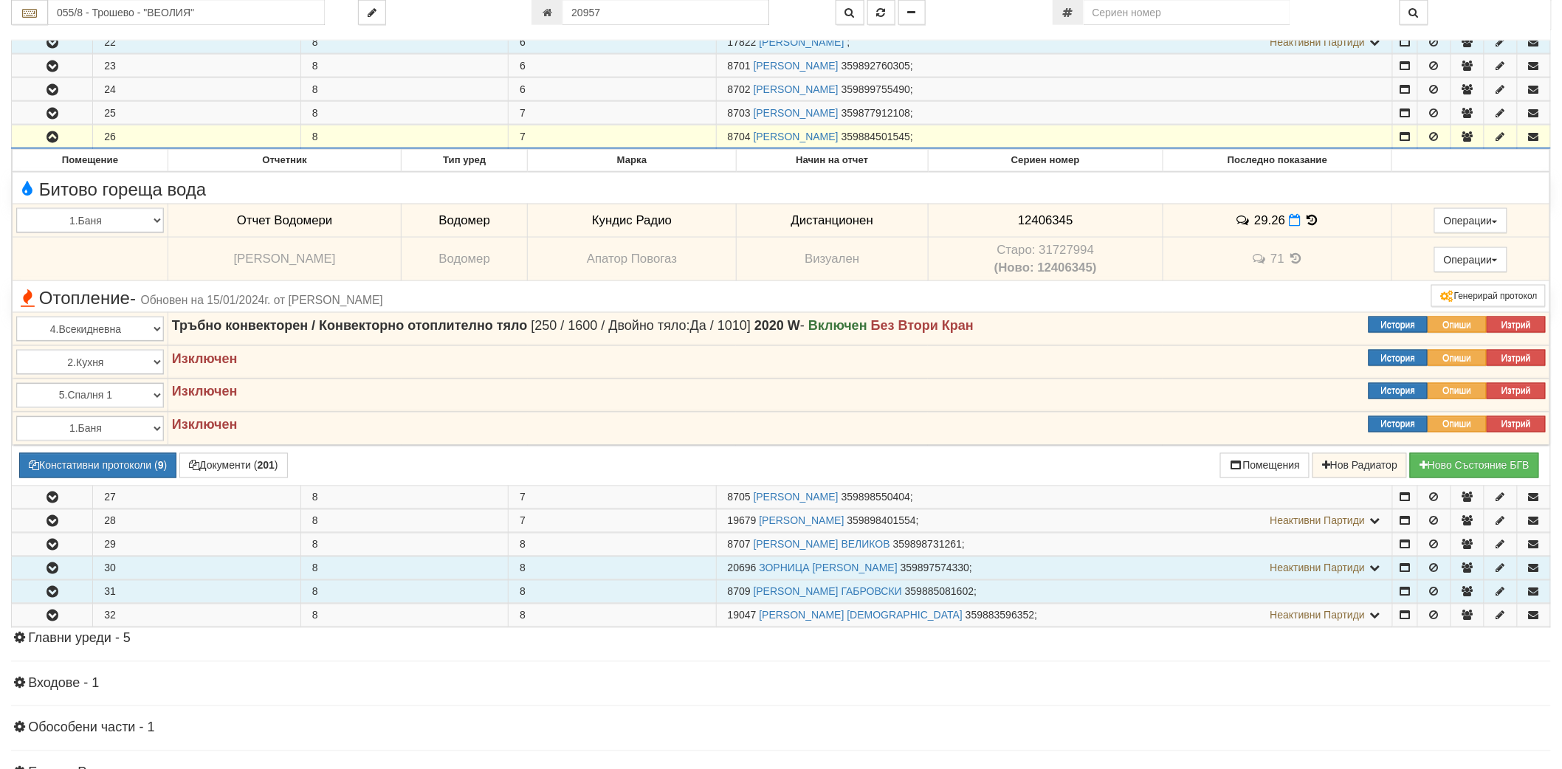
scroll to position [902, 0]
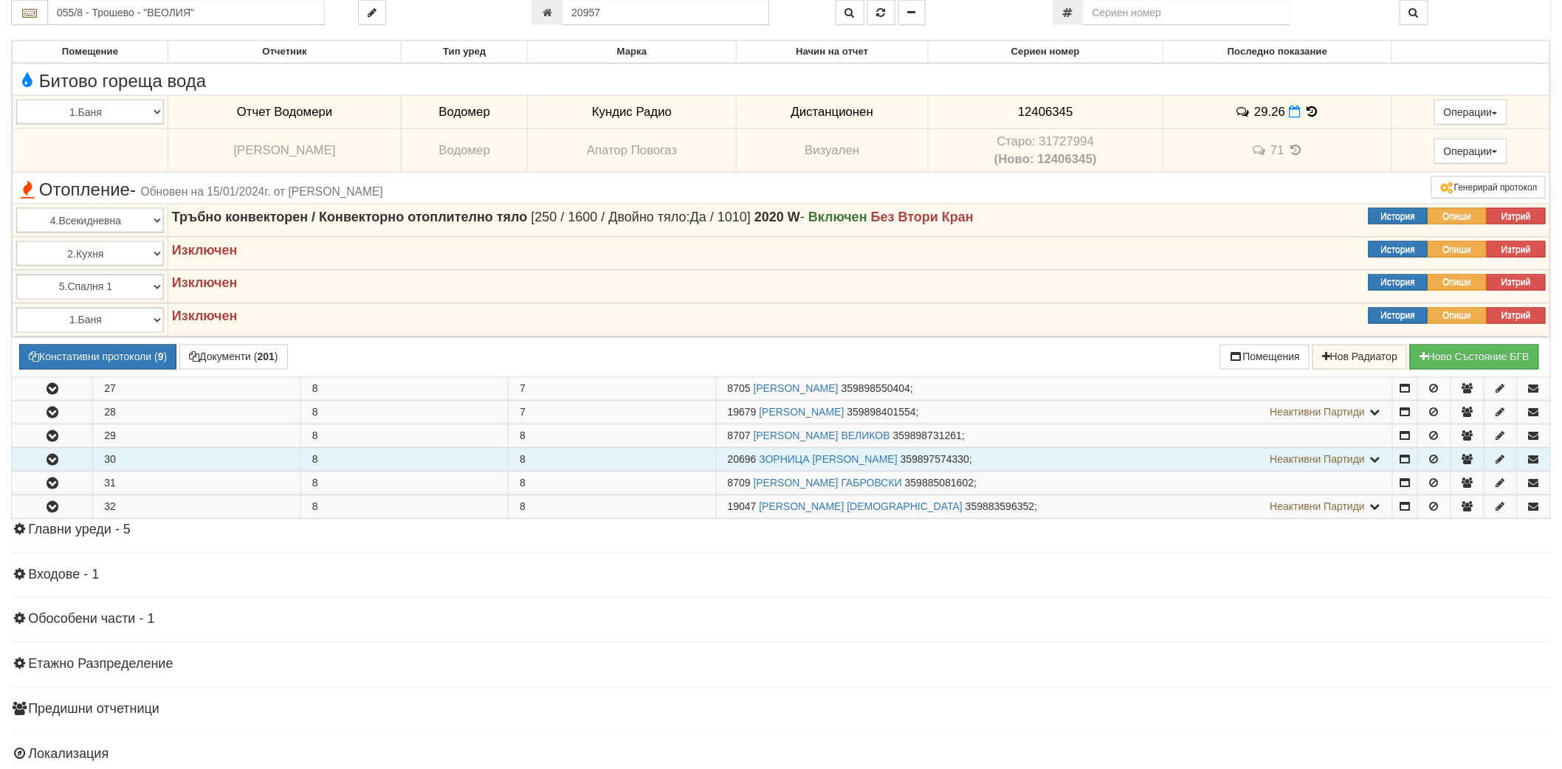
click at [47, 461] on icon "button" at bounding box center [53, 461] width 18 height 10
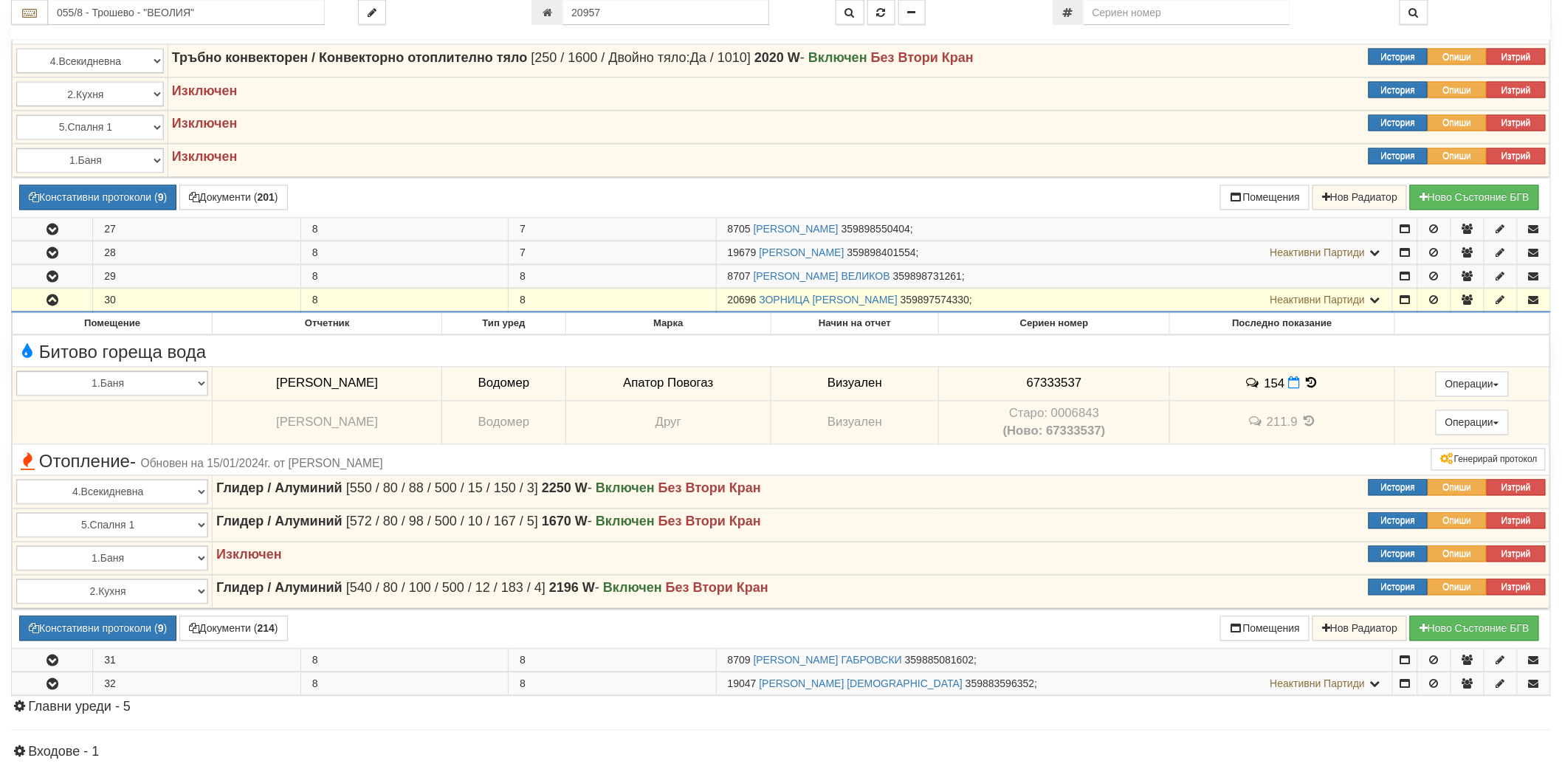
scroll to position [1066, 0]
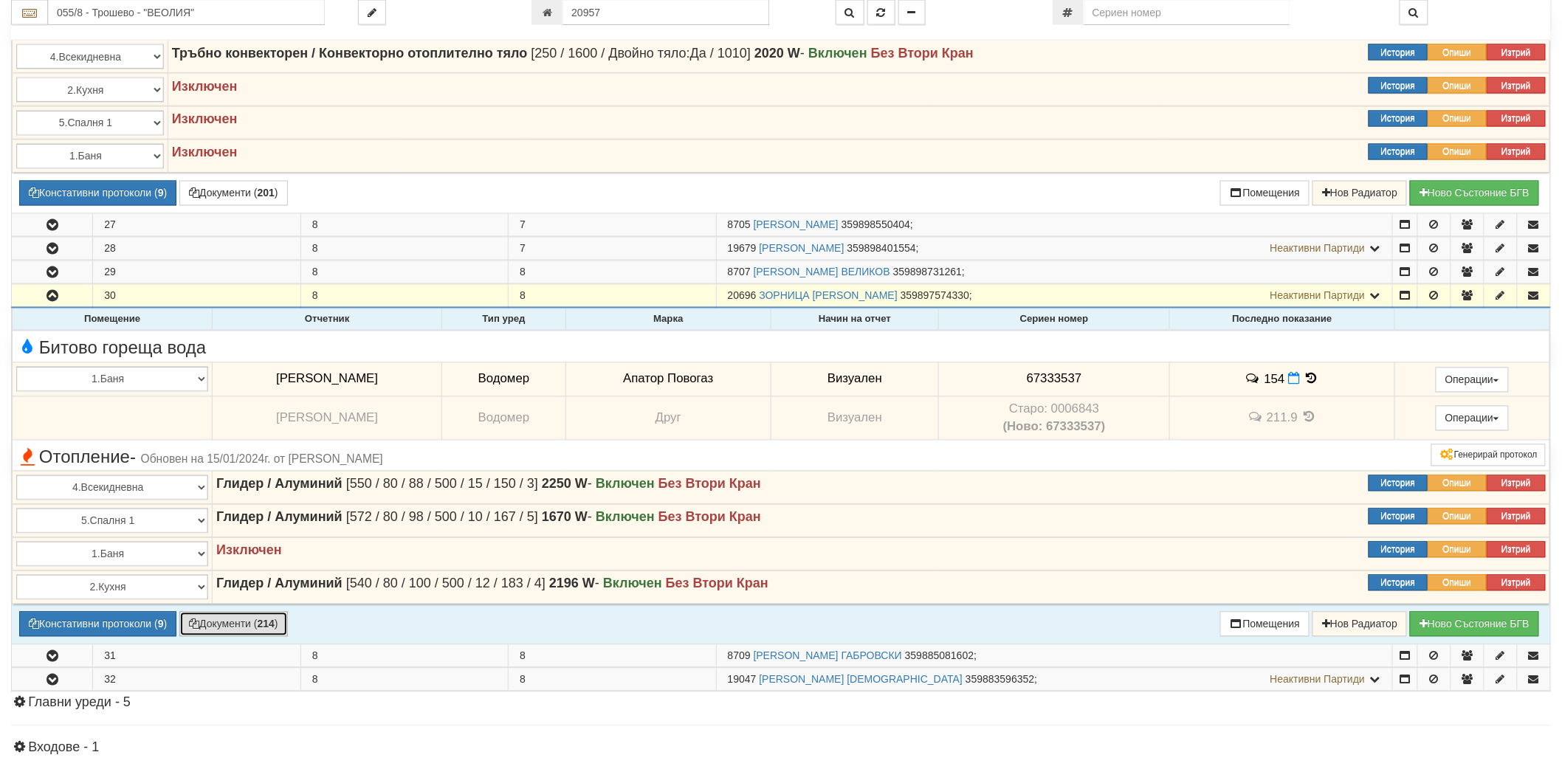
click at [224, 628] on button "Документи ( 214 )" at bounding box center [233, 624] width 109 height 25
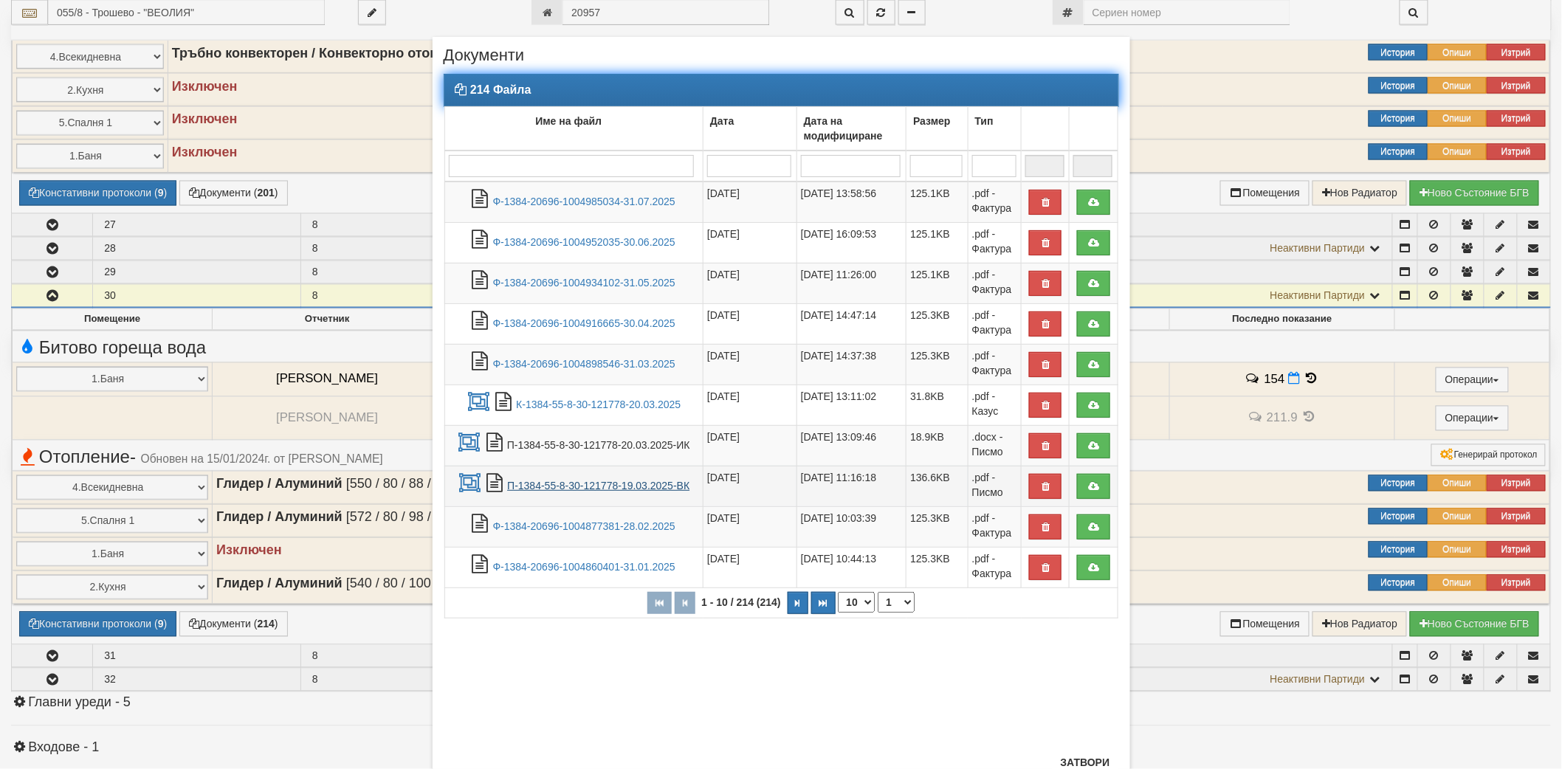
click at [539, 480] on link "П-1384-55-8-30-121778-19.03.2025-ВК" at bounding box center [598, 486] width 182 height 12
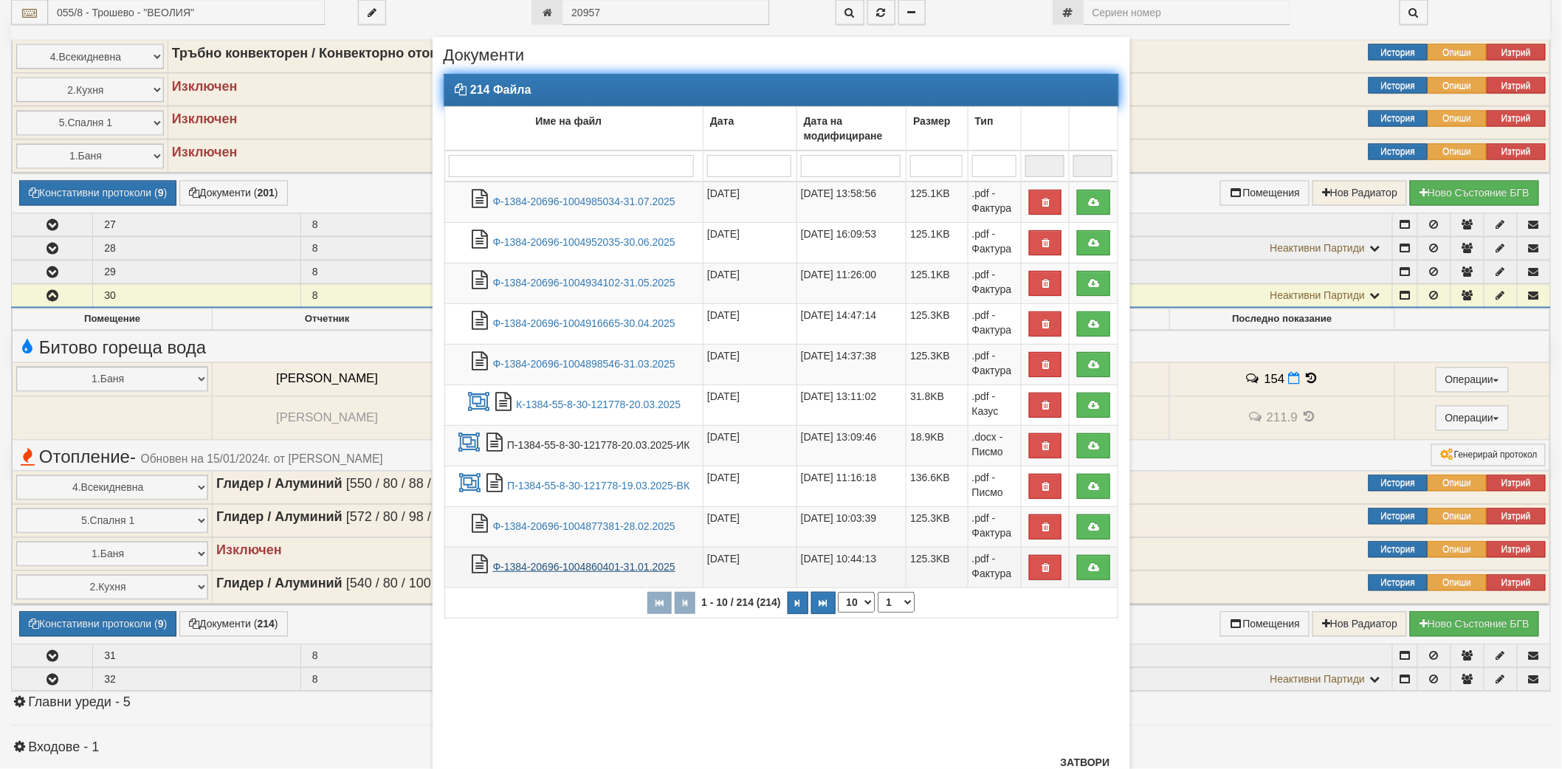
click at [529, 566] on link "Ф-1384-20696-1004860401-31.01.2025" at bounding box center [584, 567] width 182 height 12
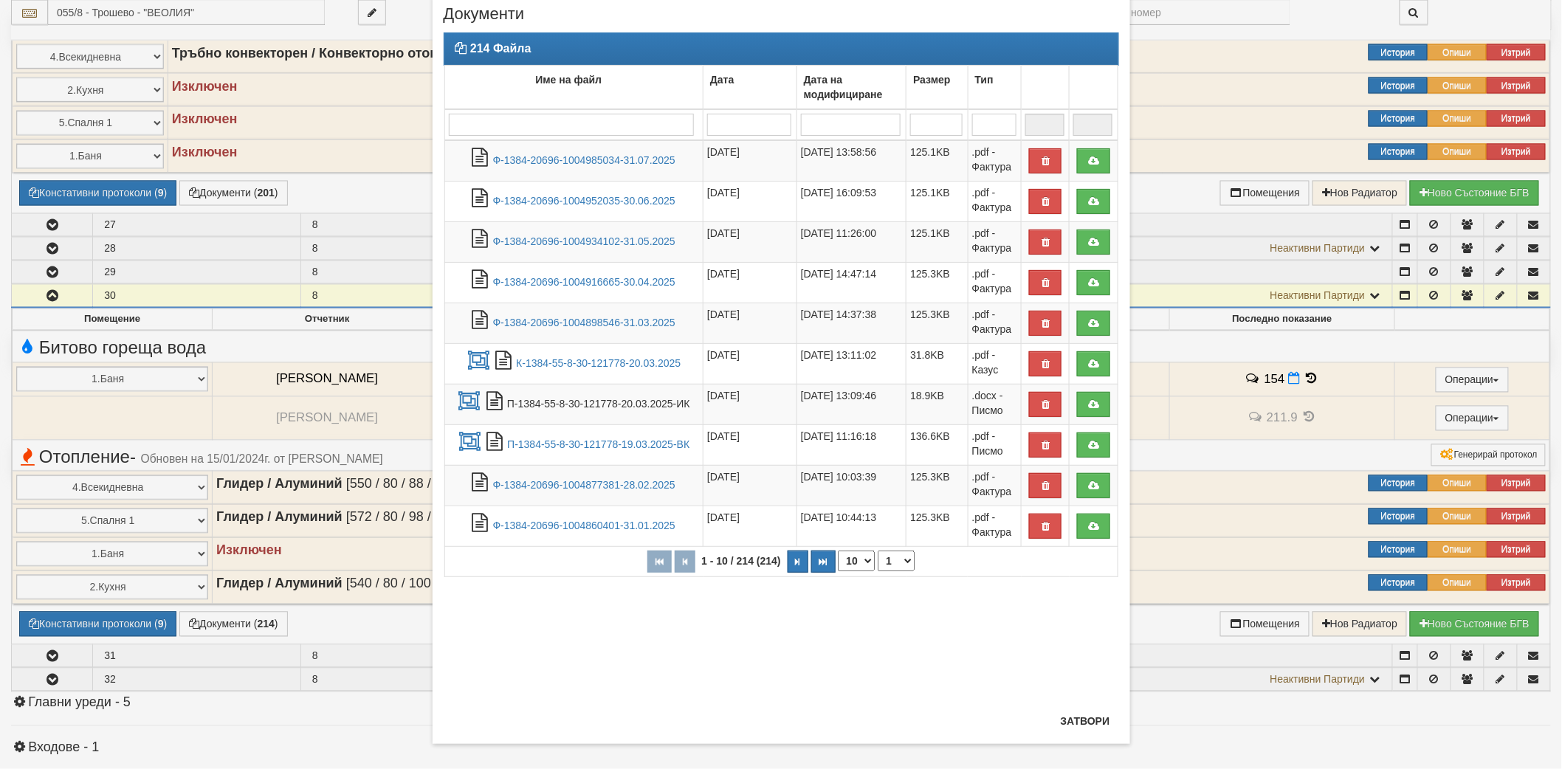
scroll to position [54, 0]
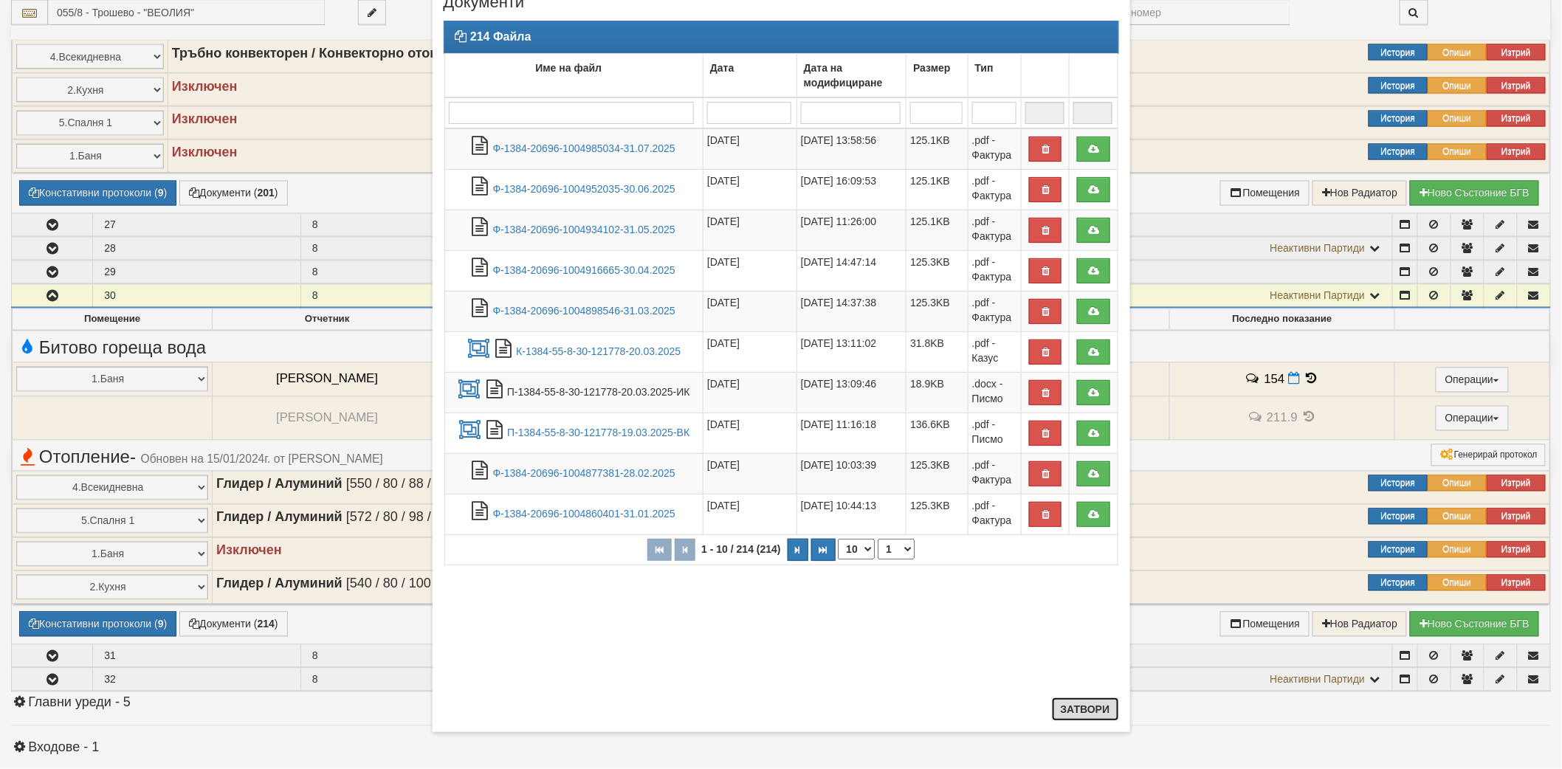
click at [1076, 707] on button "Затвори" at bounding box center [1085, 710] width 67 height 24
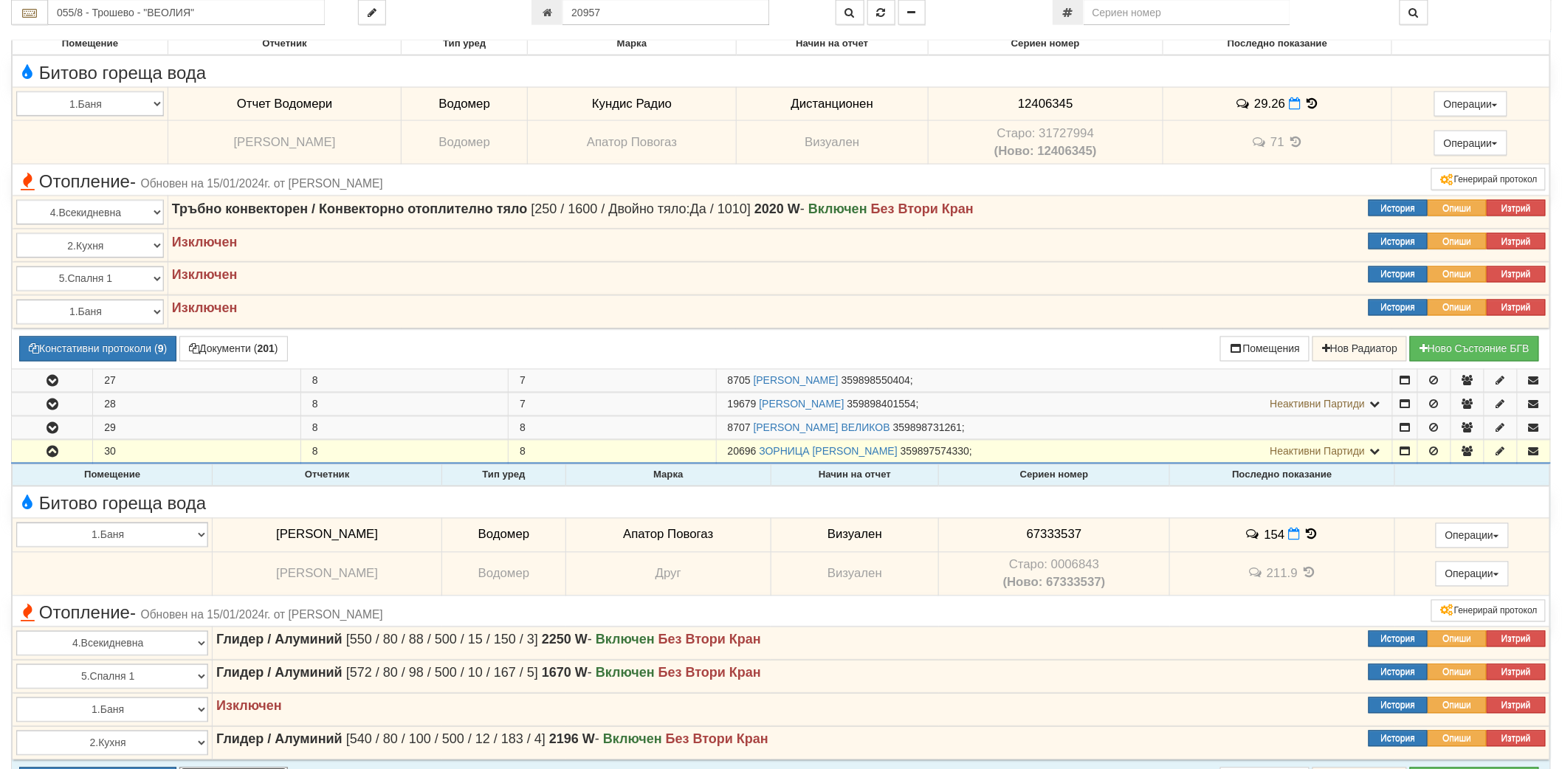
scroll to position [738, 0]
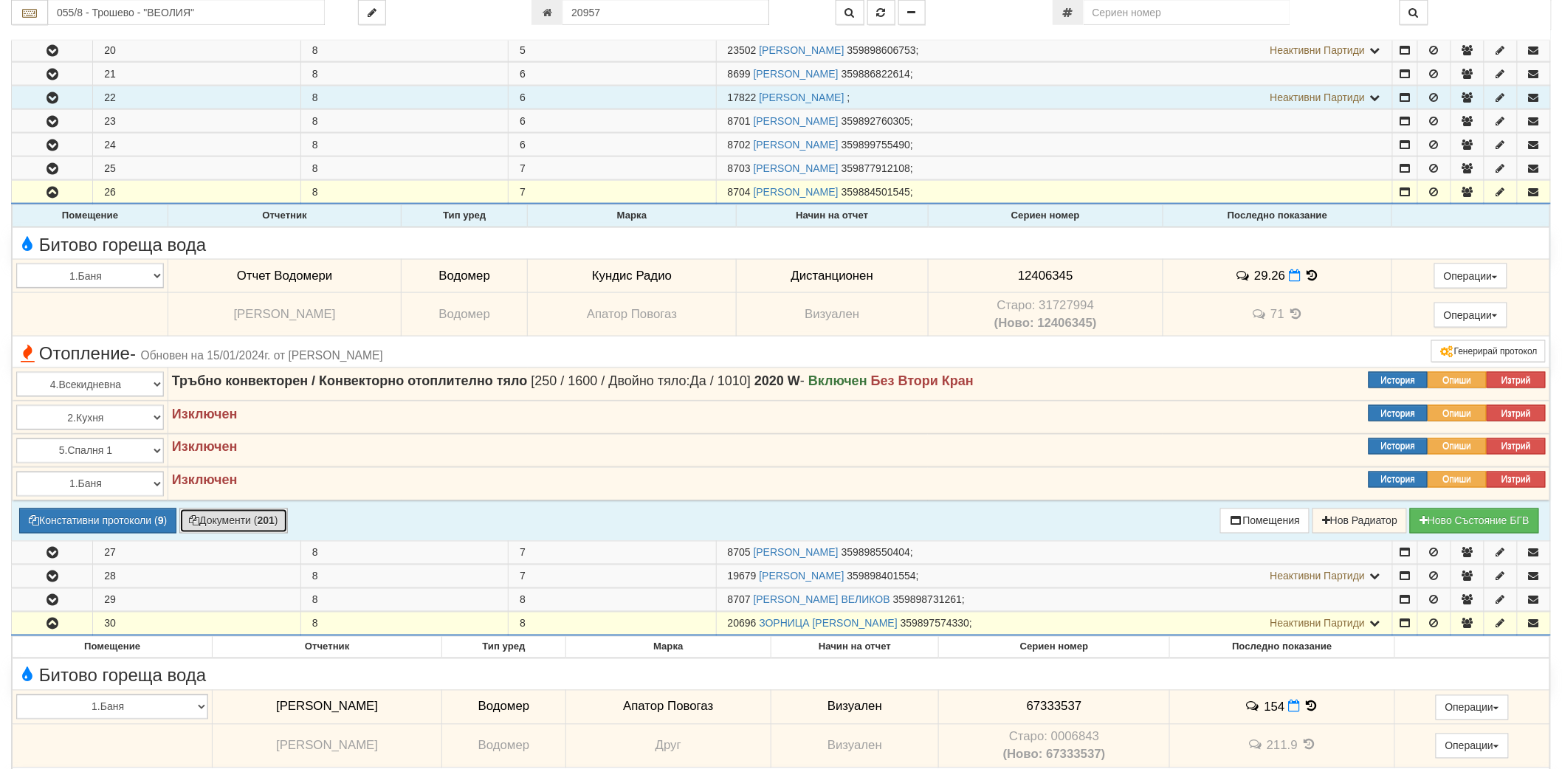
click at [209, 518] on button "Документи ( 201 )" at bounding box center [233, 521] width 109 height 25
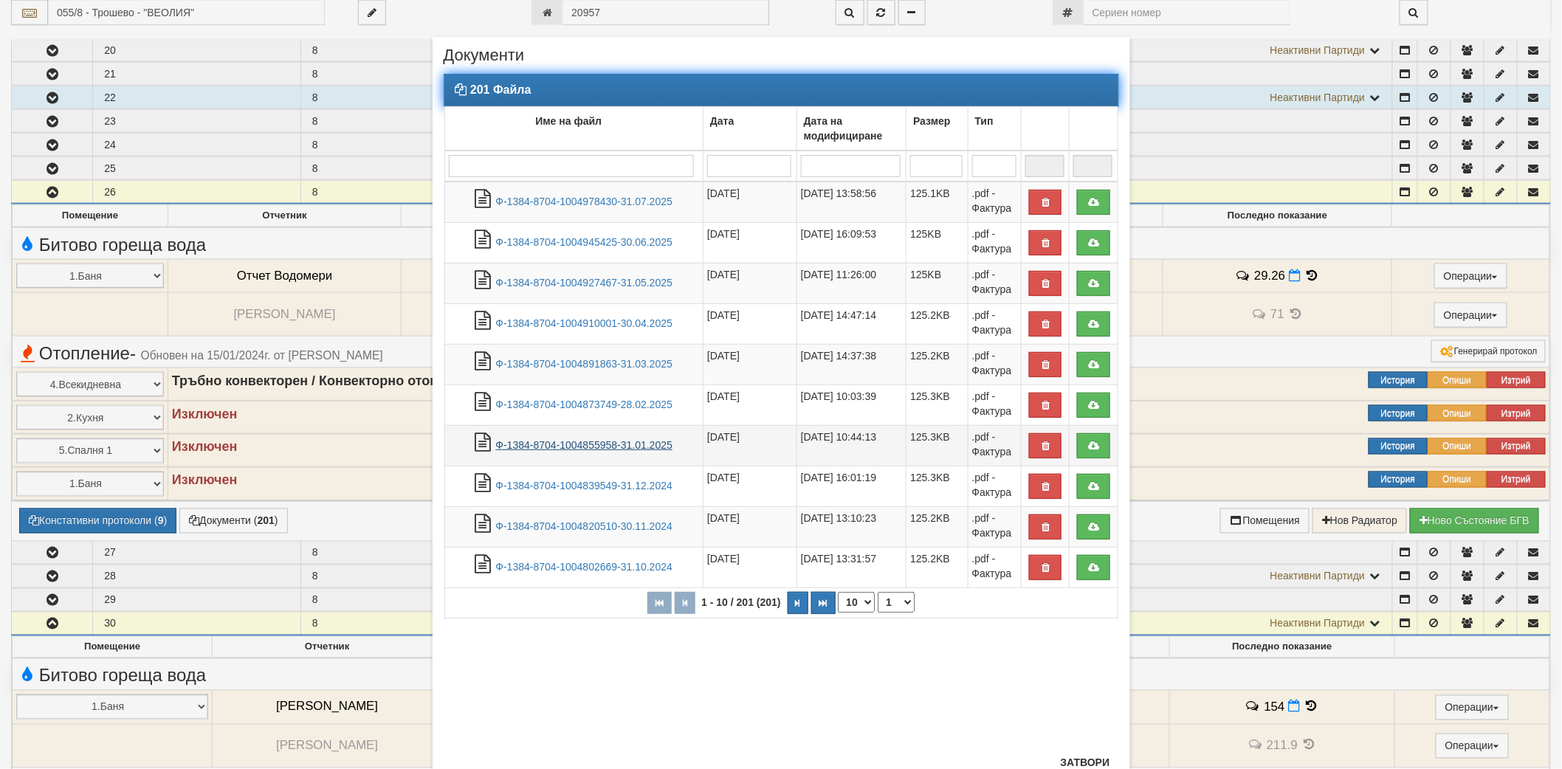
click at [603, 442] on link "Ф-1384-8704-1004855958-31.01.2025" at bounding box center [584, 445] width 177 height 12
